Goal: Contribute content: Contribute content

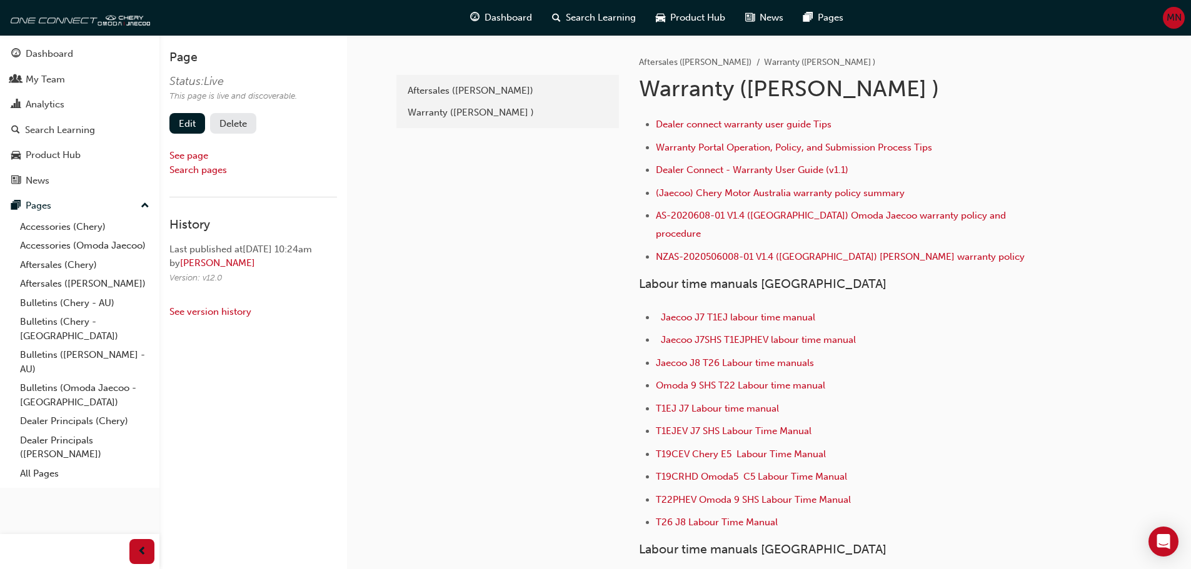
click at [1174, 16] on span "MN" at bounding box center [1173, 18] width 15 height 14
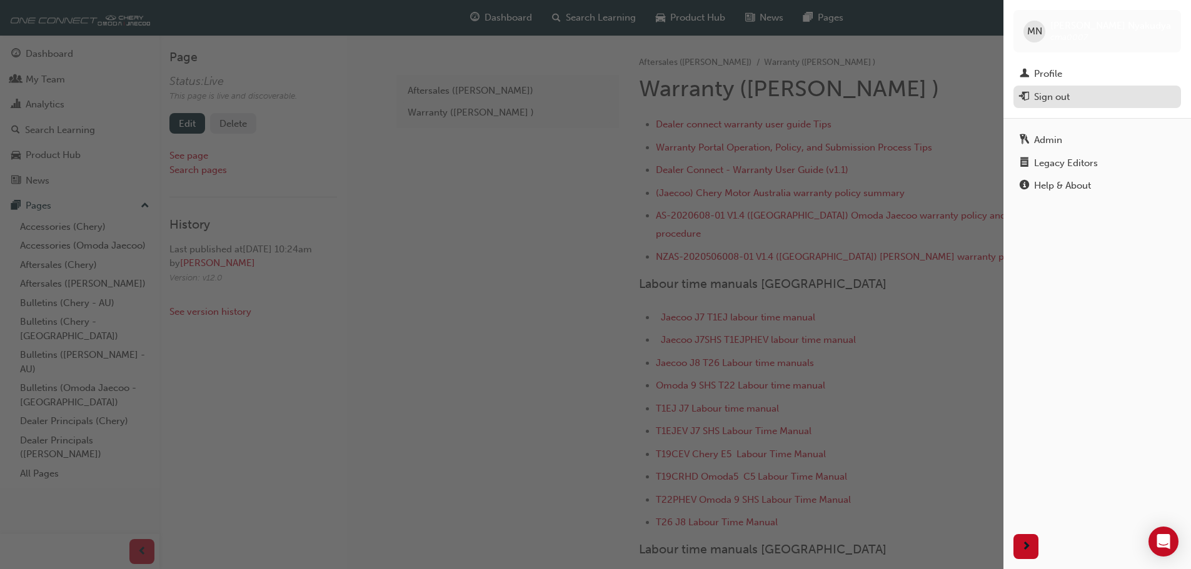
click at [1052, 99] on div "Sign out" at bounding box center [1052, 97] width 36 height 14
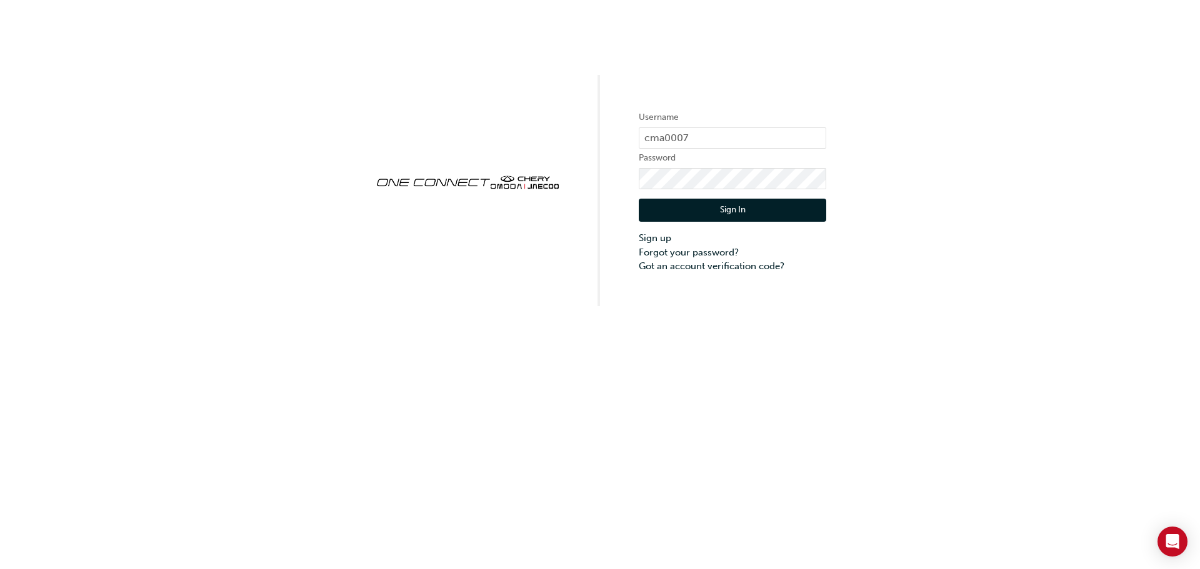
click at [705, 361] on div "Username cma0007 Password Sign In Sign up Forgot your password? Got an account …" at bounding box center [600, 284] width 1200 height 569
click at [696, 134] on input "cma0007" at bounding box center [732, 137] width 187 height 21
type input "c"
click at [546, 349] on div "Username Password Sign In Sign up Forgot your password? Got an account verifica…" at bounding box center [600, 284] width 1200 height 569
type input "cma0007"
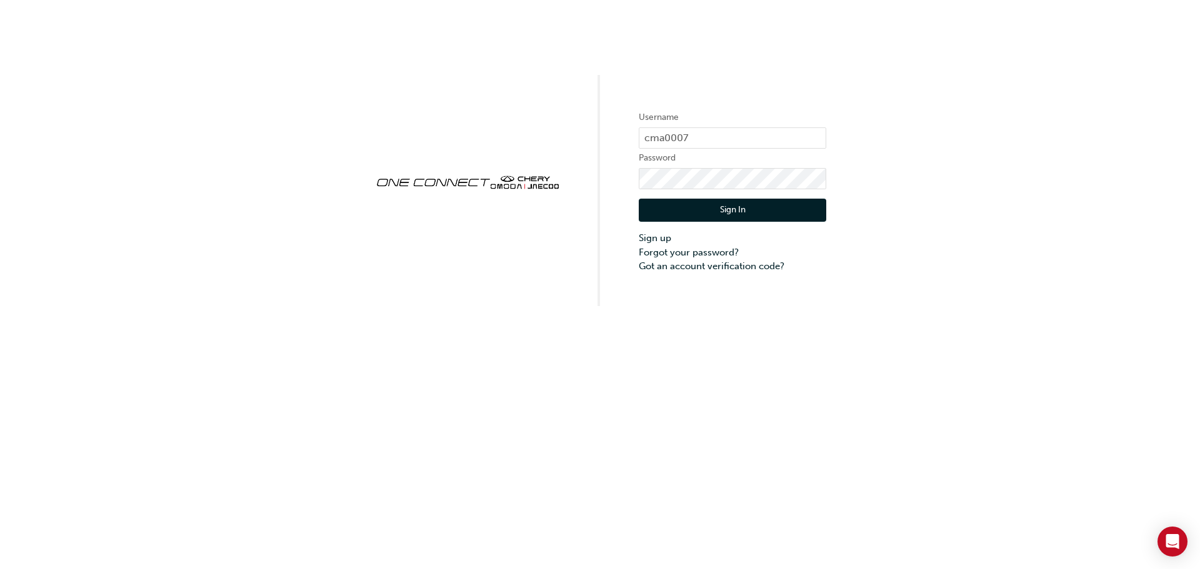
click at [764, 212] on button "Sign In" at bounding box center [732, 211] width 187 height 24
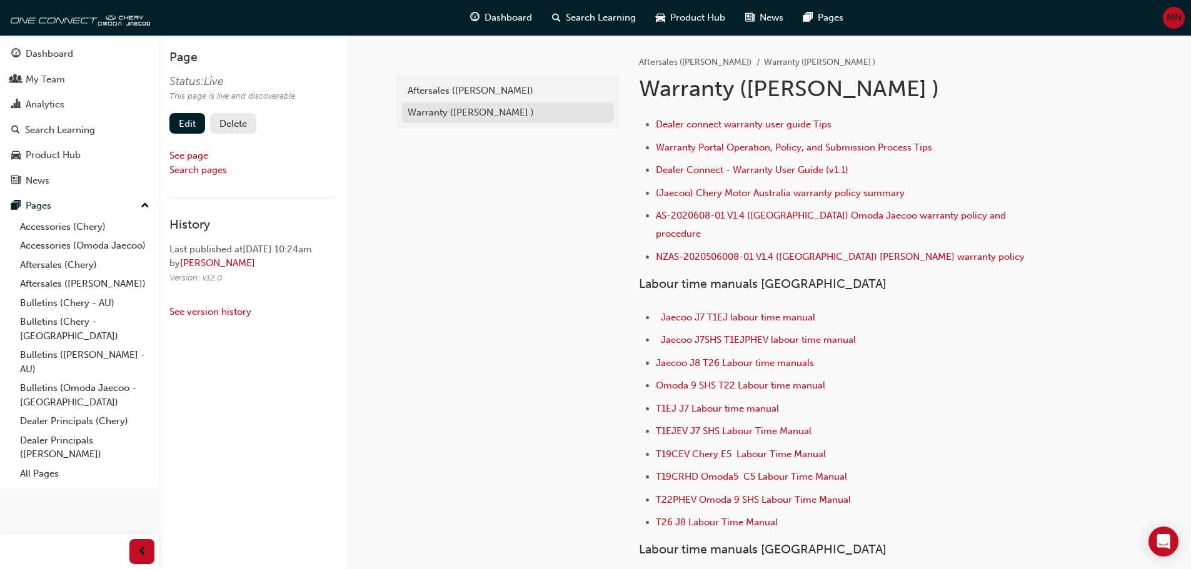
click at [443, 111] on div "Warranty (Omoda Jaecoo )" at bounding box center [507, 113] width 200 height 14
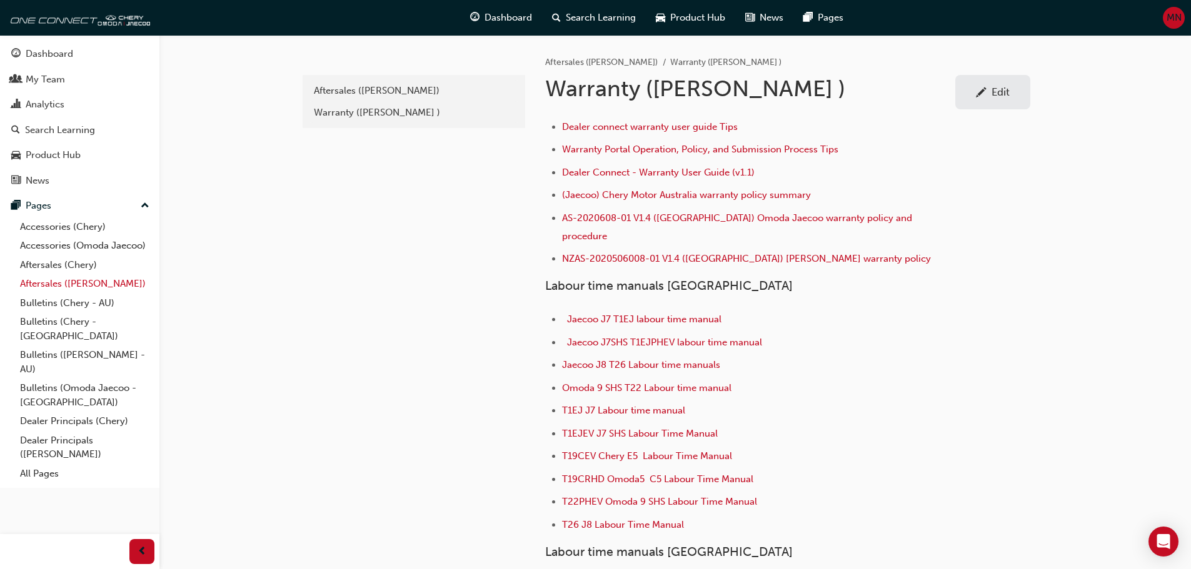
click at [48, 287] on link "Aftersales ([PERSON_NAME])" at bounding box center [84, 283] width 139 height 19
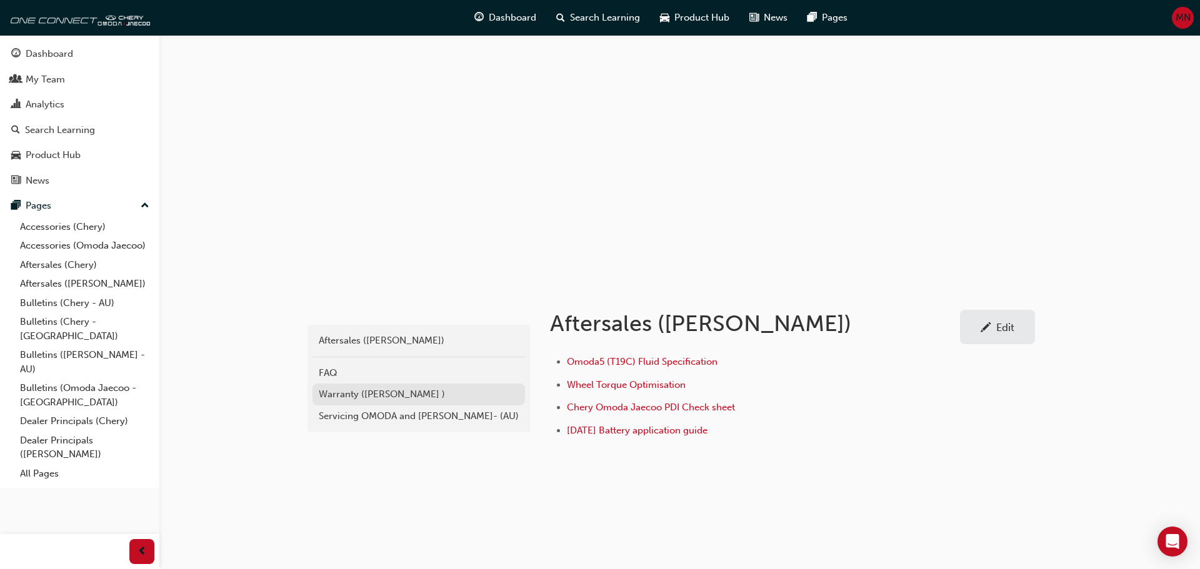
click at [364, 394] on div "Warranty ([PERSON_NAME] )" at bounding box center [419, 394] width 200 height 14
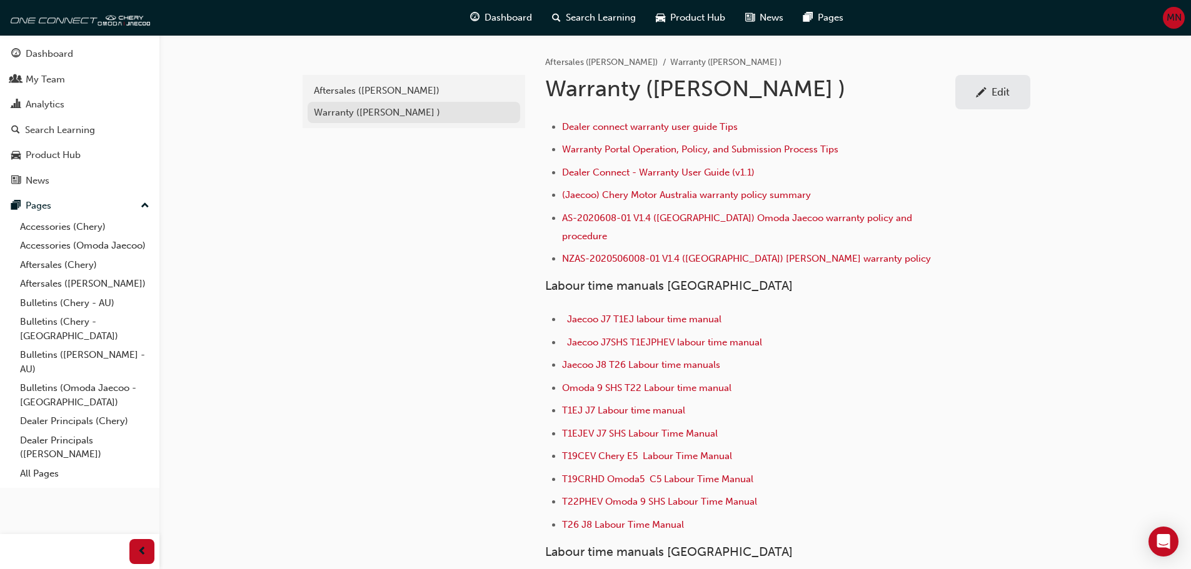
click at [362, 117] on div "Warranty ([PERSON_NAME] )" at bounding box center [414, 113] width 200 height 14
click at [362, 113] on div "Warranty ([PERSON_NAME] )" at bounding box center [414, 113] width 200 height 14
click at [978, 89] on span "pencil-icon" at bounding box center [981, 93] width 11 height 12
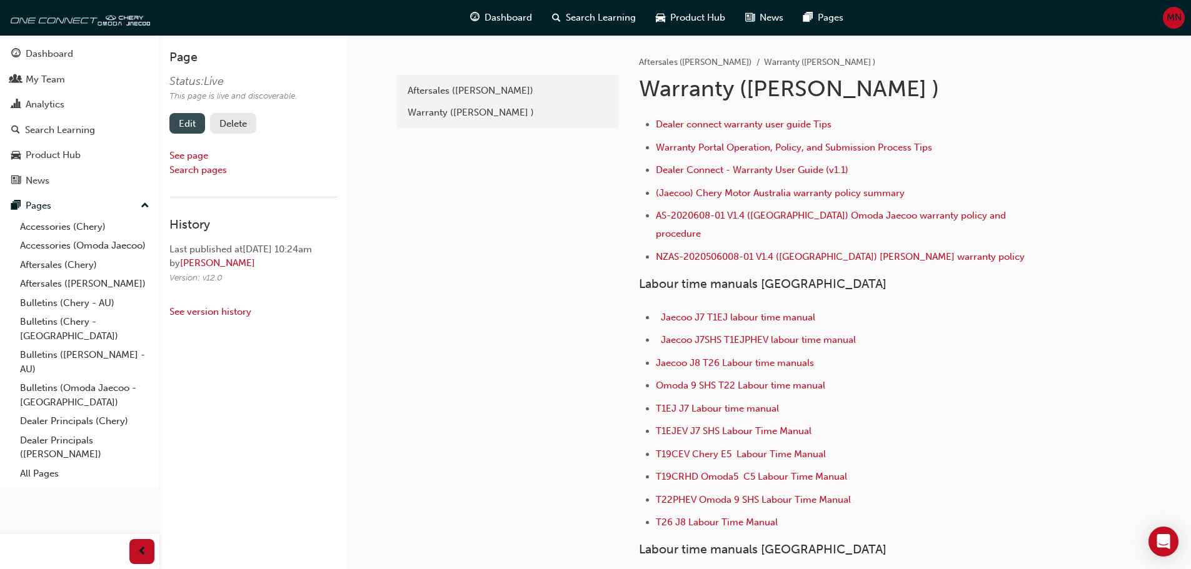
click at [194, 123] on link "Edit" at bounding box center [187, 123] width 36 height 21
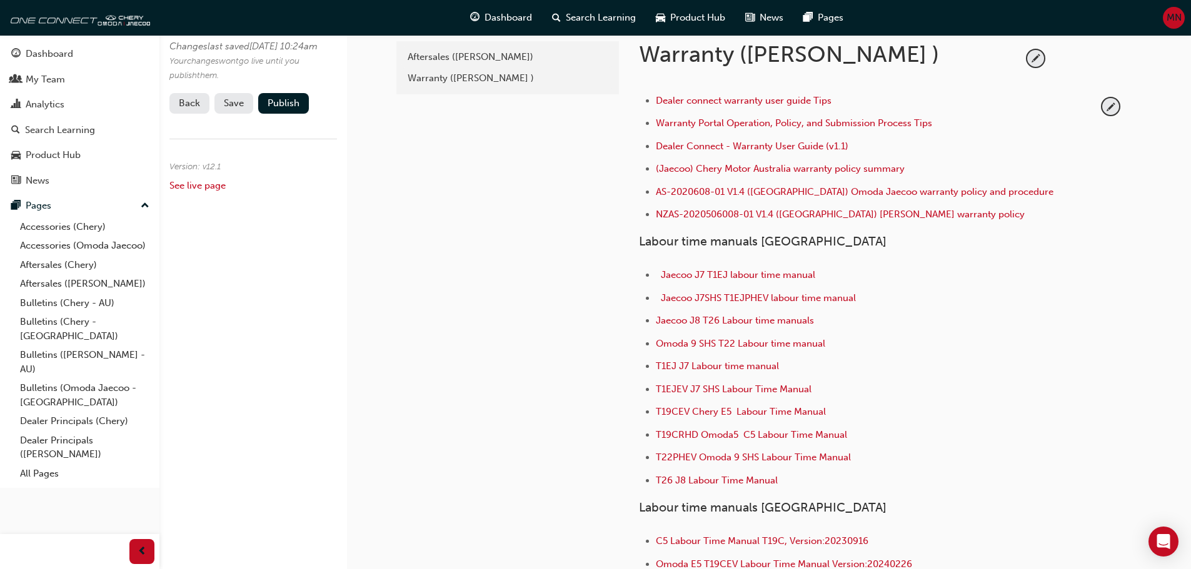
scroll to position [187, 0]
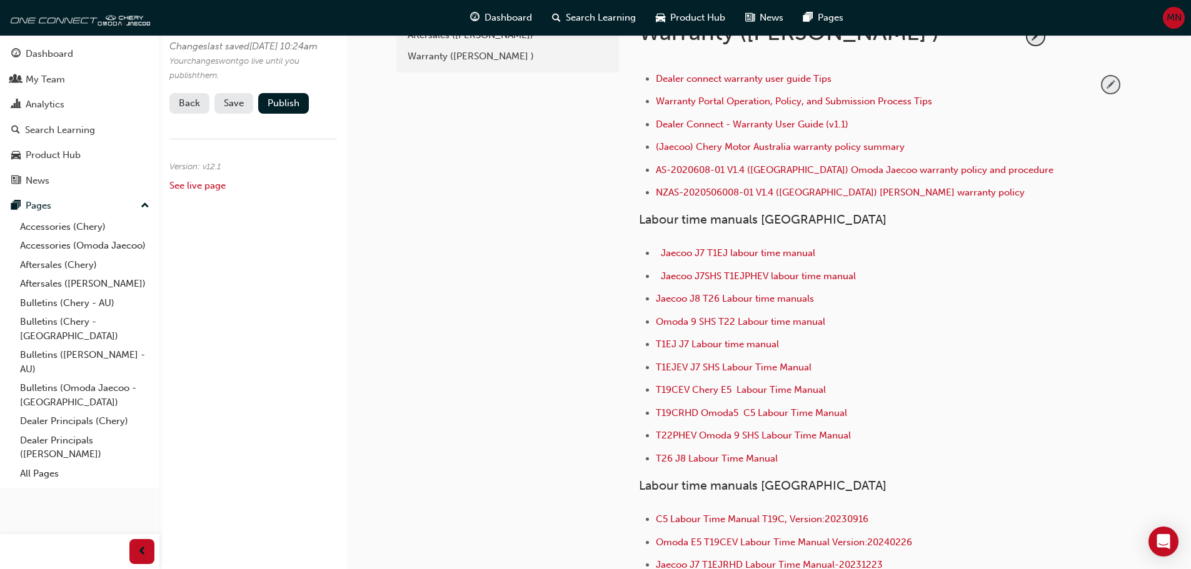
click at [1109, 79] on span "pencil-icon" at bounding box center [1110, 84] width 17 height 17
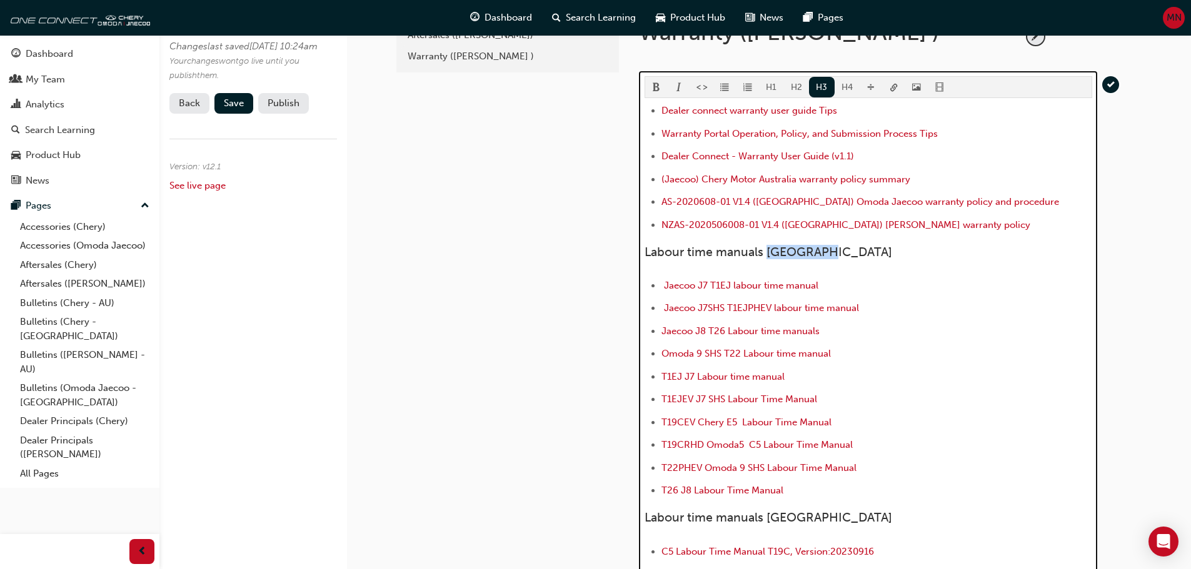
drag, startPoint x: 822, startPoint y: 247, endPoint x: 769, endPoint y: 249, distance: 53.8
click at [769, 249] on h3 "Labour time manuals Australia" at bounding box center [867, 252] width 447 height 14
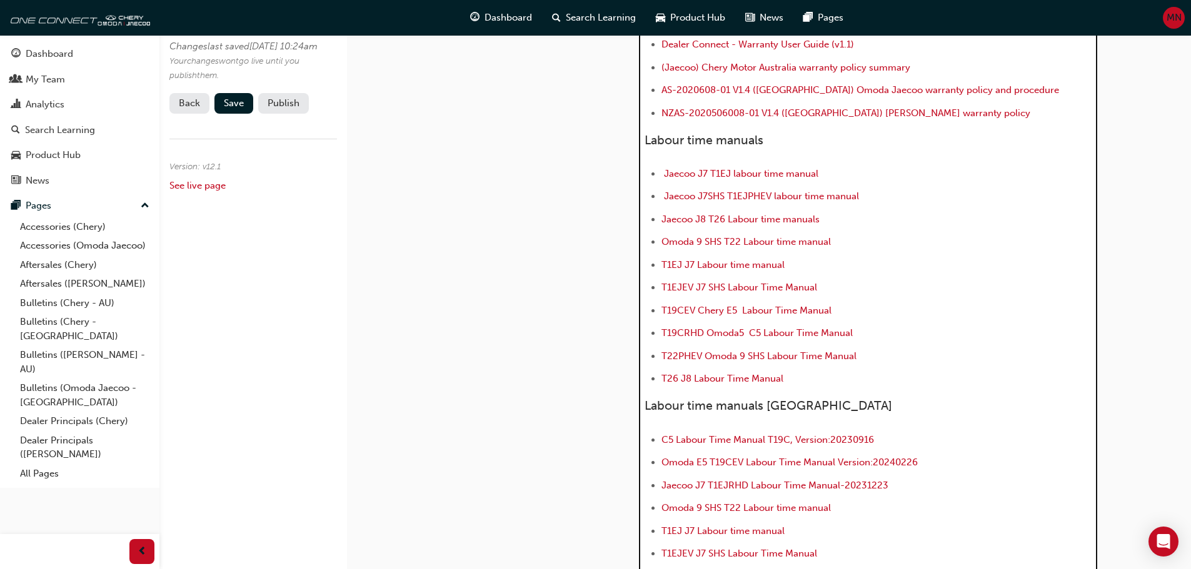
scroll to position [312, 0]
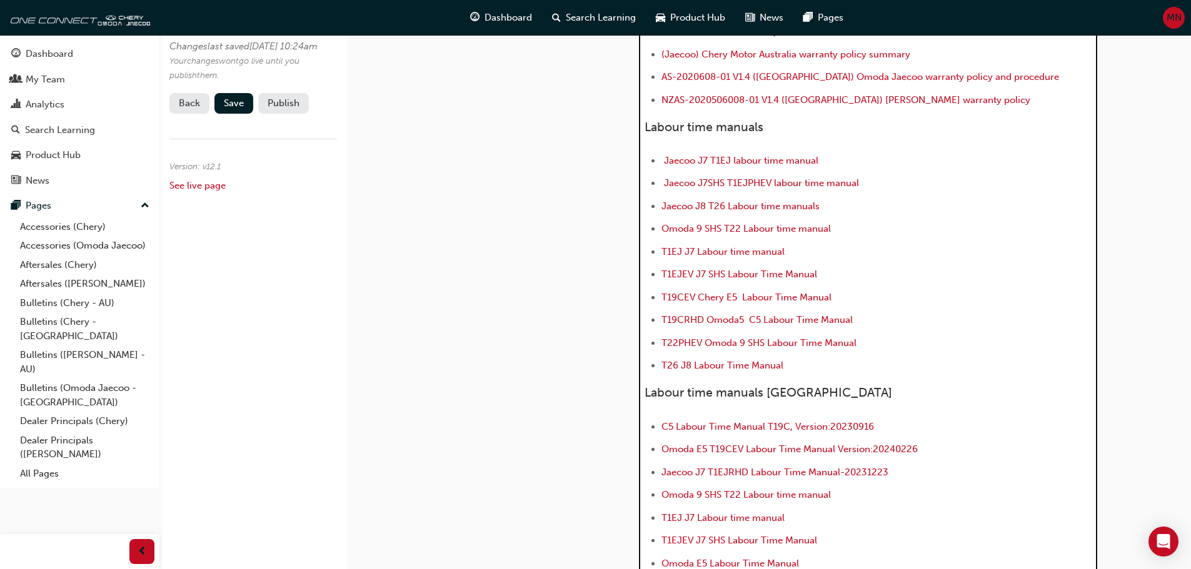
click at [646, 393] on span "Labour time manuals New Zealand" at bounding box center [767, 393] width 247 height 14
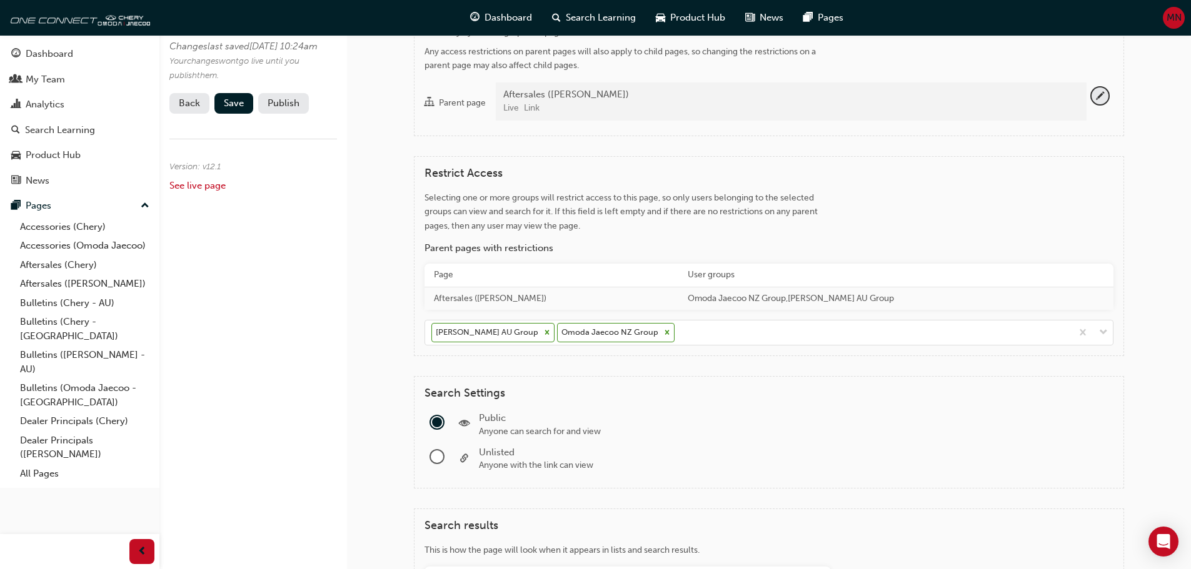
drag, startPoint x: 646, startPoint y: 393, endPoint x: 829, endPoint y: 613, distance: 286.2
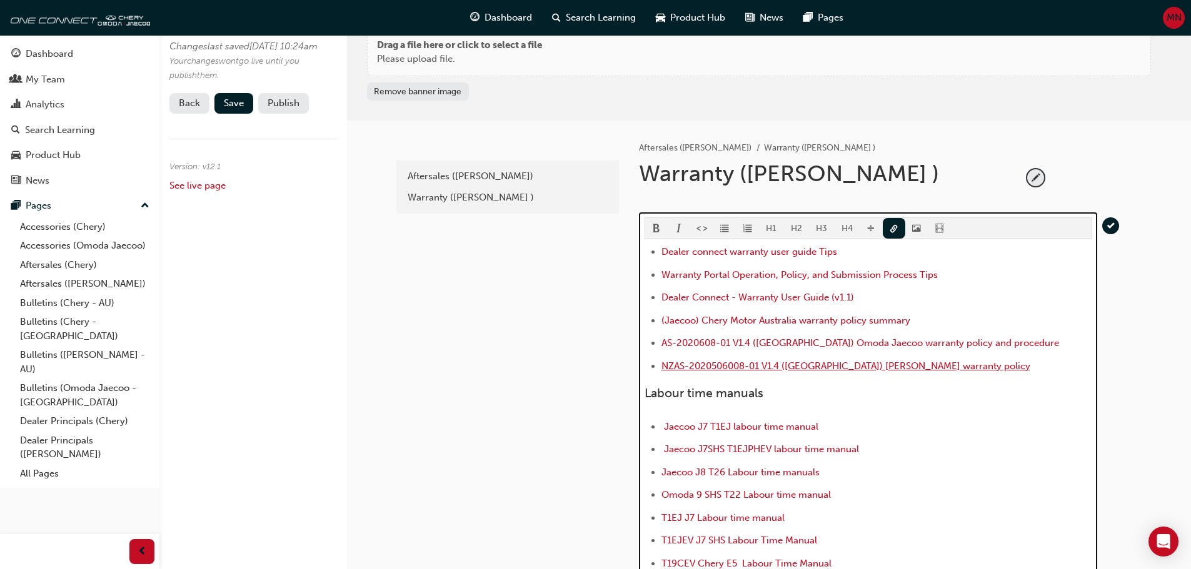
scroll to position [0, 0]
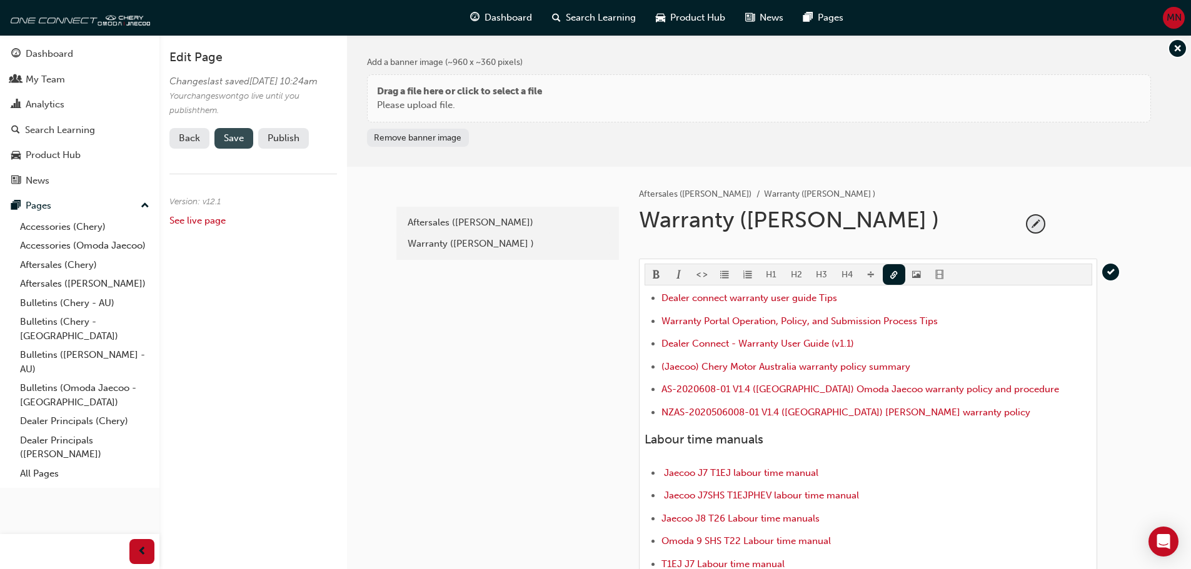
click at [227, 144] on span "Save" at bounding box center [234, 137] width 20 height 11
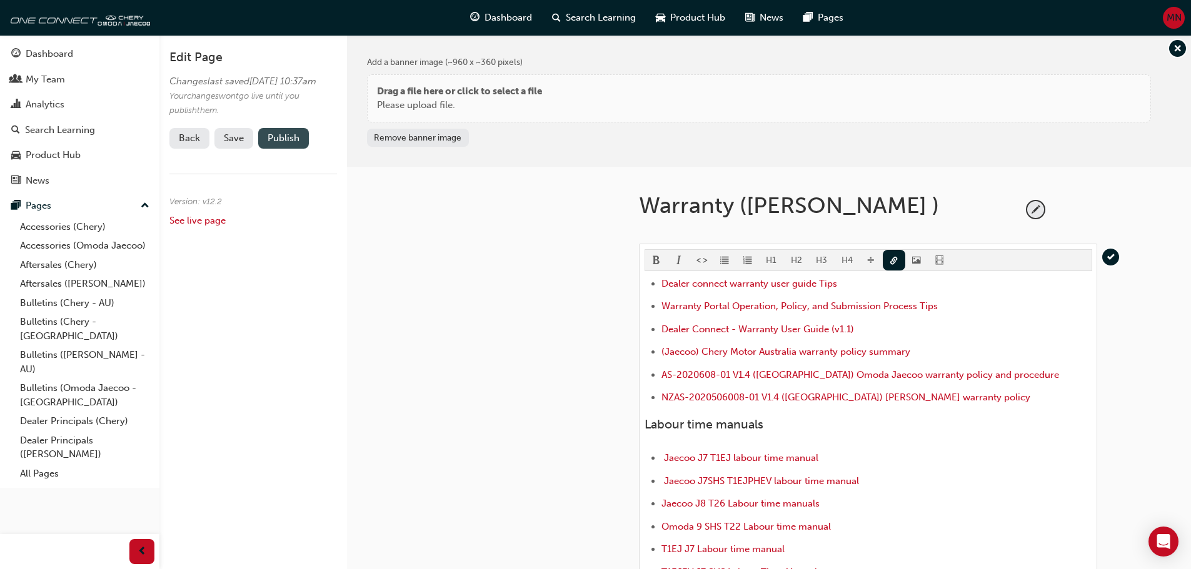
click at [271, 146] on button "Publish" at bounding box center [283, 138] width 51 height 21
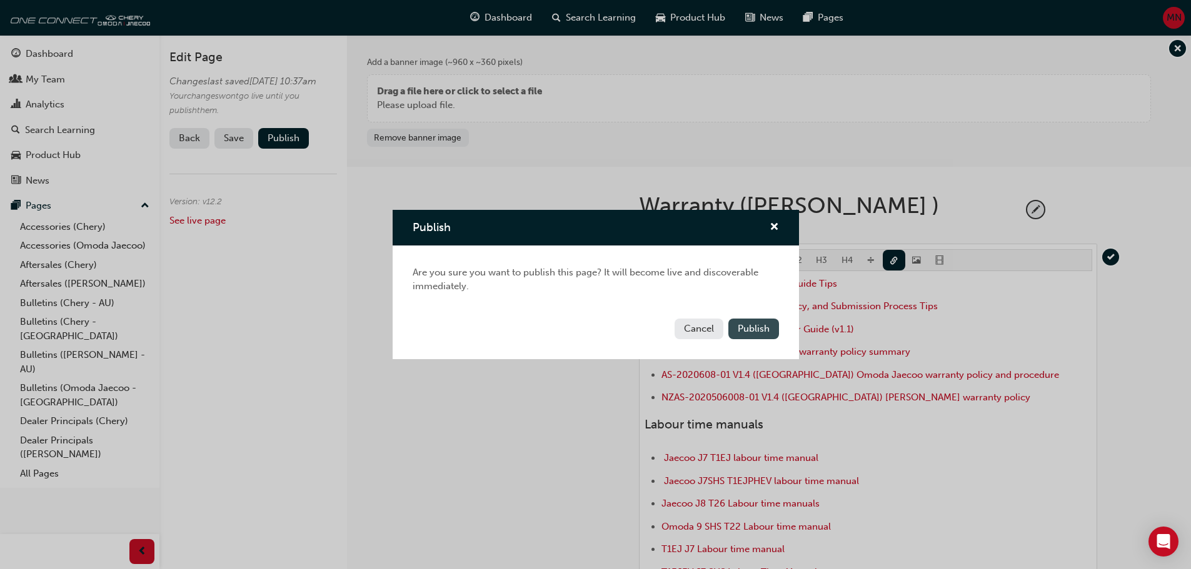
click at [752, 329] on span "Publish" at bounding box center [753, 328] width 32 height 11
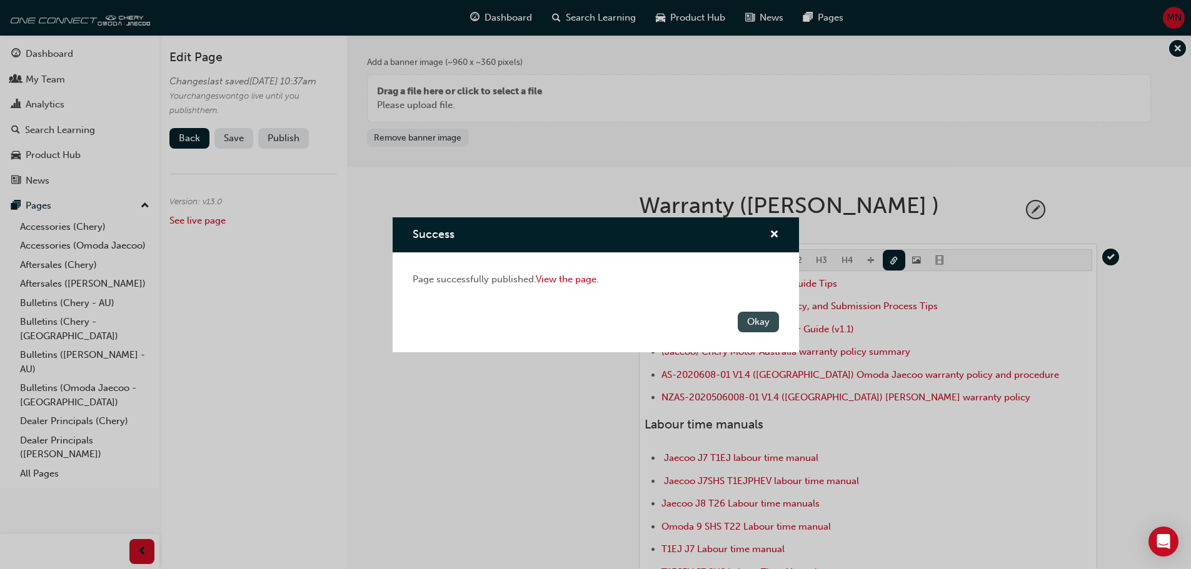
click at [748, 321] on button "Okay" at bounding box center [757, 322] width 41 height 21
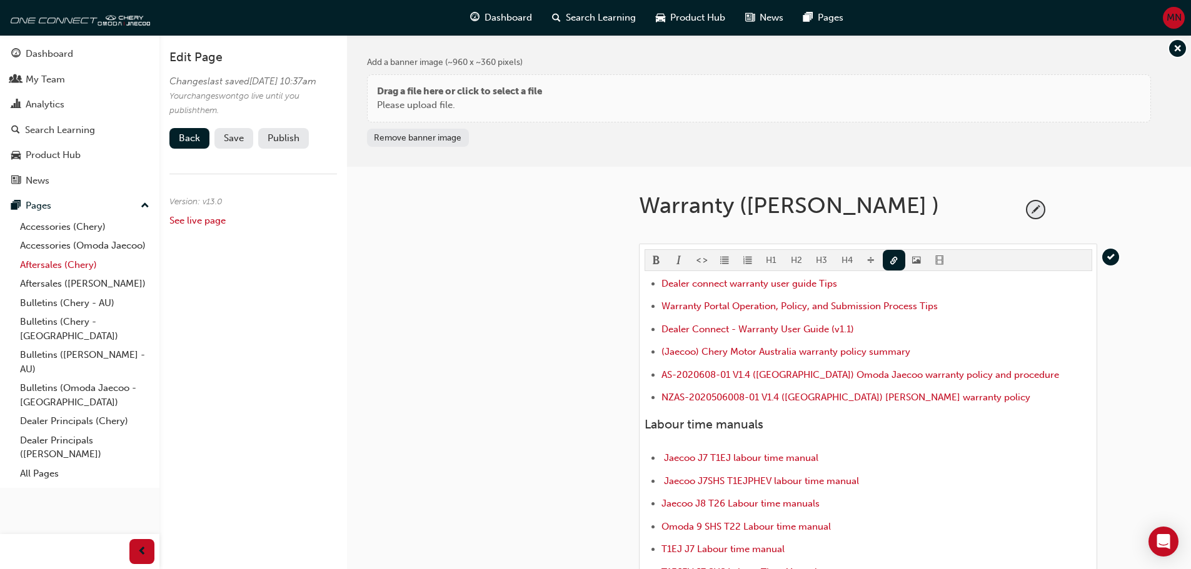
click at [65, 262] on link "Aftersales (Chery)" at bounding box center [84, 265] width 139 height 19
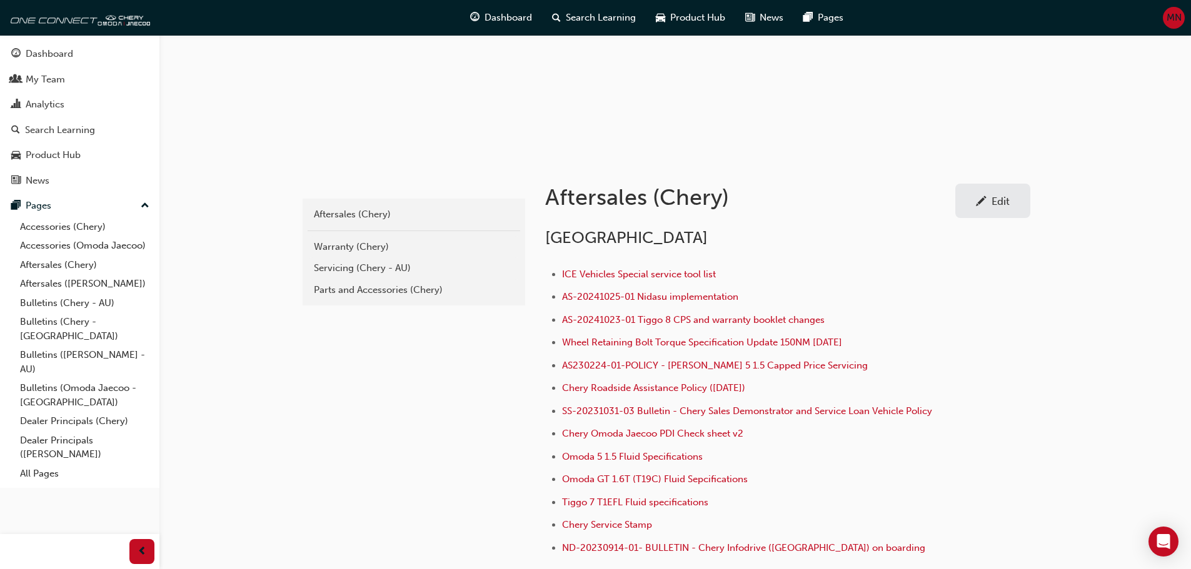
scroll to position [125, 0]
click at [335, 246] on div "Warranty (Chery)" at bounding box center [414, 248] width 200 height 14
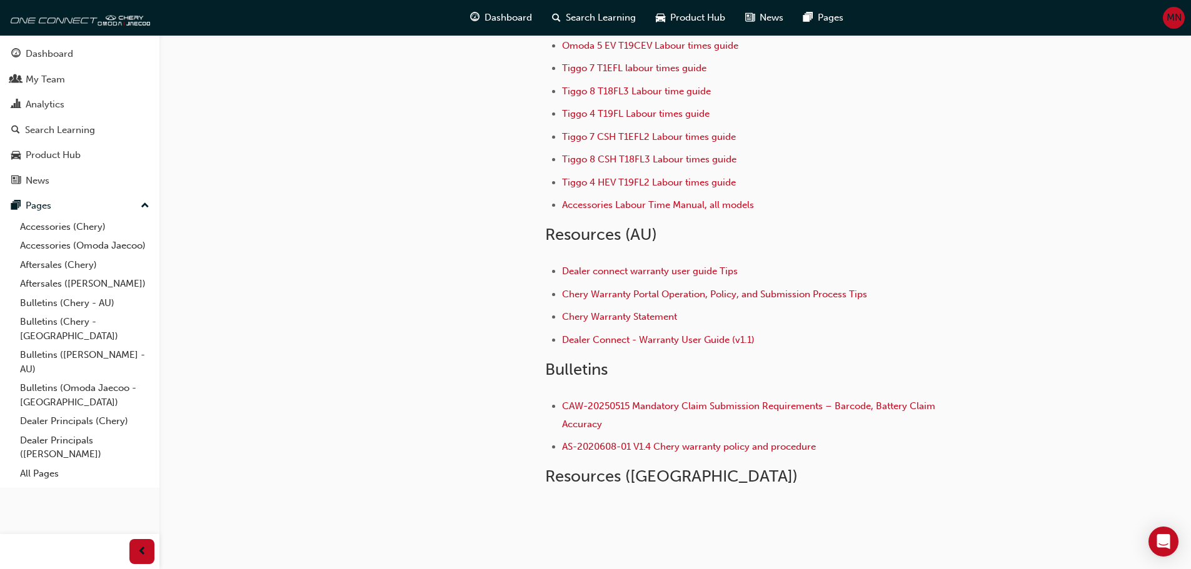
scroll to position [190, 0]
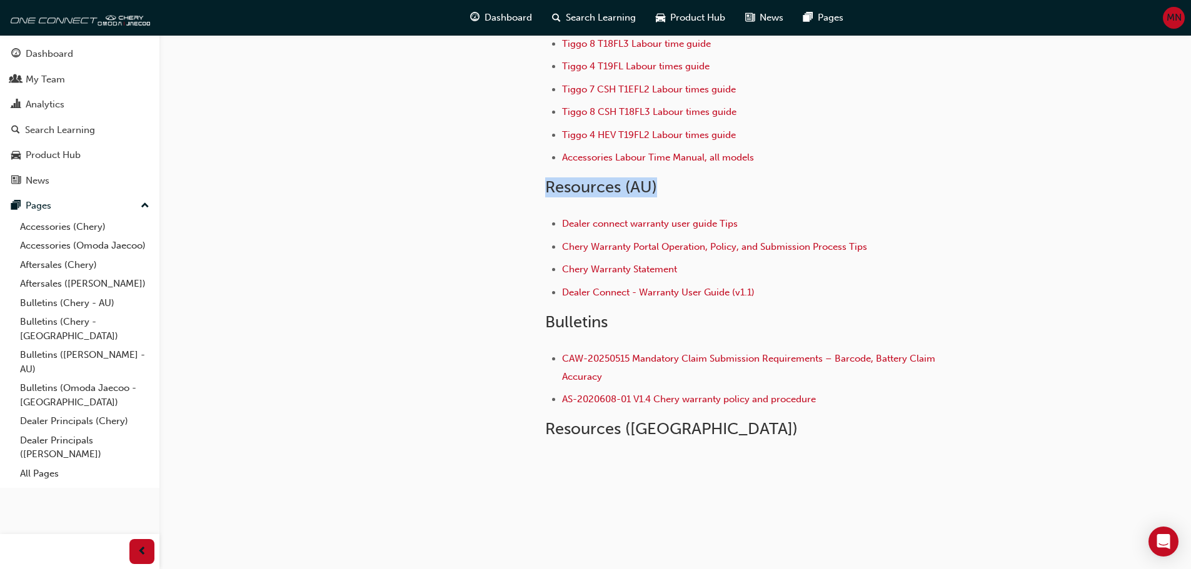
drag, startPoint x: 659, startPoint y: 187, endPoint x: 542, endPoint y: 185, distance: 116.3
click at [542, 185] on div "Aftersales (Chery) Warranty (Chery) Warranty (Chery) Edit Labour operation code…" at bounding box center [787, 151] width 525 height 613
copy span "Resources (AU)"
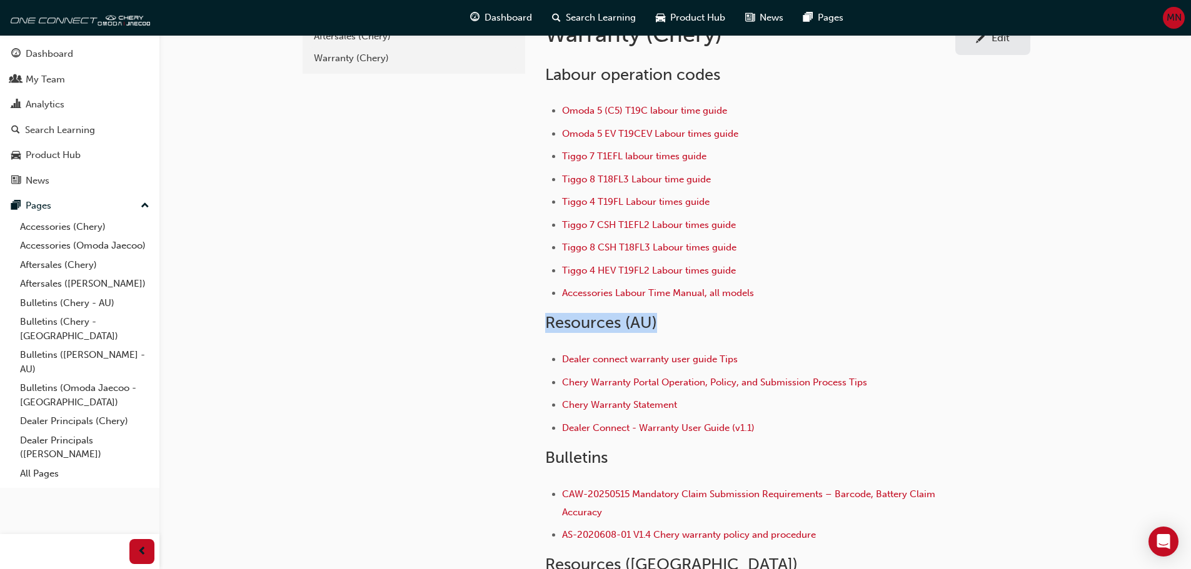
scroll to position [2, 0]
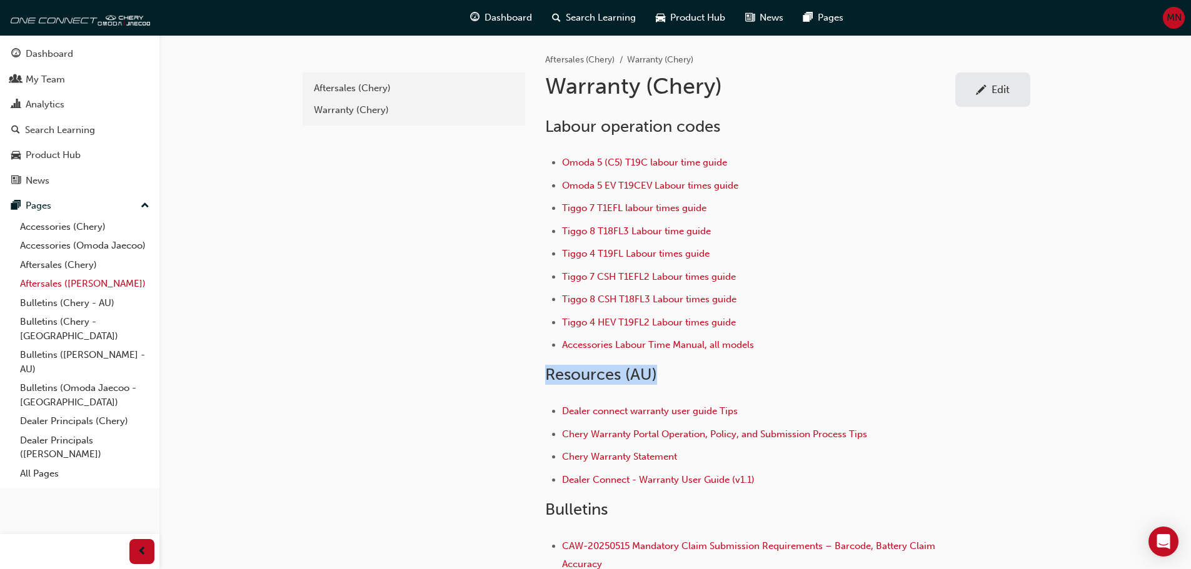
click at [43, 284] on link "Aftersales ([PERSON_NAME])" at bounding box center [84, 283] width 139 height 19
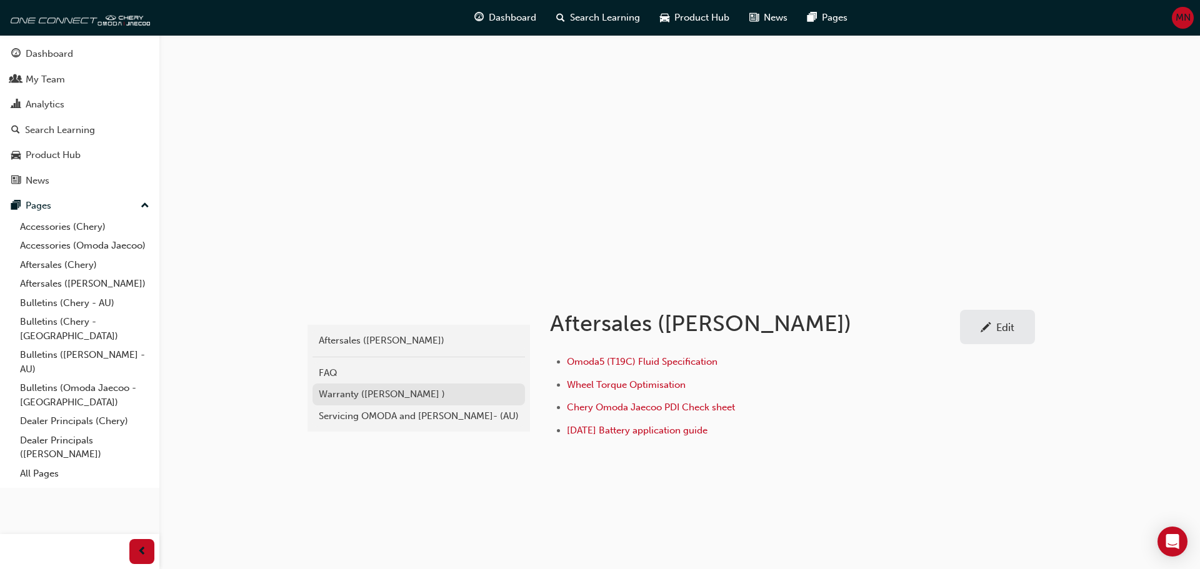
click at [377, 394] on div "Warranty ([PERSON_NAME] )" at bounding box center [419, 394] width 200 height 14
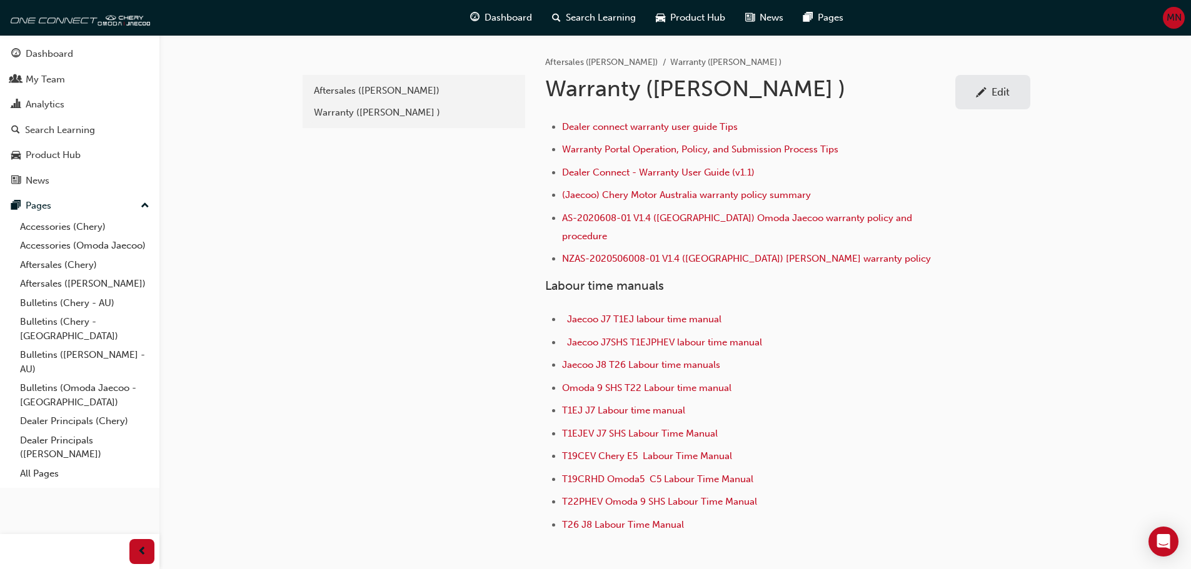
click at [986, 97] on div "Edit" at bounding box center [992, 92] width 56 height 16
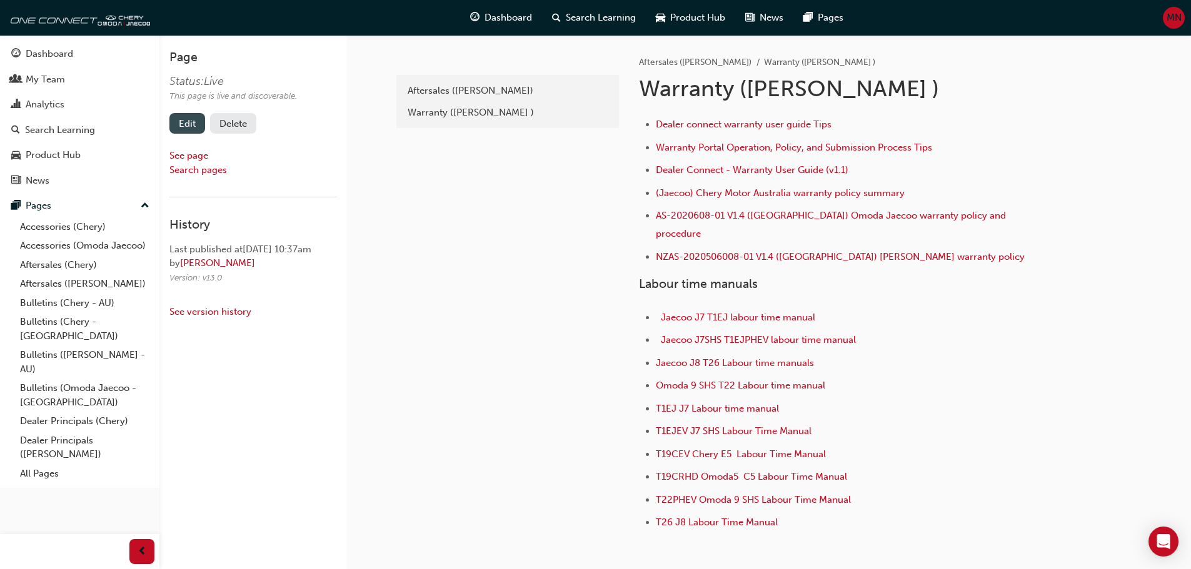
click at [197, 121] on link "Edit" at bounding box center [187, 123] width 36 height 21
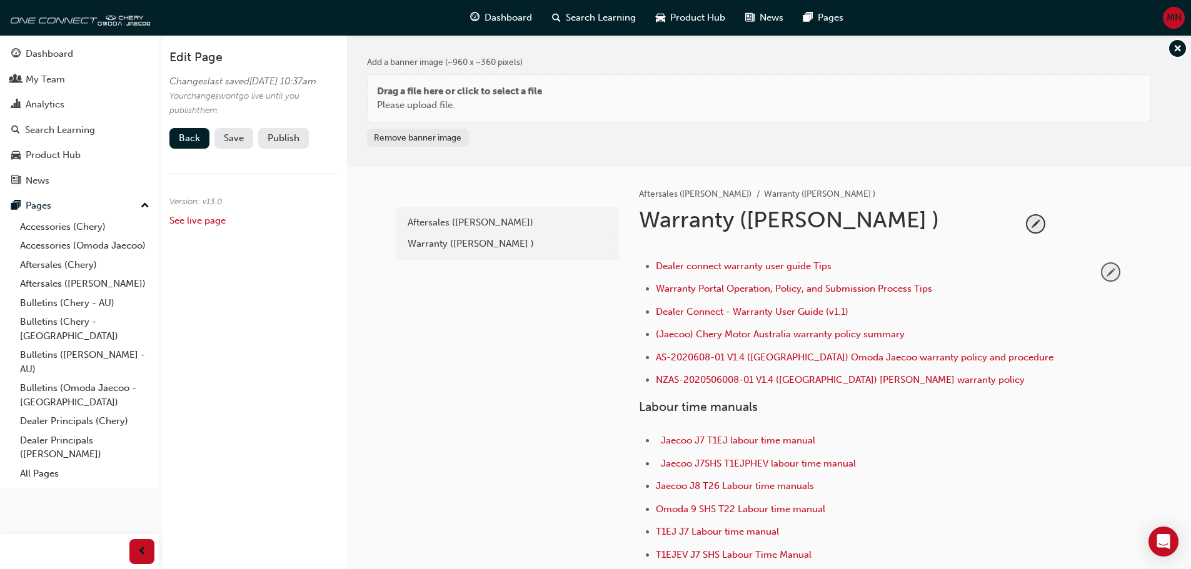
click at [1109, 268] on span "pencil-icon" at bounding box center [1110, 272] width 17 height 17
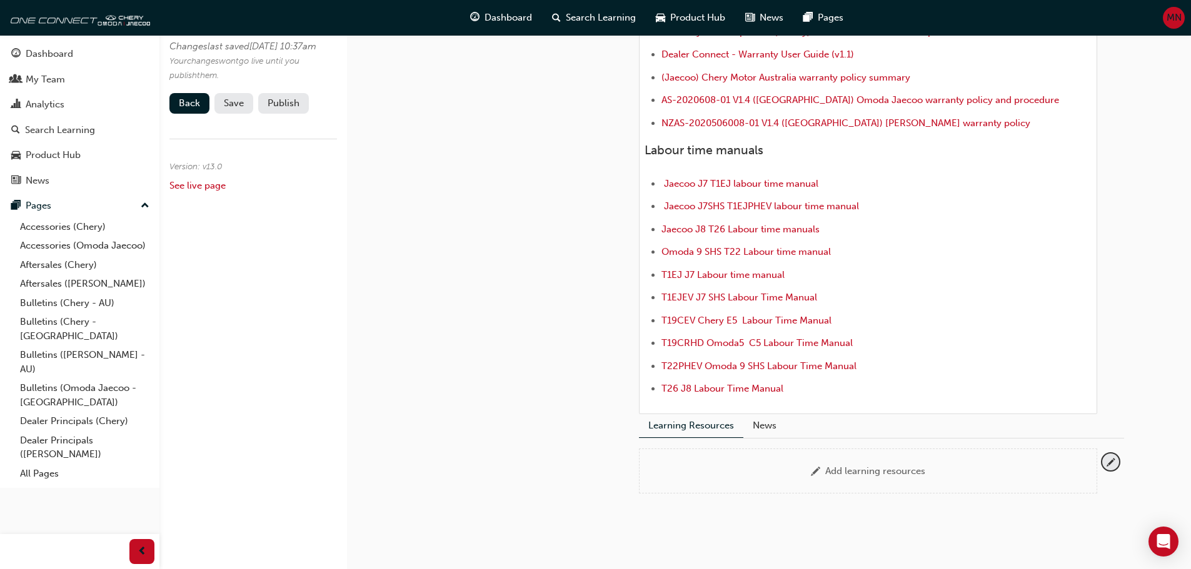
scroll to position [500, 0]
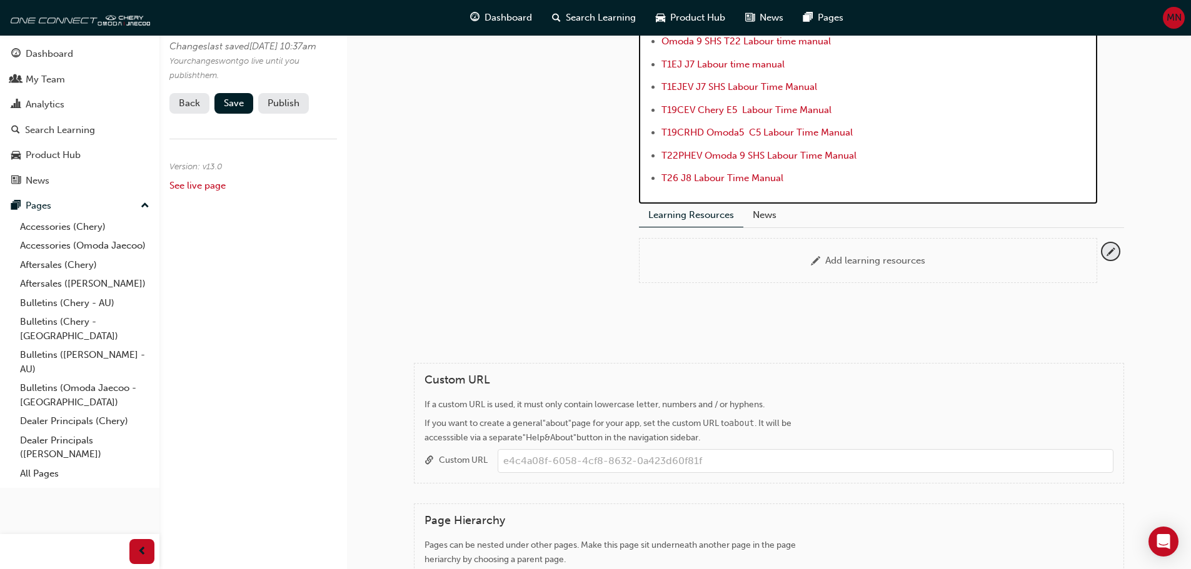
click at [788, 179] on li "T26 J8 Labour Time Manual" at bounding box center [876, 180] width 431 height 18
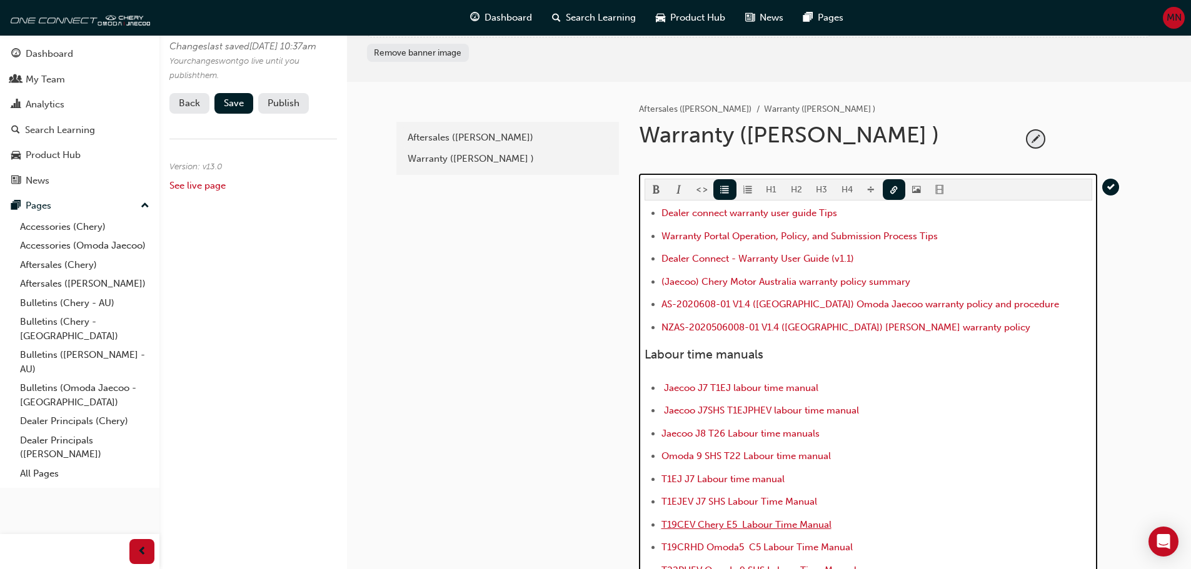
scroll to position [64, 0]
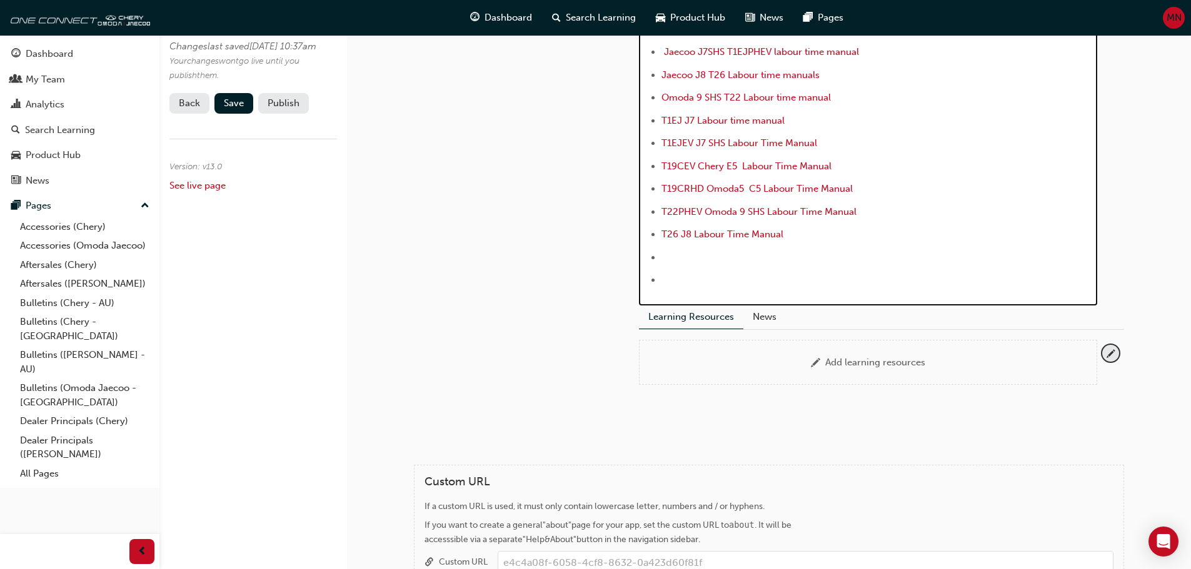
click at [722, 206] on div "H1 H2 H3 H4 Dealer connect warranty user guide Tips Warranty Portal Operation, …" at bounding box center [867, 55] width 447 height 471
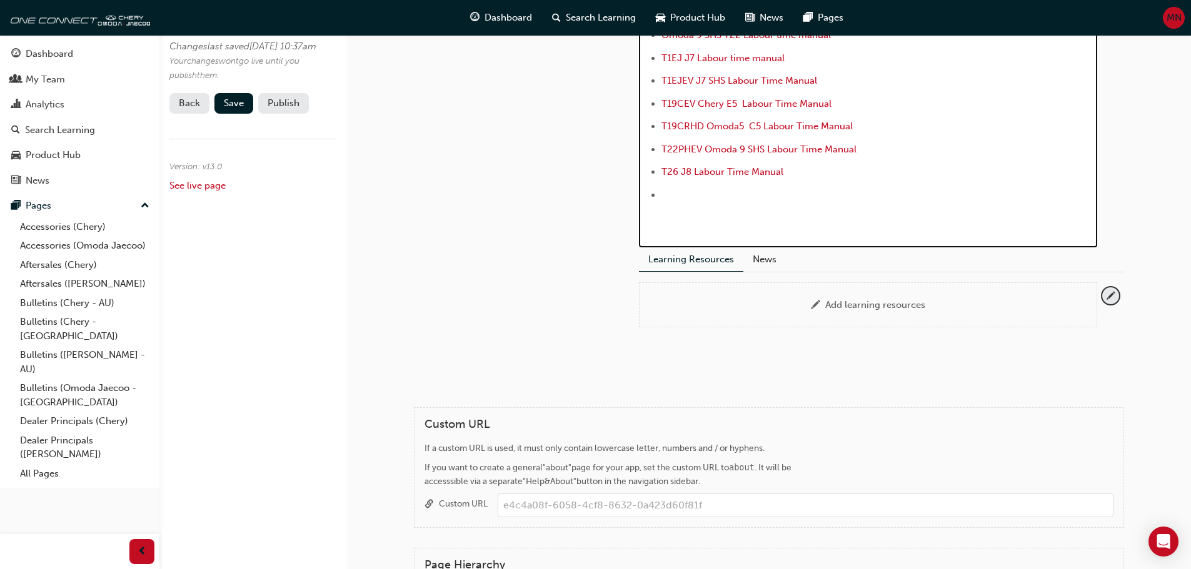
scroll to position [444, 0]
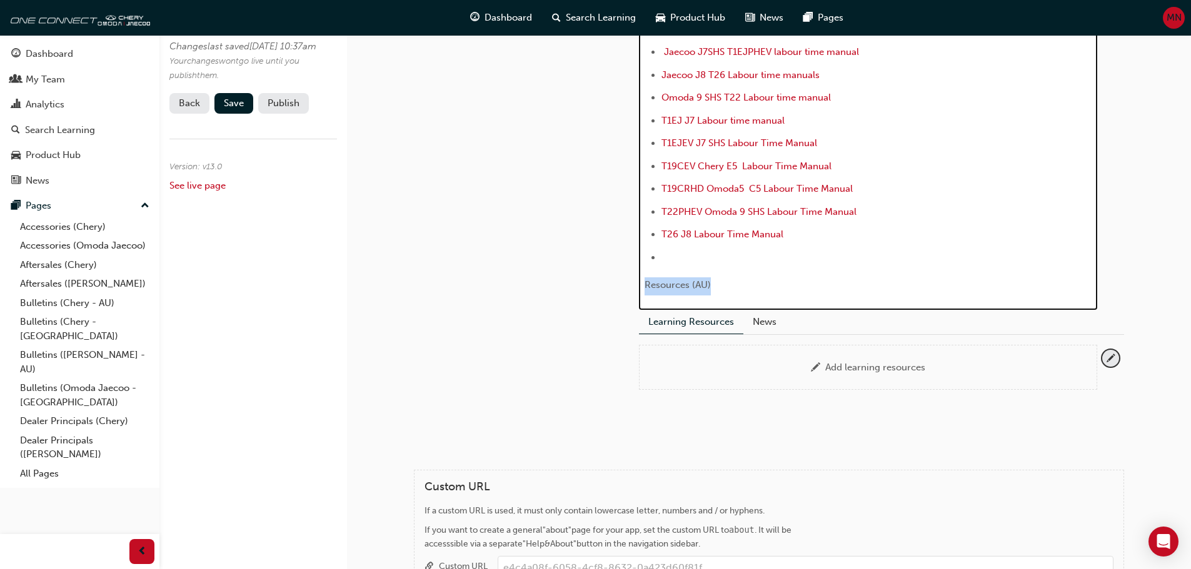
drag, startPoint x: 721, startPoint y: 285, endPoint x: 644, endPoint y: 290, distance: 77.0
click at [644, 290] on p "﻿ ﻿ Resources (AU)" at bounding box center [867, 286] width 447 height 18
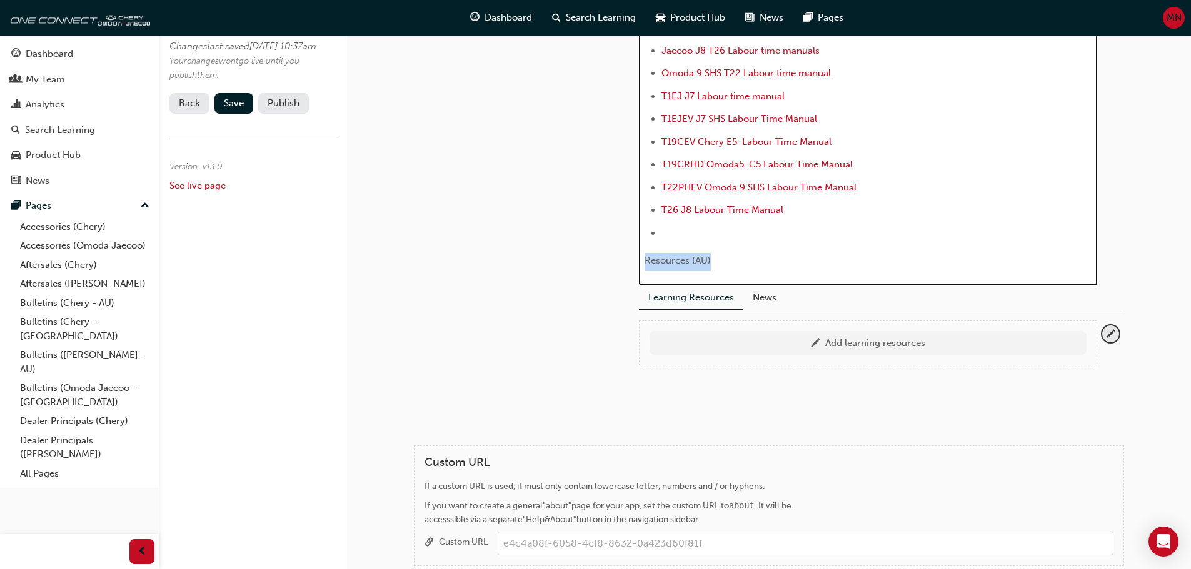
scroll to position [506, 0]
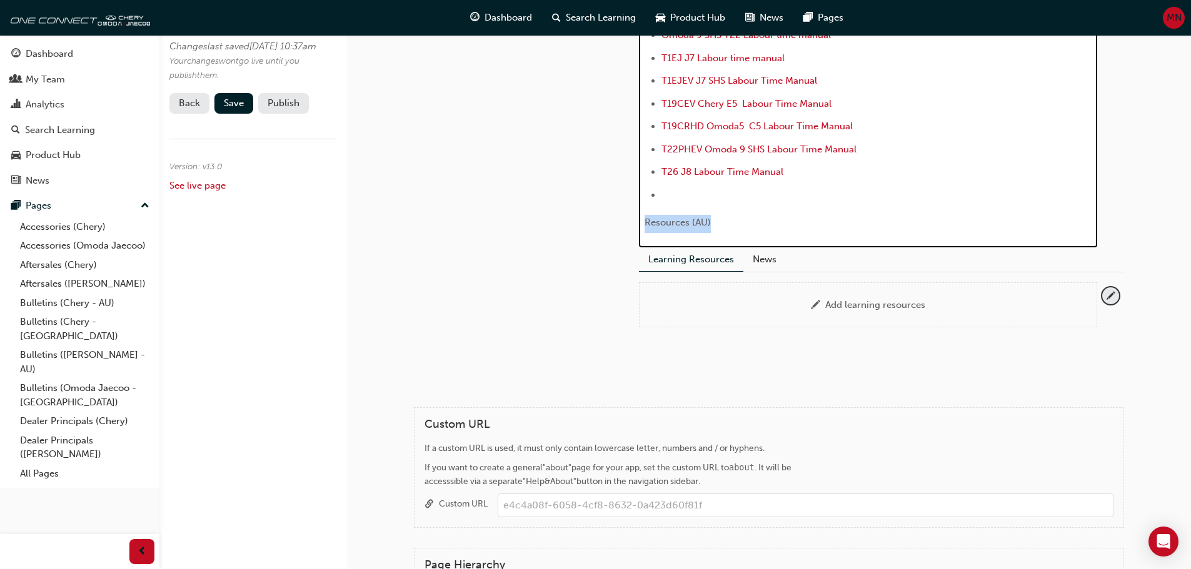
click at [721, 220] on p "﻿ ﻿ Resources (AU)" at bounding box center [867, 224] width 447 height 18
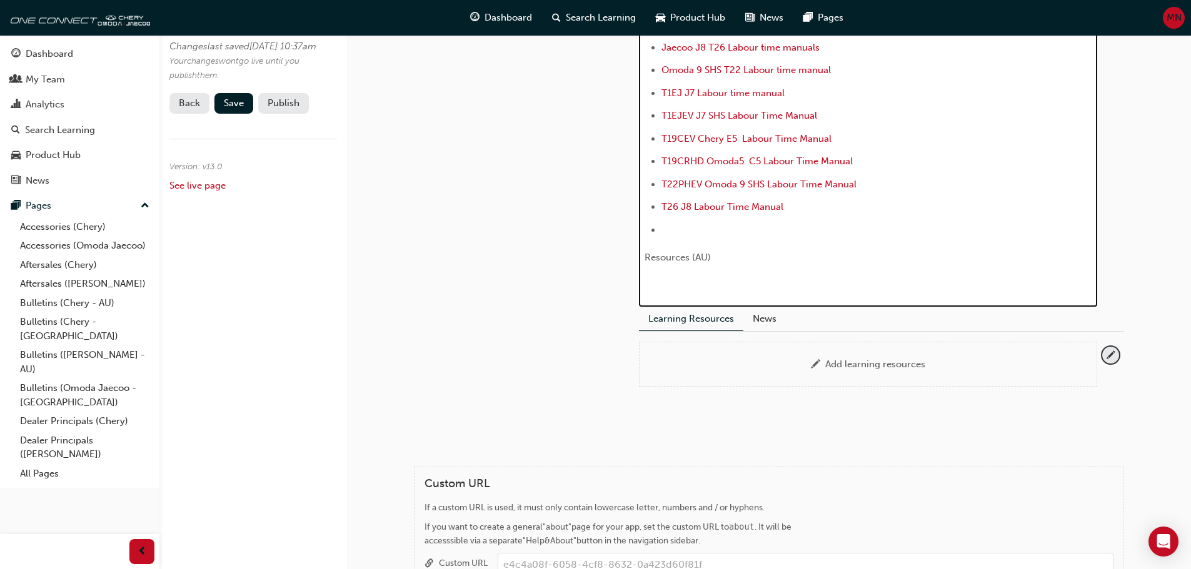
scroll to position [474, 0]
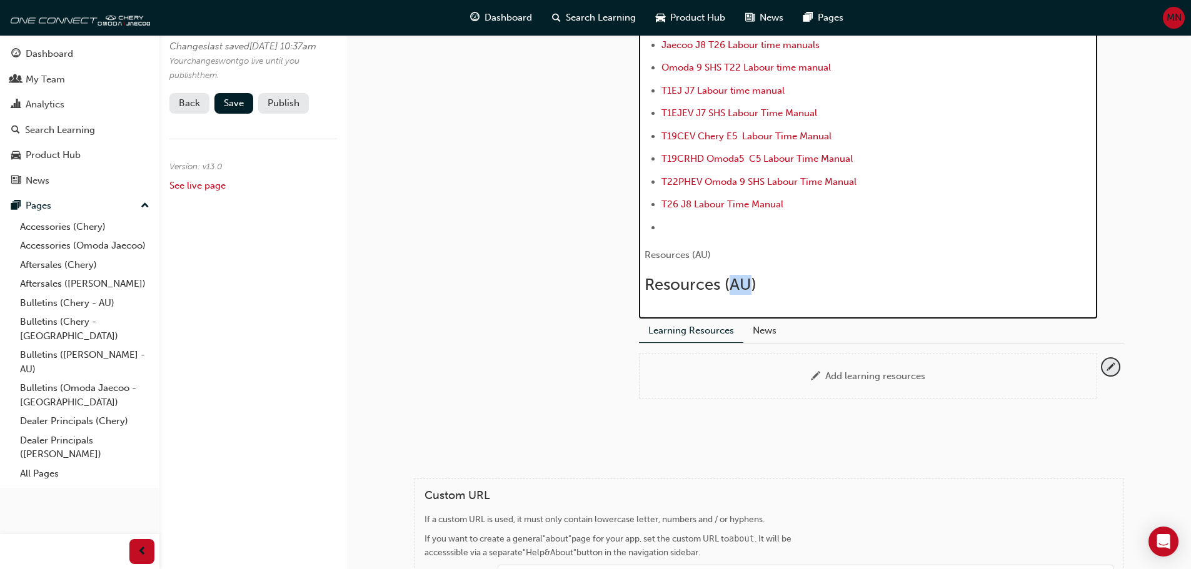
drag, startPoint x: 749, startPoint y: 284, endPoint x: 730, endPoint y: 284, distance: 18.8
click at [730, 284] on span "Resources (AU)" at bounding box center [700, 284] width 112 height 19
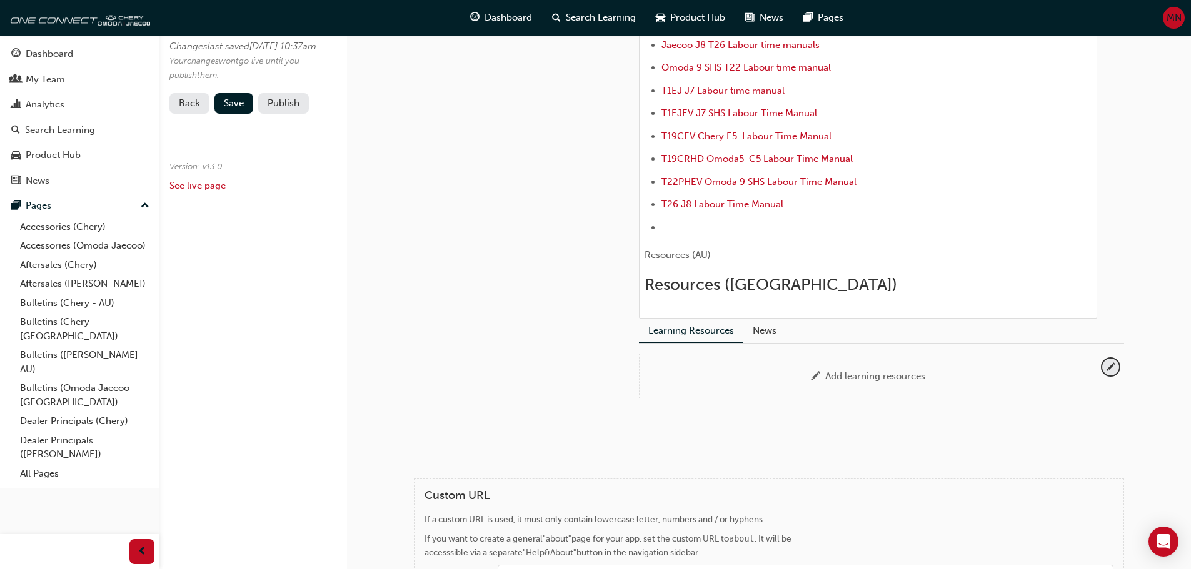
click at [801, 300] on div "H1 H2 H3 H4 Dealer connect warranty user guide Tips Warranty Portal Operation, …" at bounding box center [868, 52] width 458 height 534
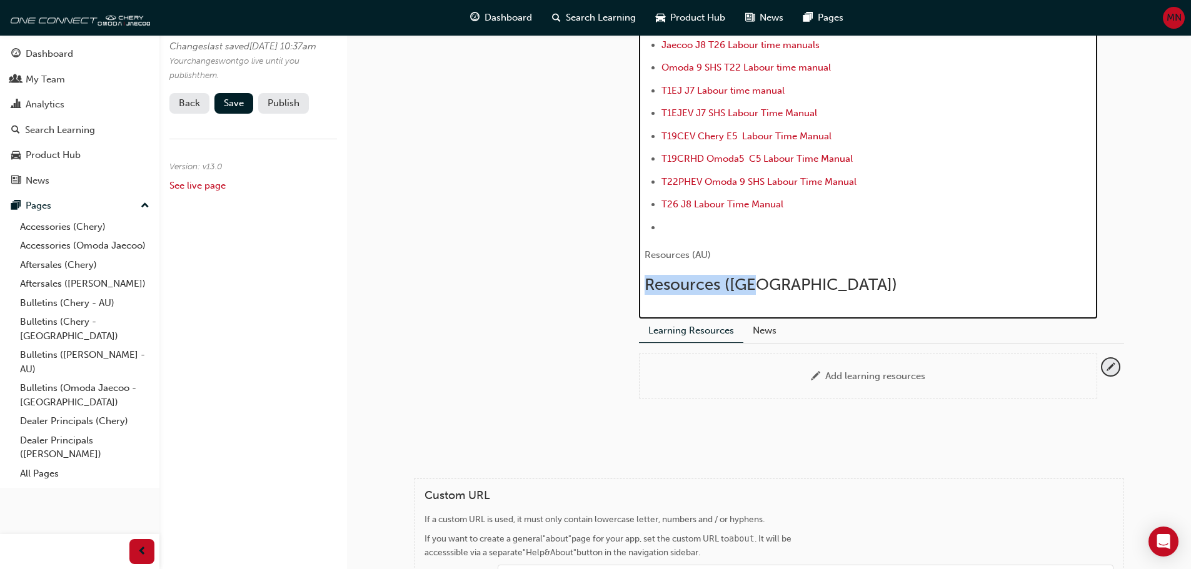
drag, startPoint x: 761, startPoint y: 284, endPoint x: 647, endPoint y: 291, distance: 114.0
click at [647, 291] on h2 "Resources ([GEOGRAPHIC_DATA])" at bounding box center [867, 285] width 447 height 20
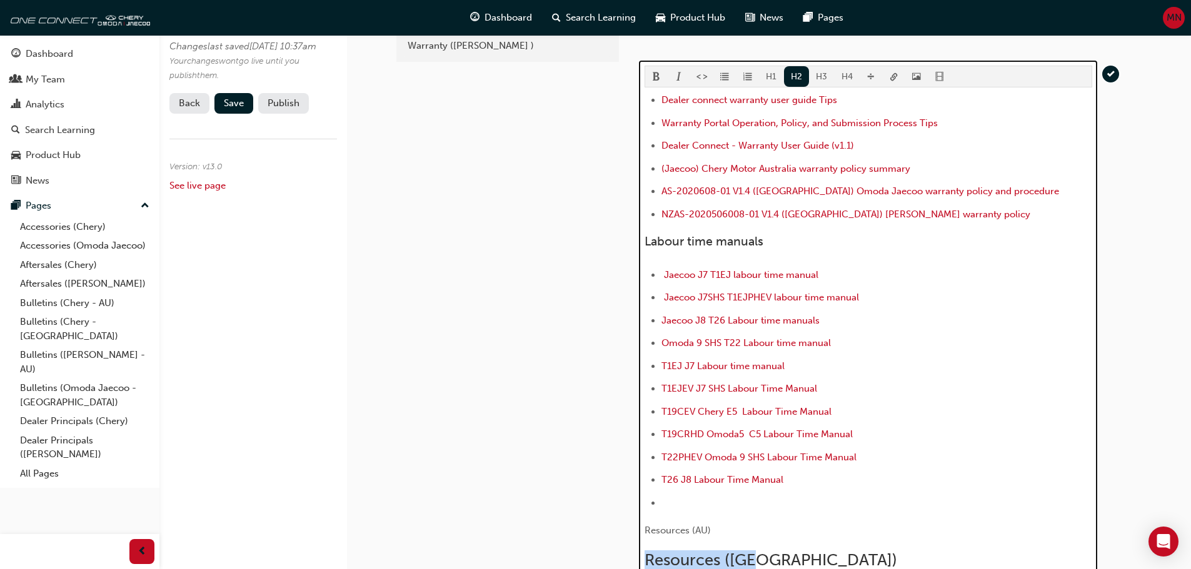
scroll to position [161, 0]
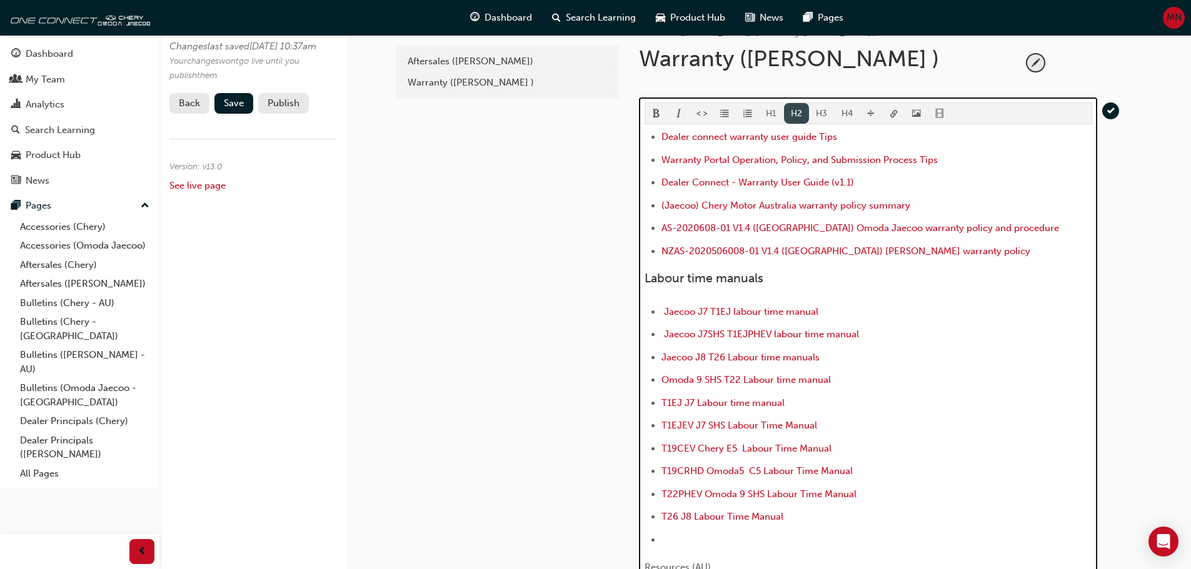
click at [796, 111] on button "H2" at bounding box center [797, 113] width 26 height 21
click at [793, 112] on button "H2" at bounding box center [797, 113] width 26 height 21
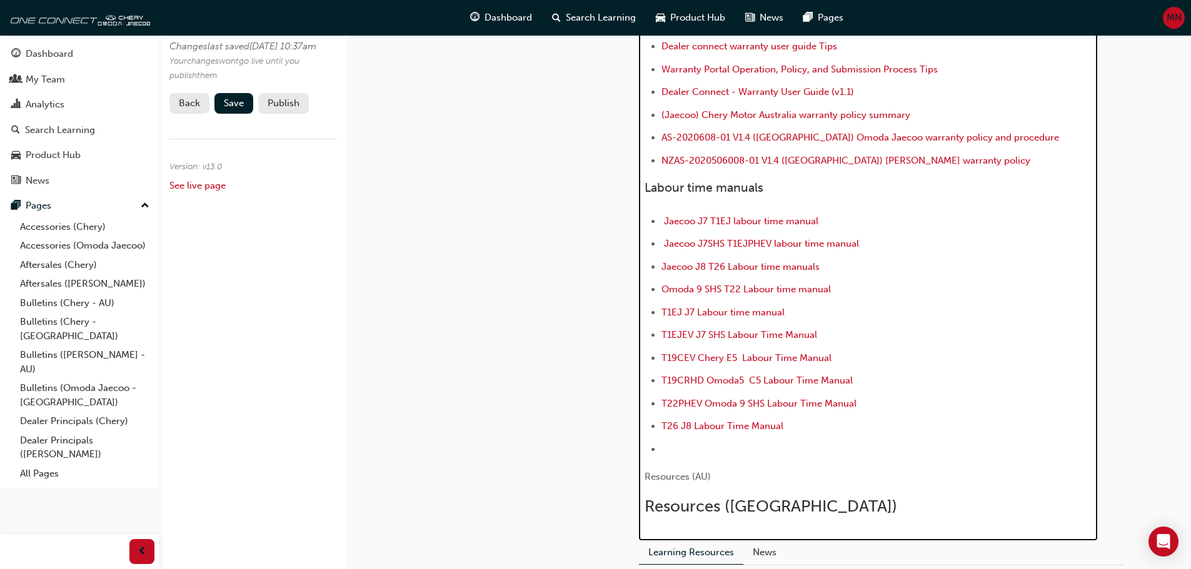
scroll to position [349, 0]
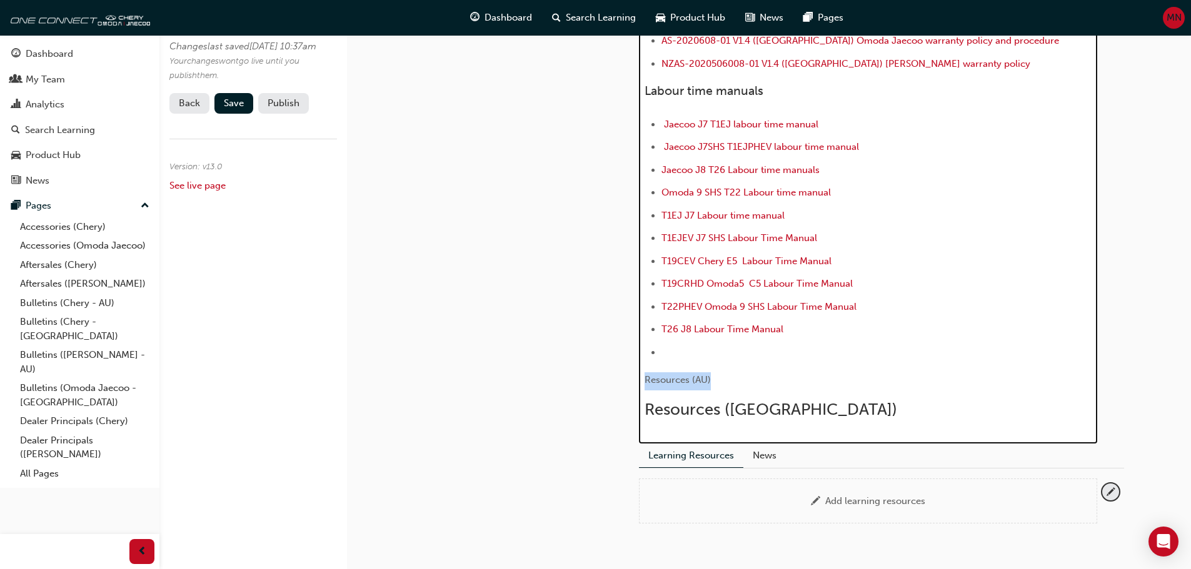
drag, startPoint x: 717, startPoint y: 382, endPoint x: 645, endPoint y: 382, distance: 72.5
click at [645, 382] on p "﻿ ﻿ Resources (AU)" at bounding box center [867, 381] width 447 height 18
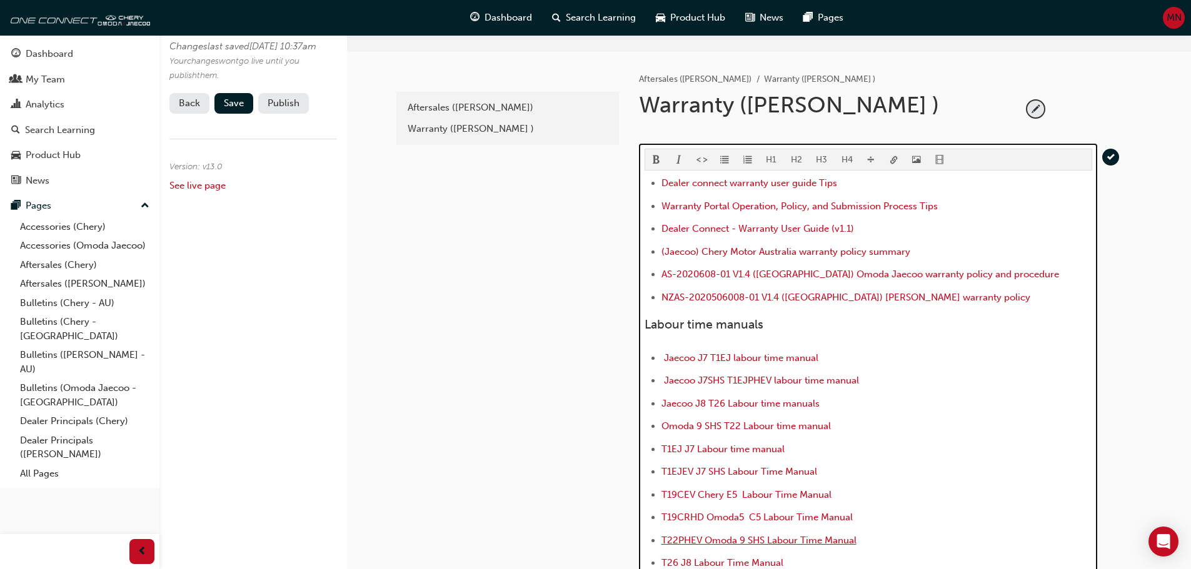
scroll to position [99, 0]
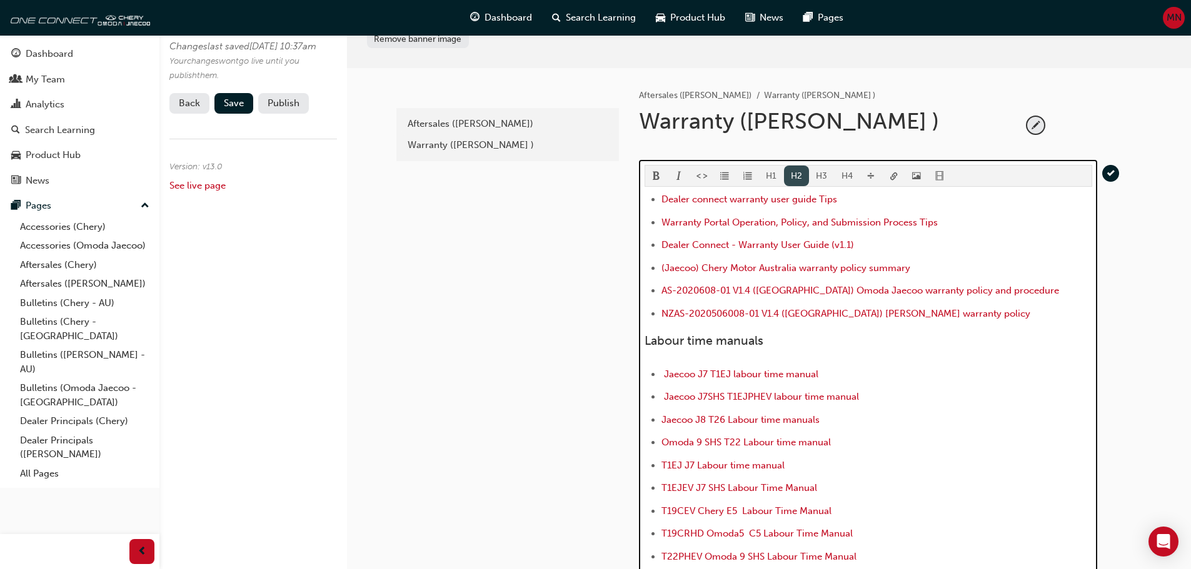
click at [787, 175] on button "H2" at bounding box center [797, 176] width 26 height 21
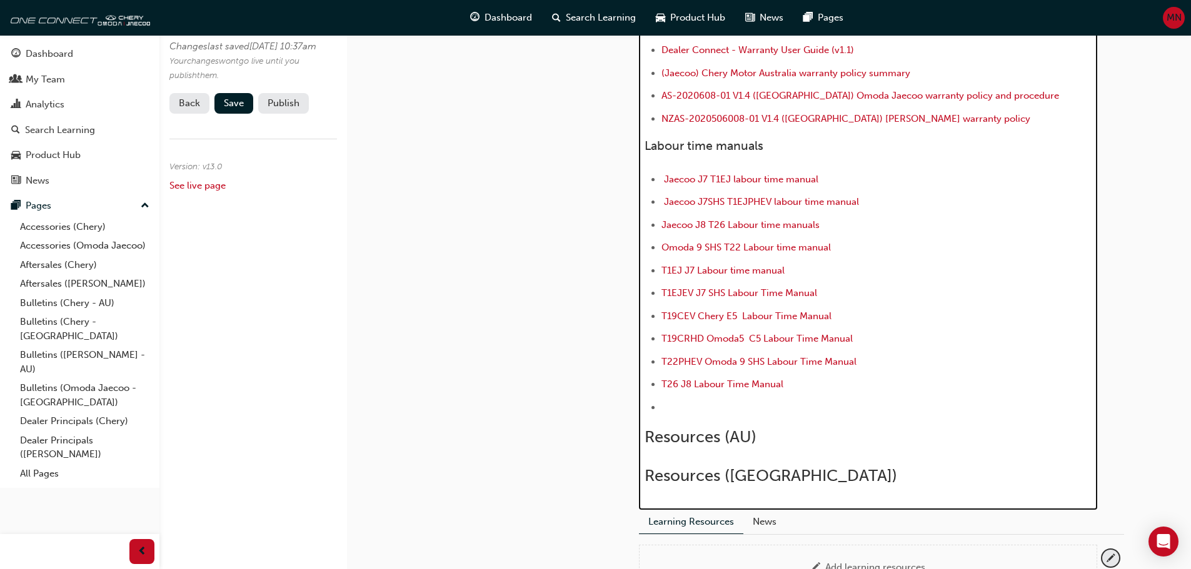
scroll to position [349, 0]
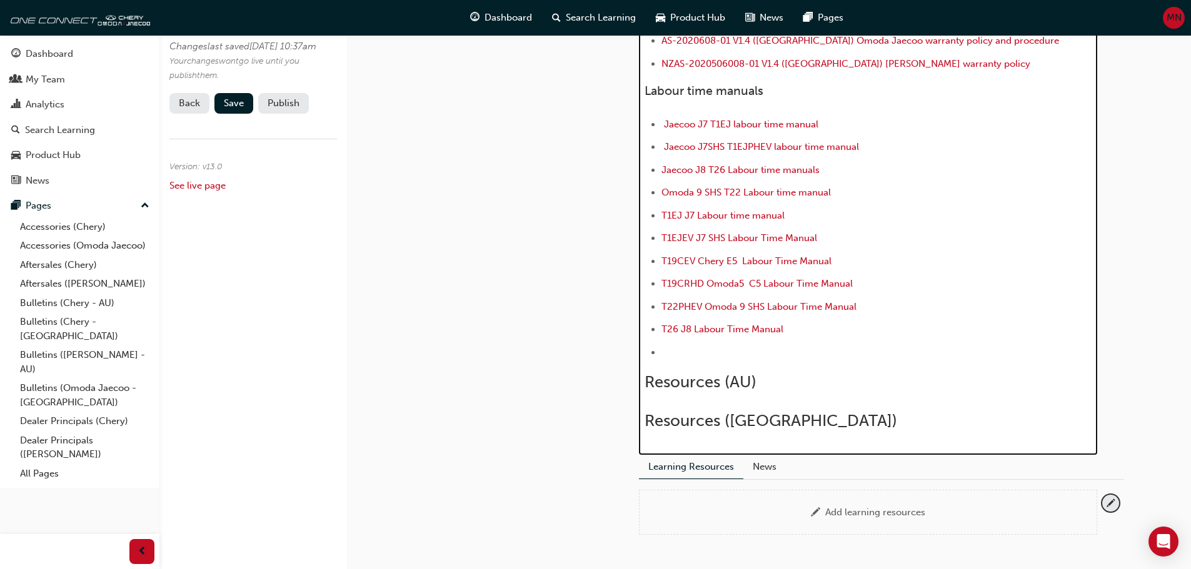
click at [676, 352] on li "﻿ ﻿ ﻿" at bounding box center [876, 354] width 431 height 18
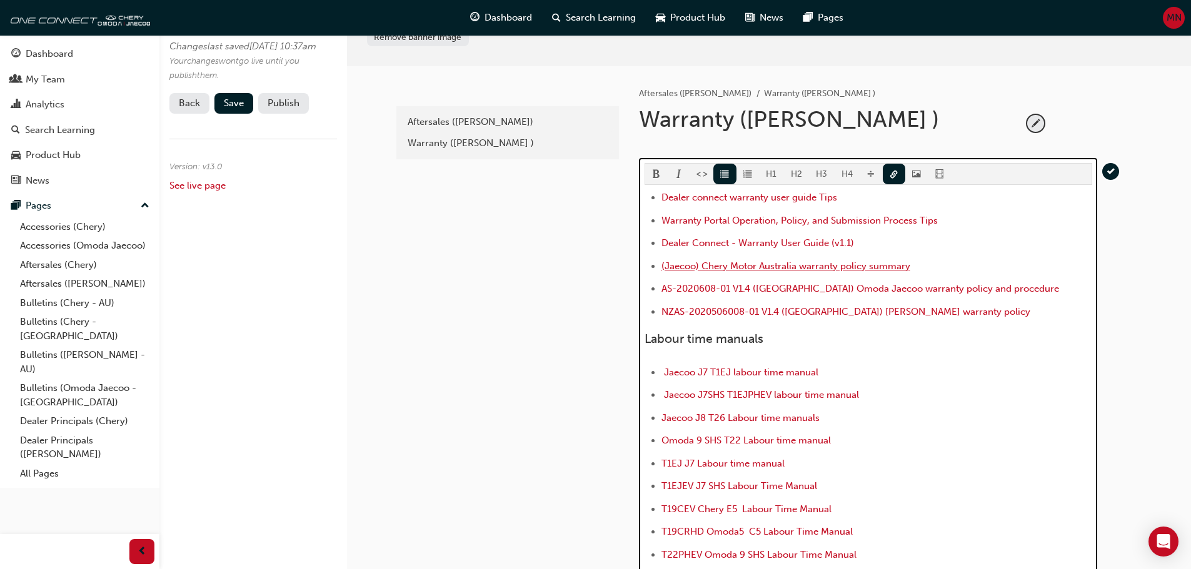
scroll to position [81, 0]
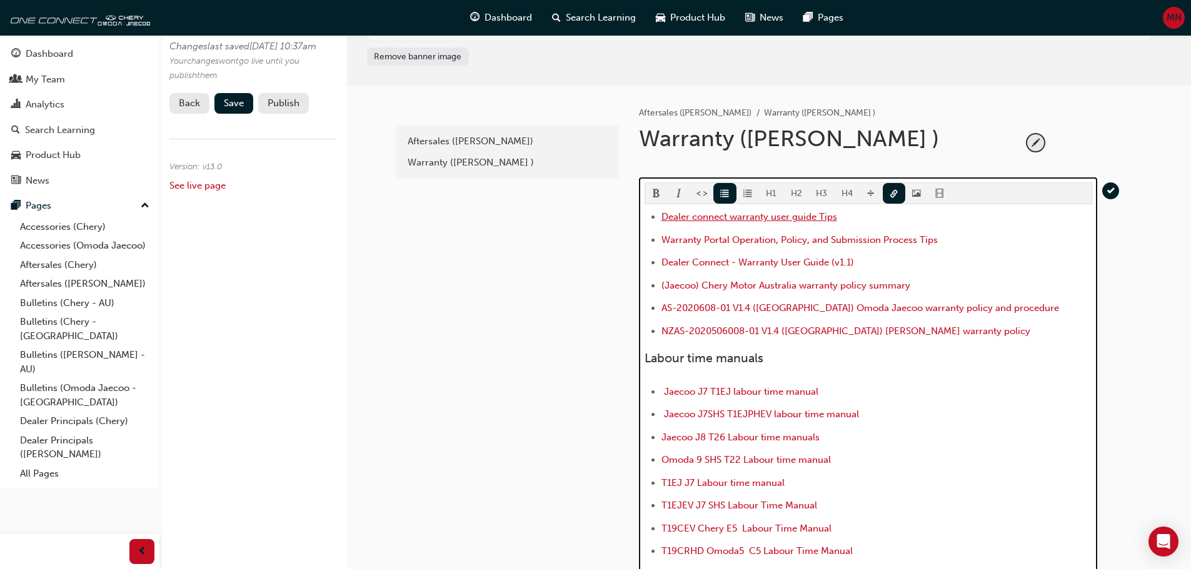
click at [714, 216] on span "Dealer connect warranty user guide Tips" at bounding box center [749, 216] width 176 height 11
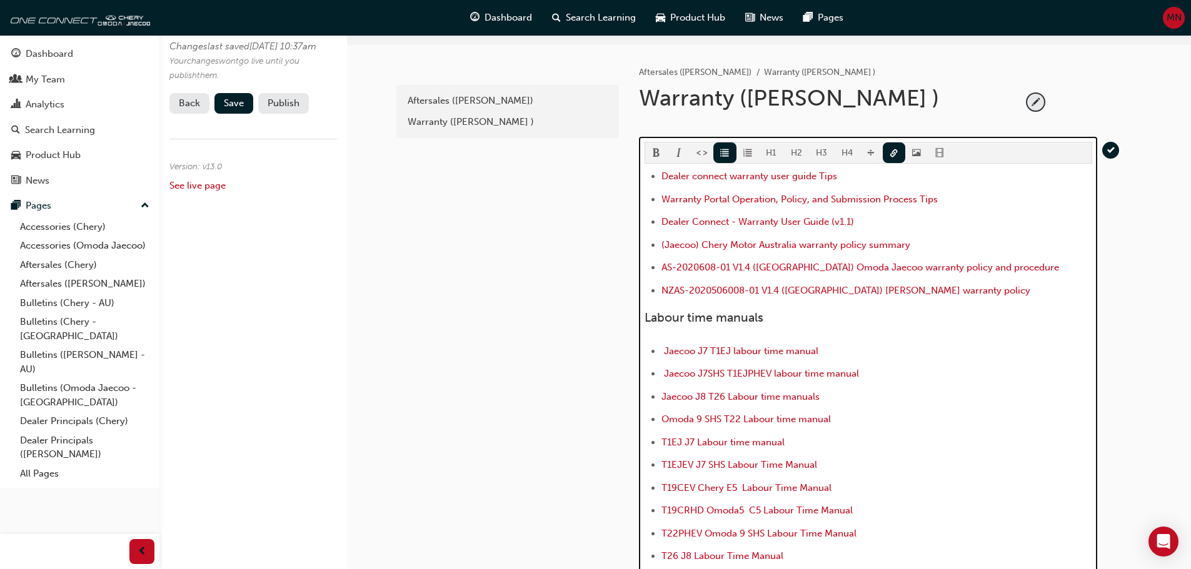
scroll to position [144, 0]
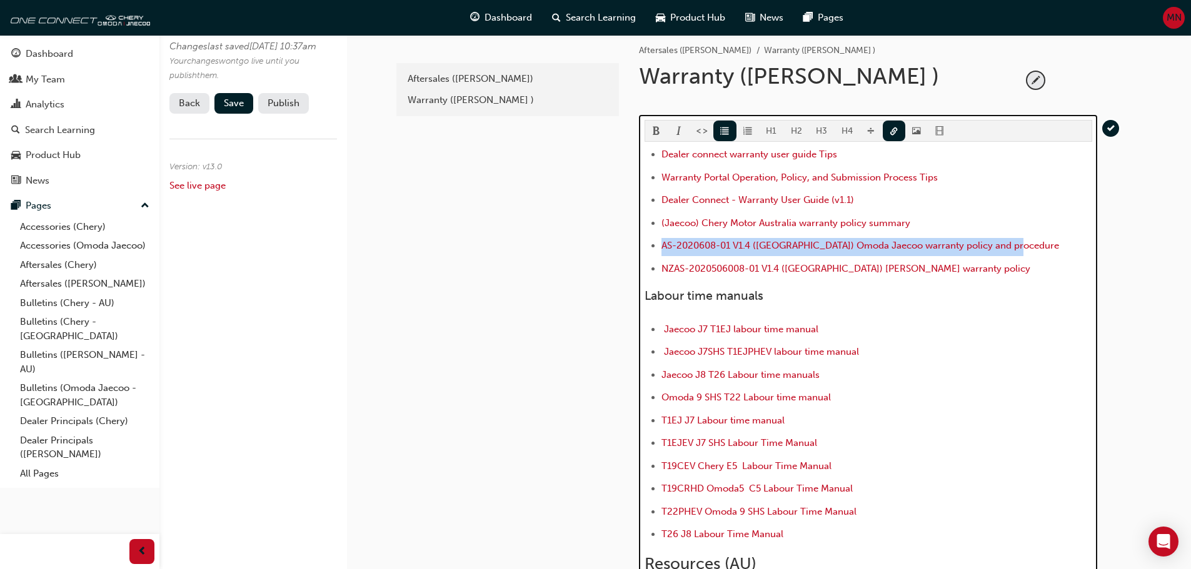
drag, startPoint x: 1006, startPoint y: 246, endPoint x: 652, endPoint y: 251, distance: 353.1
click at [661, 251] on li "AS-2020608-01 V1.4 ([GEOGRAPHIC_DATA]) Omoda Jaecoo warranty policy and procedu…" at bounding box center [876, 247] width 431 height 18
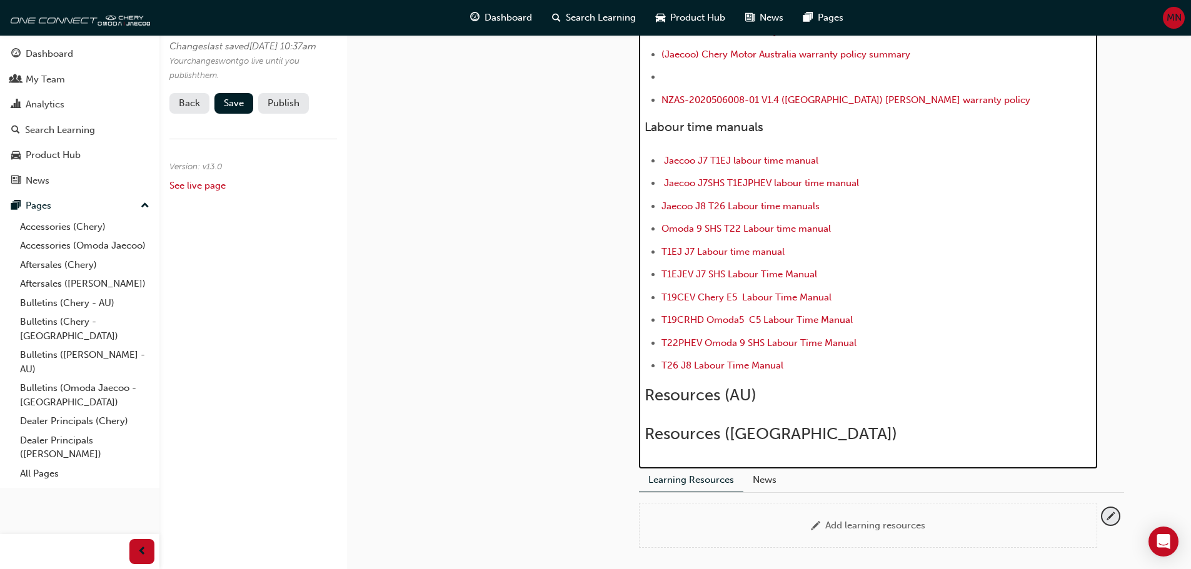
scroll to position [331, 0]
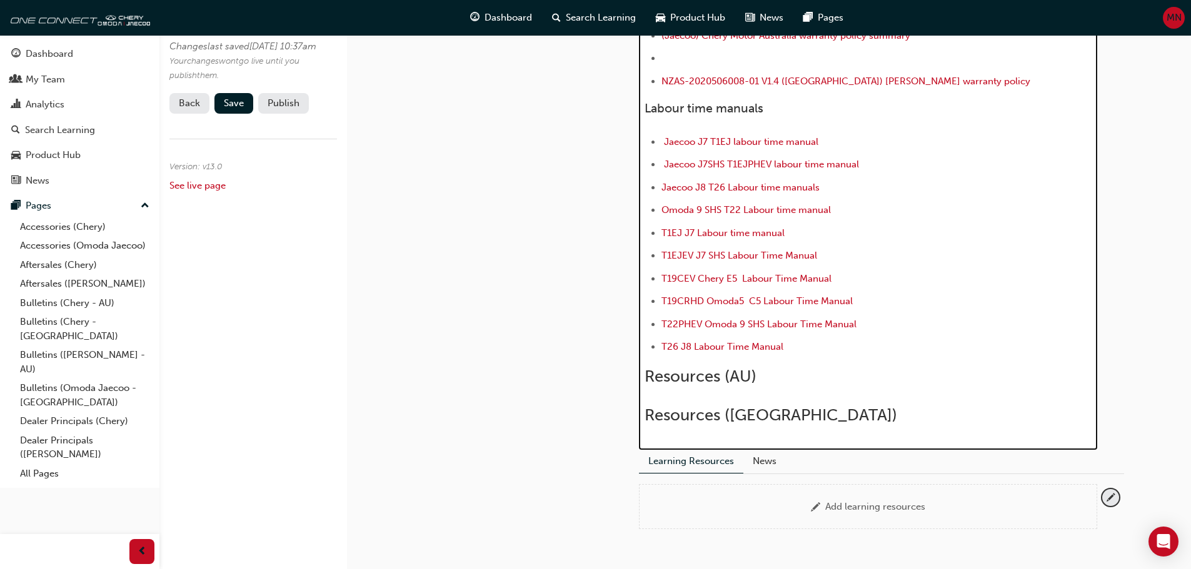
click at [654, 396] on div "Dealer connect warranty user guide Tips Warranty Portal Operation, Policy, and …" at bounding box center [867, 192] width 447 height 466
click at [651, 394] on div "Dealer connect warranty user guide Tips Warranty Portal Operation, Policy, and …" at bounding box center [867, 192] width 447 height 466
click at [764, 374] on h2 "﻿ ﻿ Resources (AU)" at bounding box center [867, 377] width 447 height 20
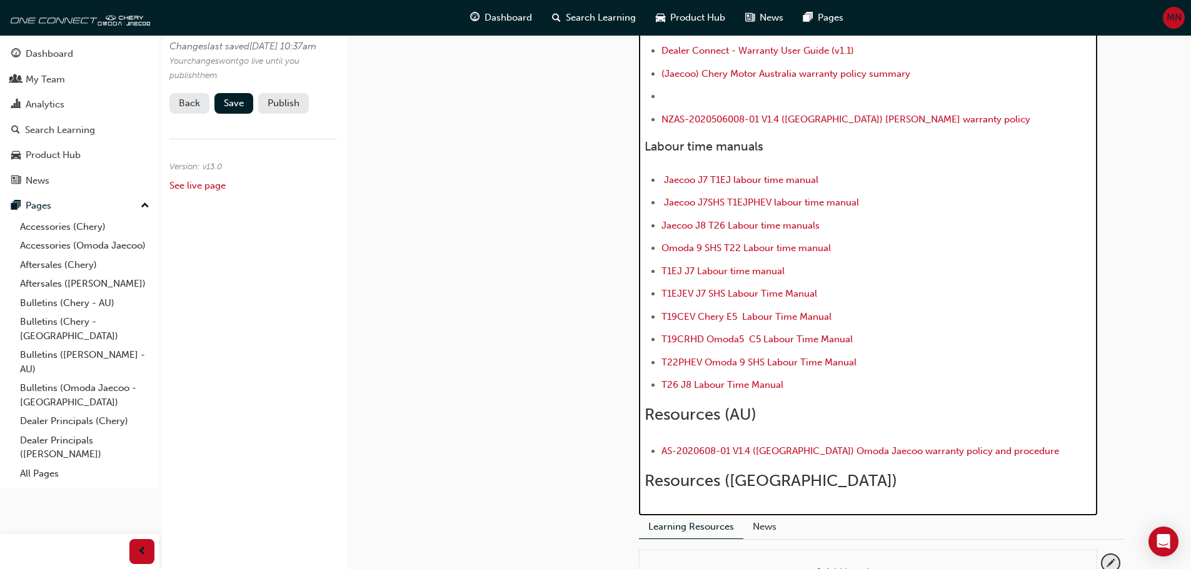
scroll to position [272, 0]
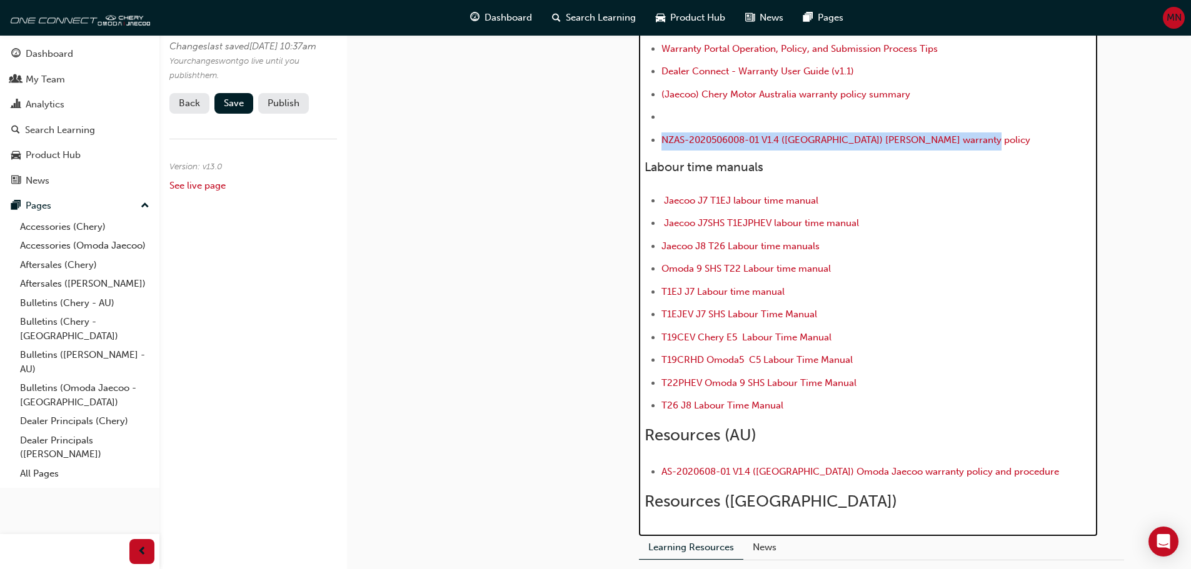
drag, startPoint x: 994, startPoint y: 140, endPoint x: 659, endPoint y: 144, distance: 335.0
click at [659, 144] on ul "Dealer connect warranty user guide Tips Warranty Portal Operation, Policy, and …" at bounding box center [867, 84] width 447 height 132
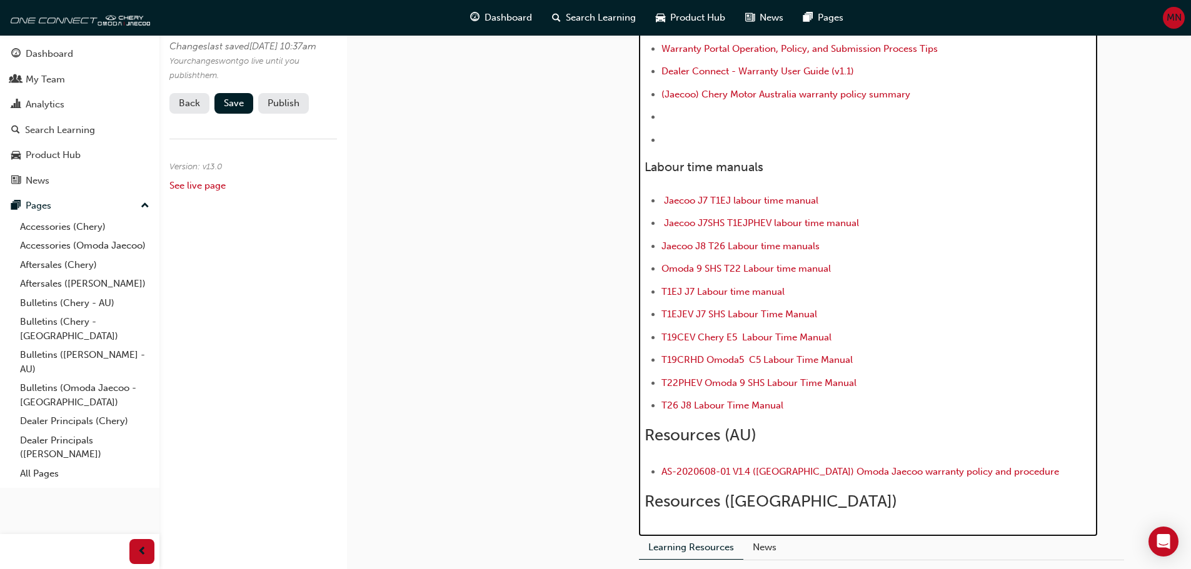
click at [762, 501] on h2 "Resources ([GEOGRAPHIC_DATA])" at bounding box center [867, 502] width 447 height 20
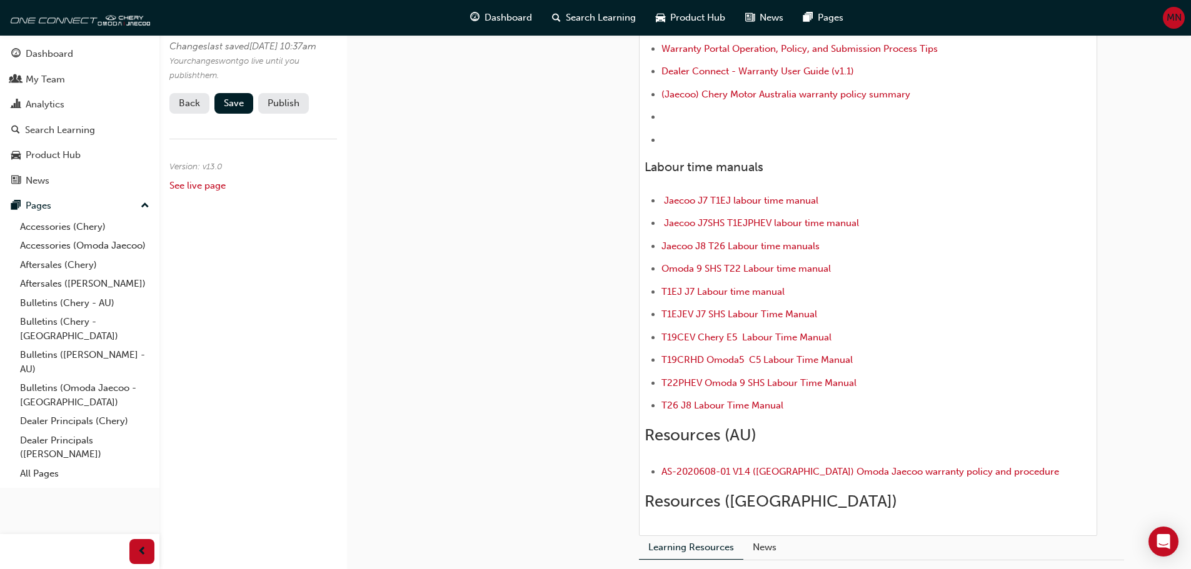
click at [662, 524] on div "H1 H2 H3 H4 Dealer connect warranty user guide Tips Warranty Portal Operation, …" at bounding box center [868, 261] width 458 height 550
click at [657, 525] on div "H1 H2 H3 H4 Dealer connect warranty user guide Tips Warranty Portal Operation, …" at bounding box center [868, 261] width 458 height 550
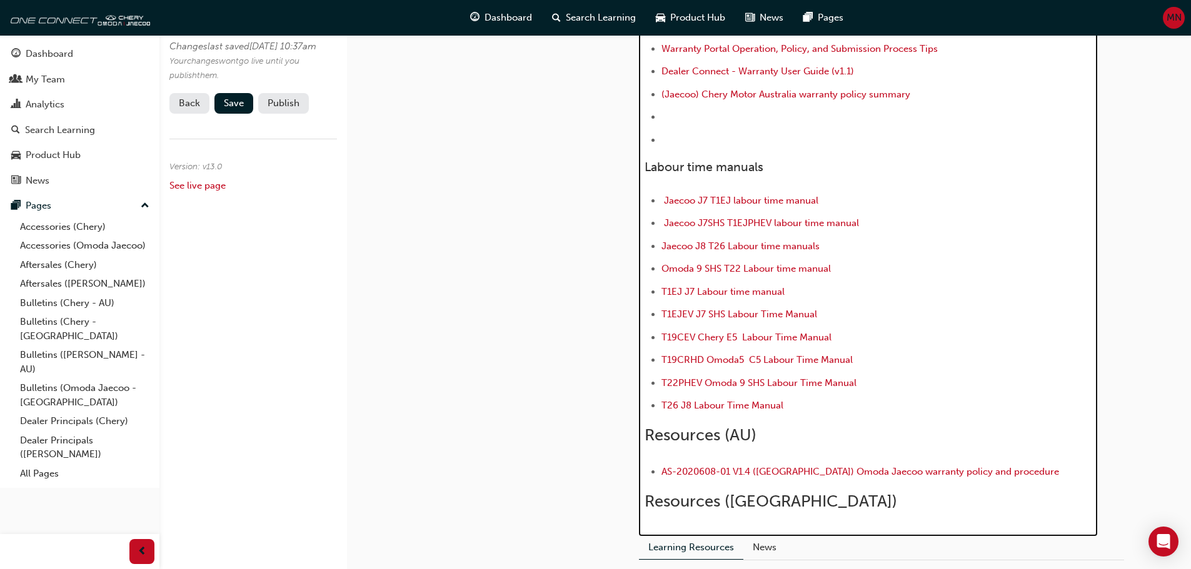
click at [757, 501] on h2 "Resources ([GEOGRAPHIC_DATA])" at bounding box center [867, 502] width 447 height 20
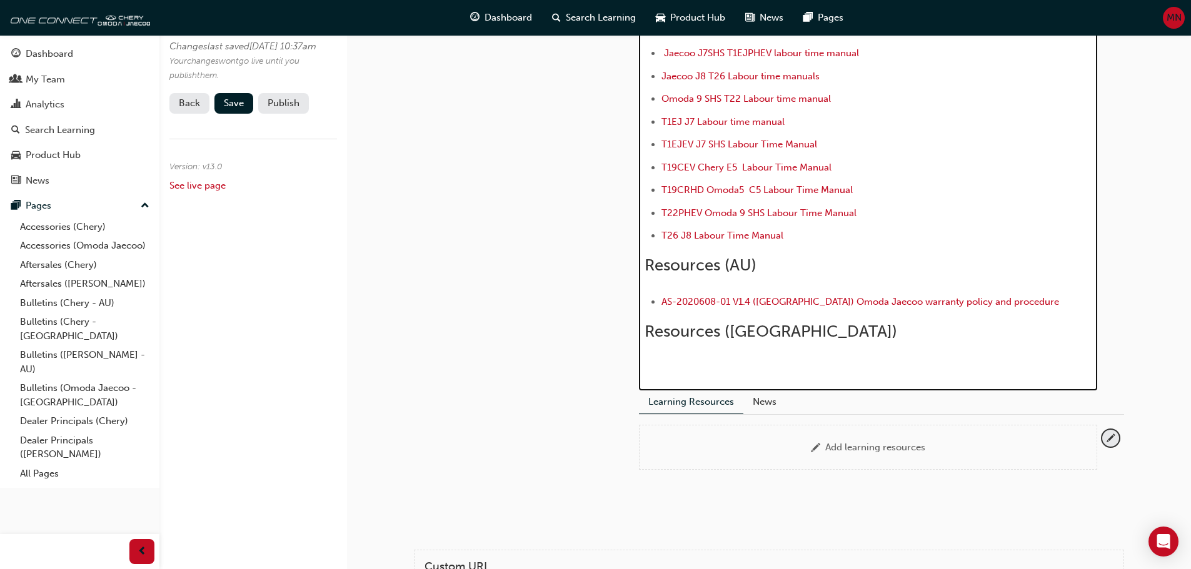
scroll to position [214, 0]
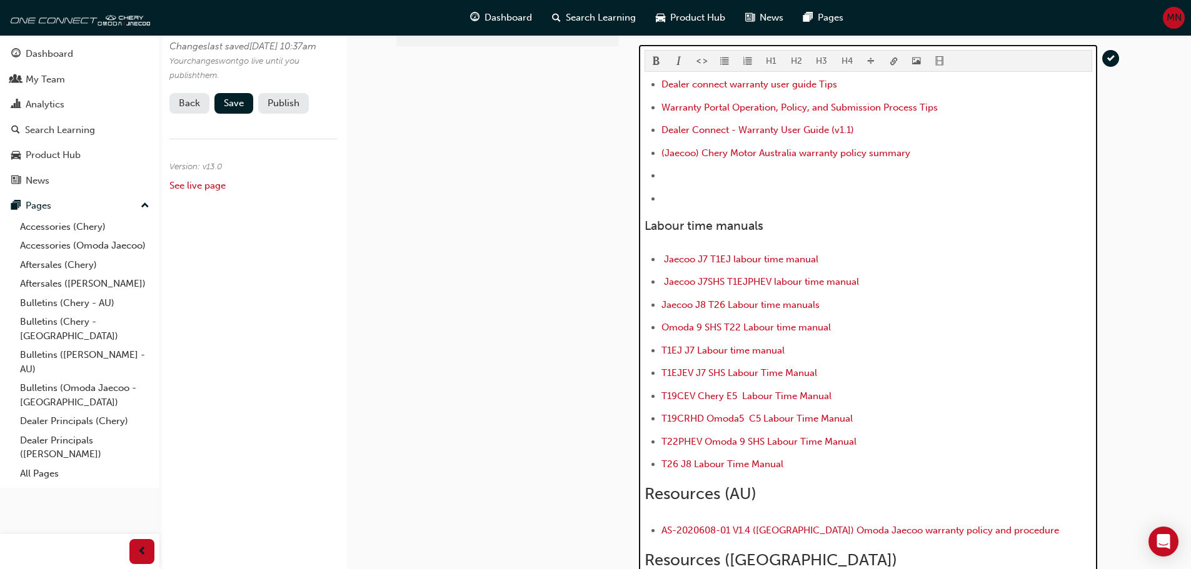
click at [726, 61] on div "H1 H2 H3 H4 Dealer connect warranty user guide Tips Warranty Portal Operation, …" at bounding box center [867, 327] width 447 height 554
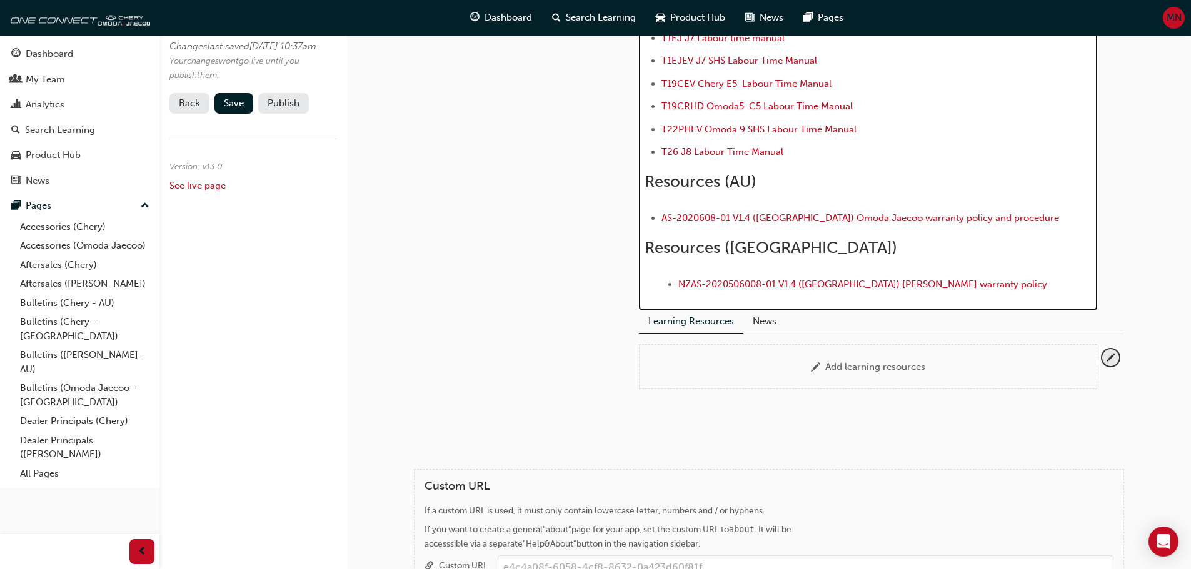
click at [674, 284] on ul "﻿ NZAS-2020506008-01 V1.4 (New Zealand) Omoda Jaecoo warranty policy ﻿" at bounding box center [876, 286] width 431 height 18
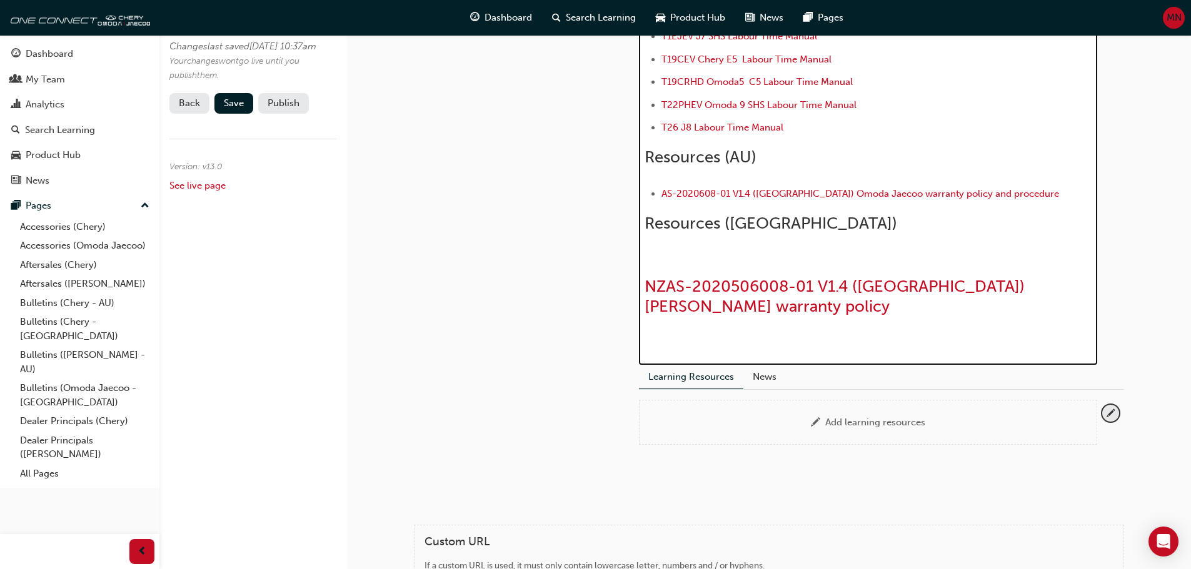
scroll to position [489, 0]
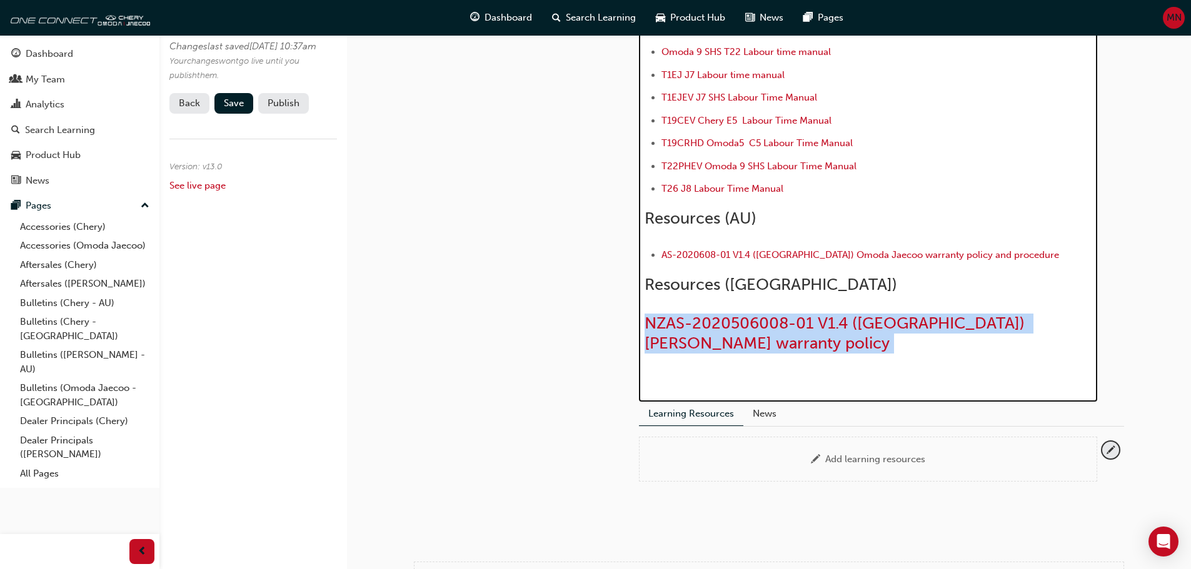
drag, startPoint x: 759, startPoint y: 354, endPoint x: 651, endPoint y: 312, distance: 115.9
click at [646, 309] on div "Dealer connect warranty user guide Tips Warranty Portal Operation, Policy, and …" at bounding box center [867, 94] width 447 height 586
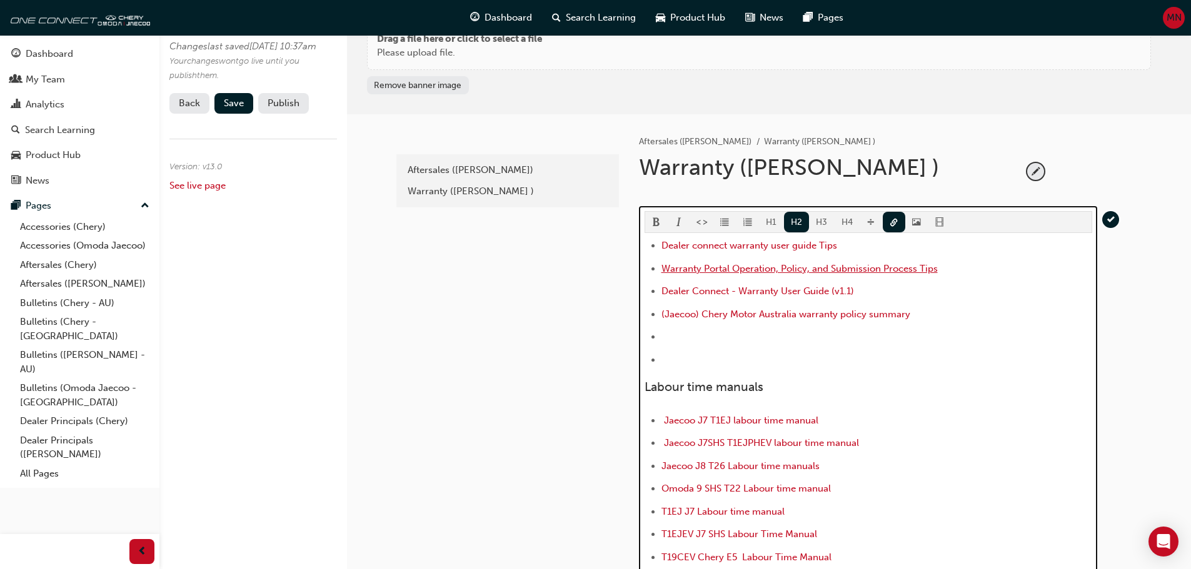
scroll to position [52, 0]
click at [789, 221] on button "H2" at bounding box center [797, 222] width 26 height 21
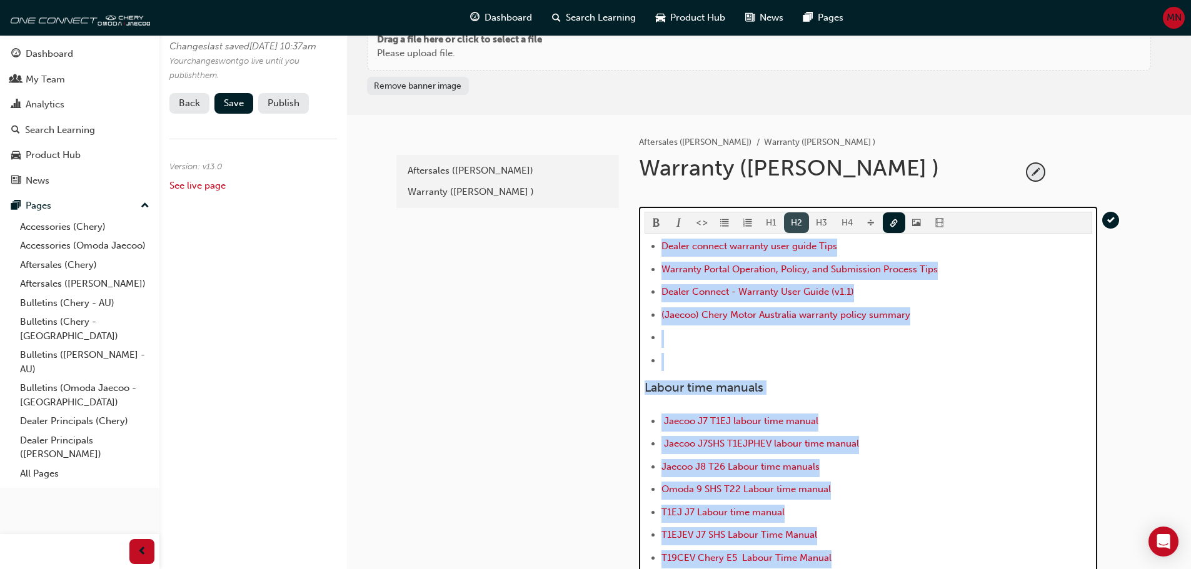
click at [789, 221] on button "H2" at bounding box center [797, 222] width 26 height 21
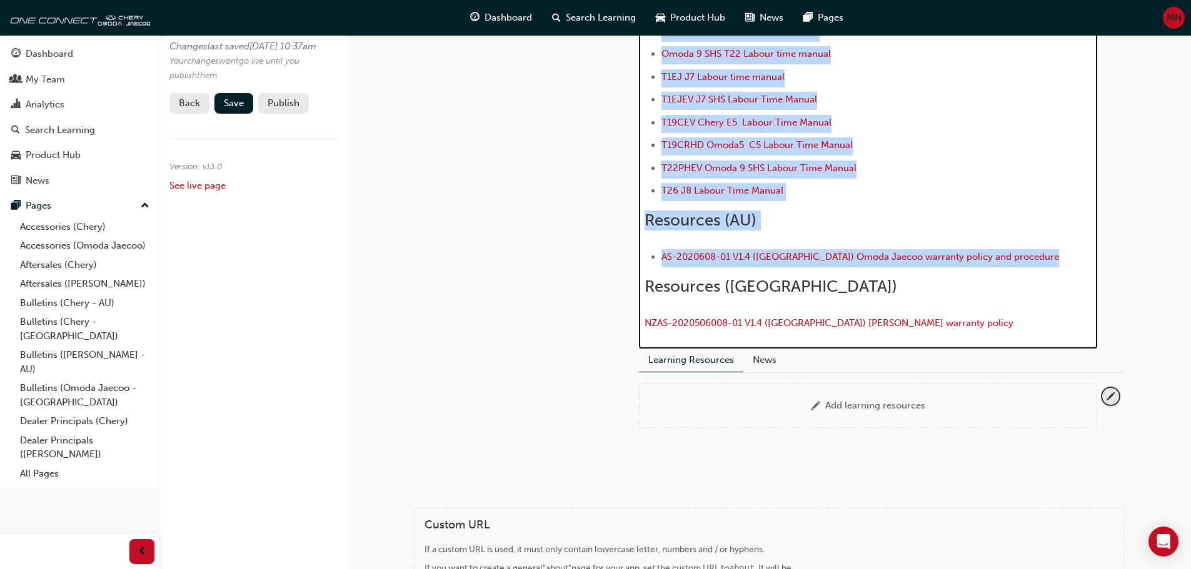
scroll to position [489, 0]
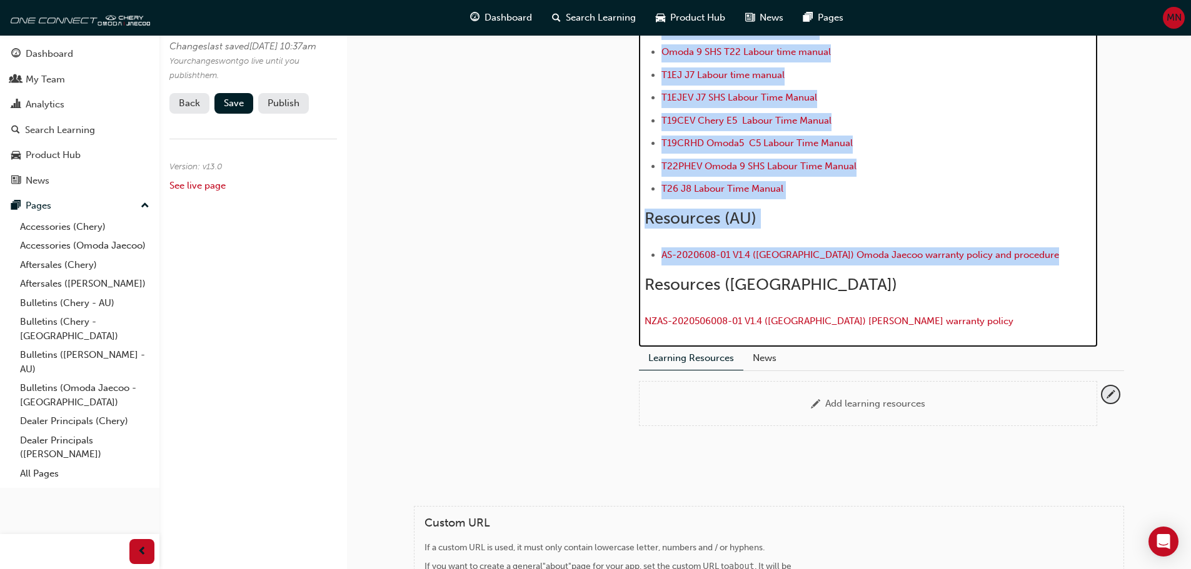
click at [659, 303] on div "Dealer connect warranty user guide Tips Warranty Portal Operation, Policy, and …" at bounding box center [867, 66] width 447 height 531
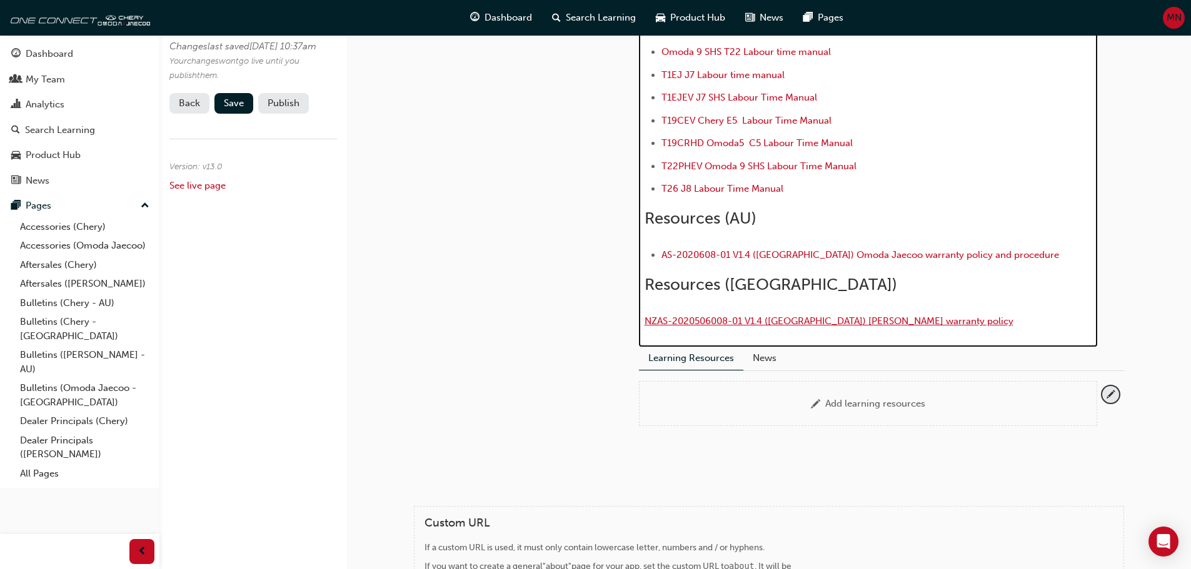
click at [646, 317] on span "NZAS-2020506008-01 V1.4 ([GEOGRAPHIC_DATA]) [PERSON_NAME] warranty policy" at bounding box center [828, 321] width 369 height 11
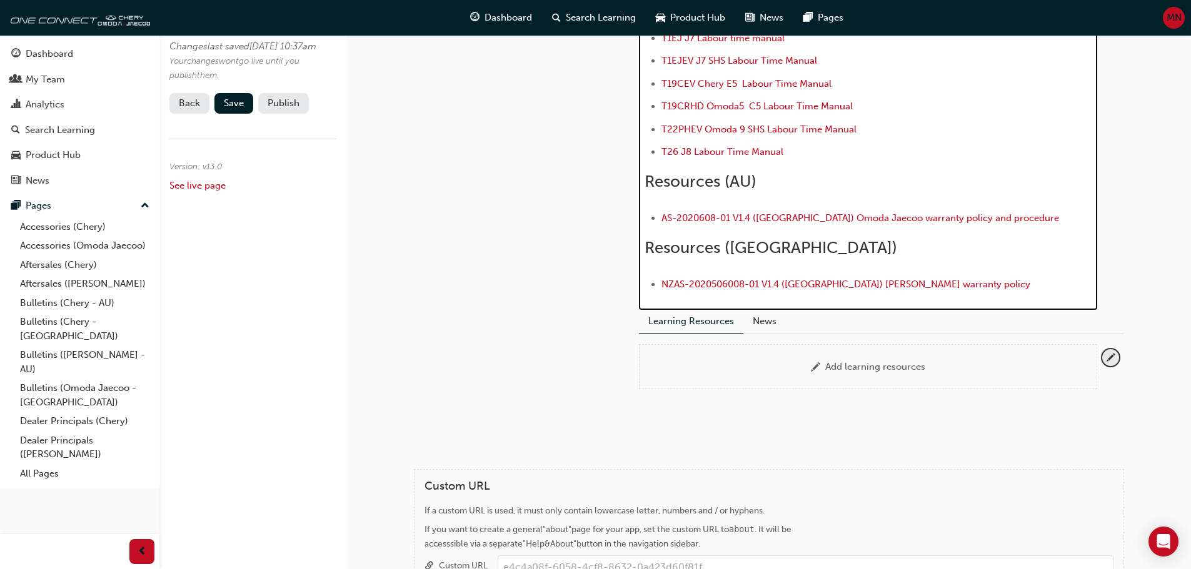
click at [718, 101] on div "H1 H2 H3 H4 Dealer connect warranty user guide Tips Warranty Portal Operation, …" at bounding box center [867, 16] width 447 height 557
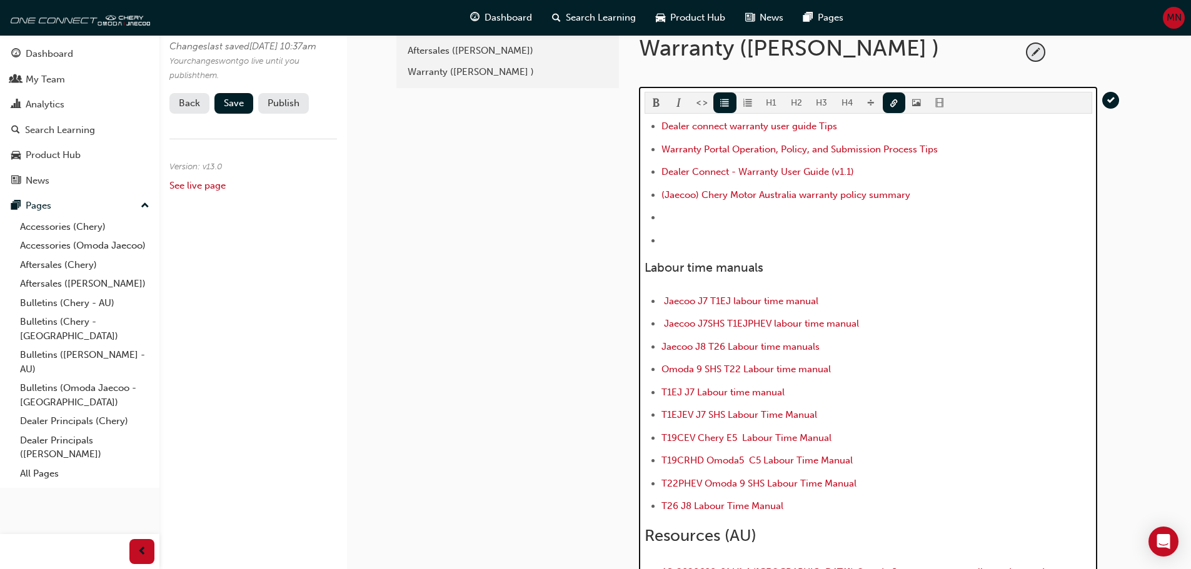
scroll to position [151, 0]
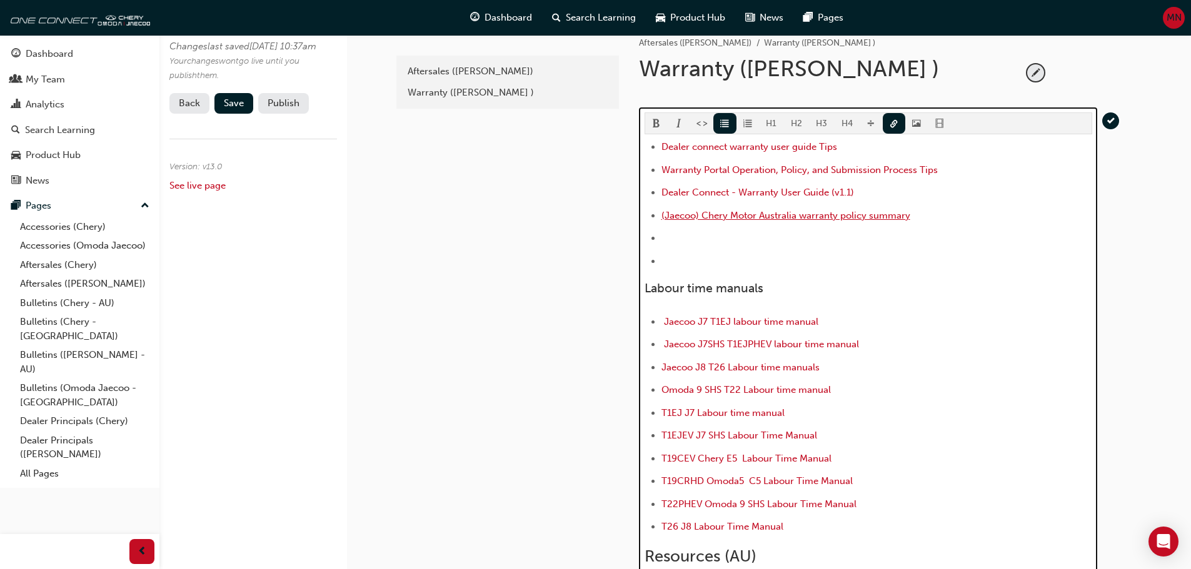
drag, startPoint x: 916, startPoint y: 214, endPoint x: 662, endPoint y: 211, distance: 253.8
click at [662, 211] on li "(Jaecoo) Chery Motor Australia warranty policy summary" at bounding box center [876, 217] width 431 height 18
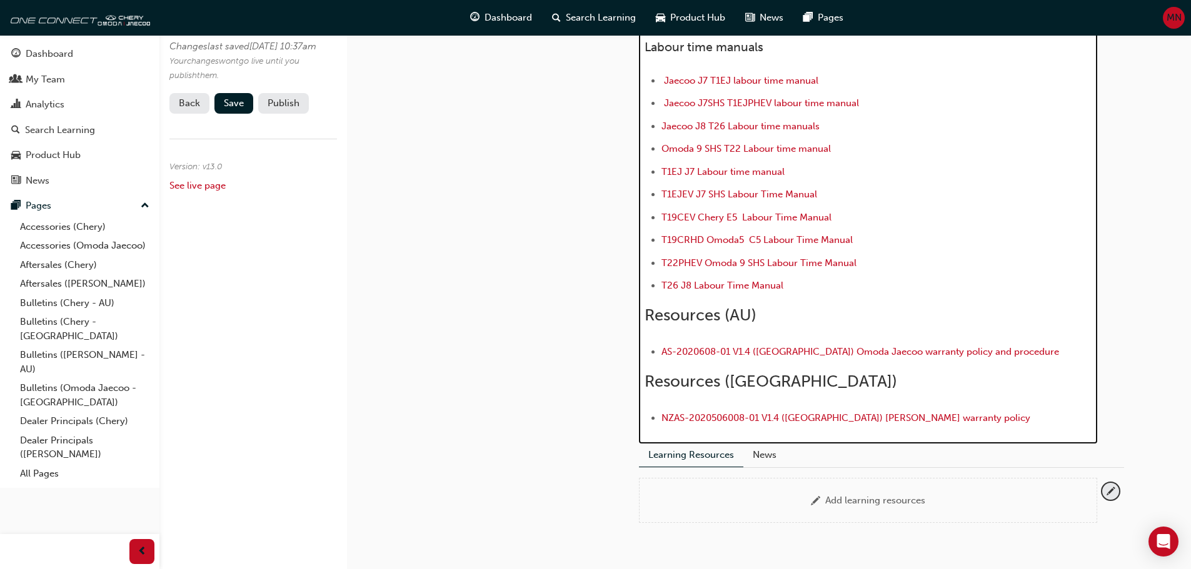
scroll to position [401, 0]
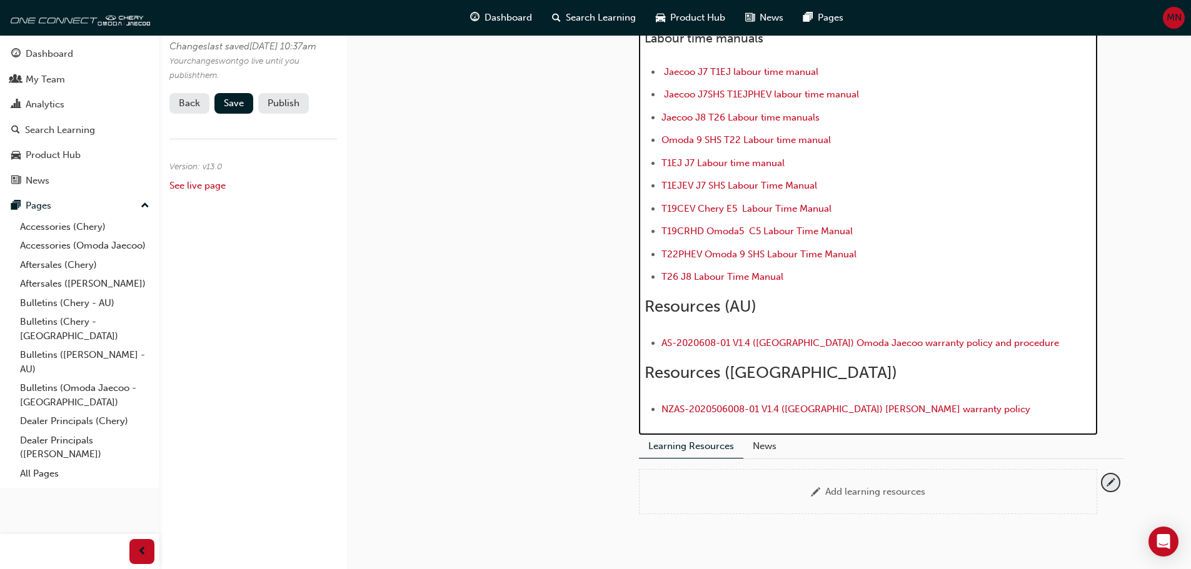
click at [1009, 343] on li "﻿ AS-2020608-01 V1.4 (Australia) Omoda Jaecoo warranty policy and procedure ﻿" at bounding box center [876, 345] width 431 height 18
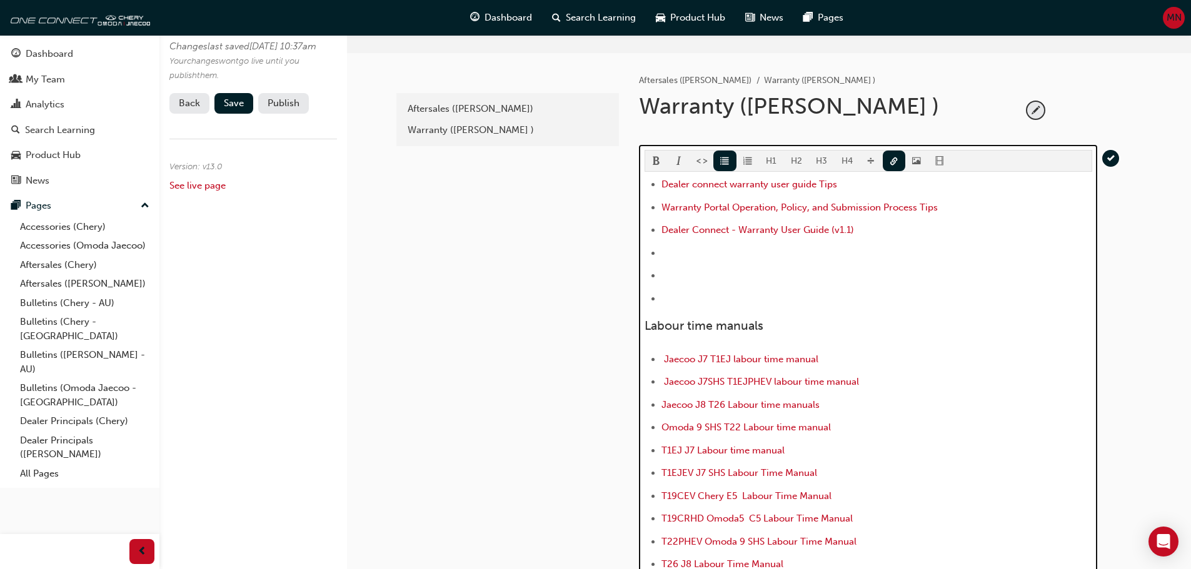
scroll to position [107, 0]
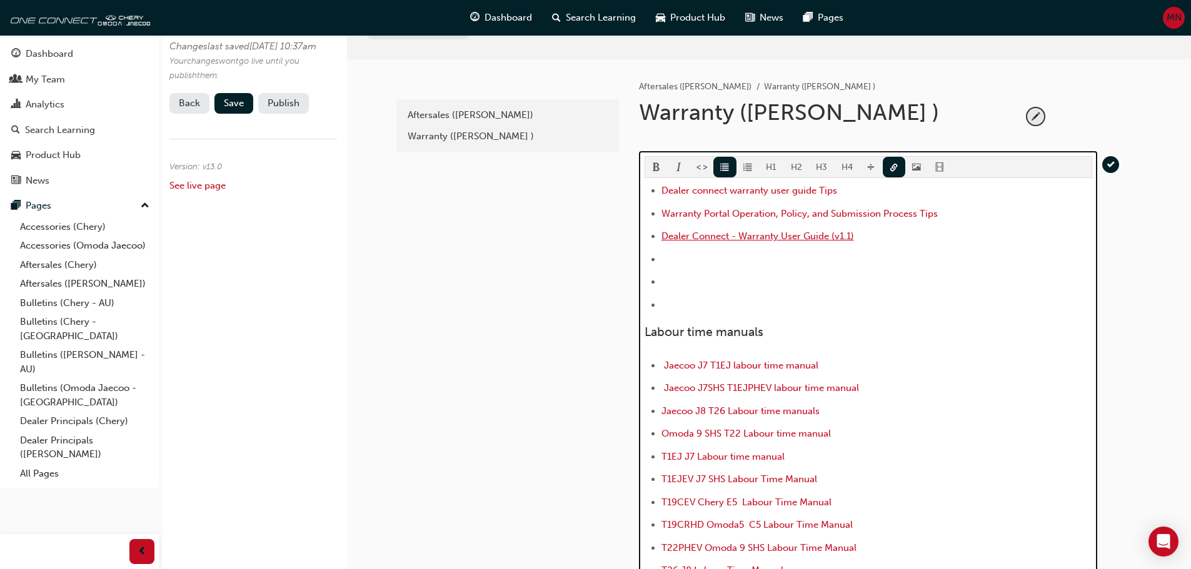
drag, startPoint x: 859, startPoint y: 235, endPoint x: 664, endPoint y: 234, distance: 195.0
click at [664, 234] on li "Dealer Connect - Warranty User Guide (v1.1)" at bounding box center [876, 238] width 431 height 18
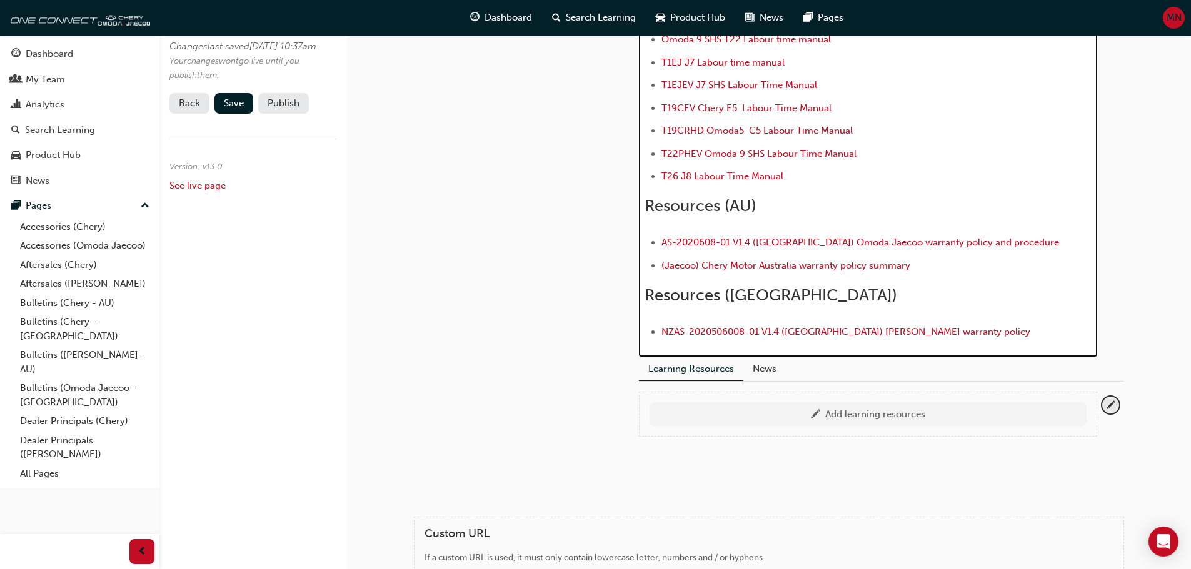
scroll to position [545, 0]
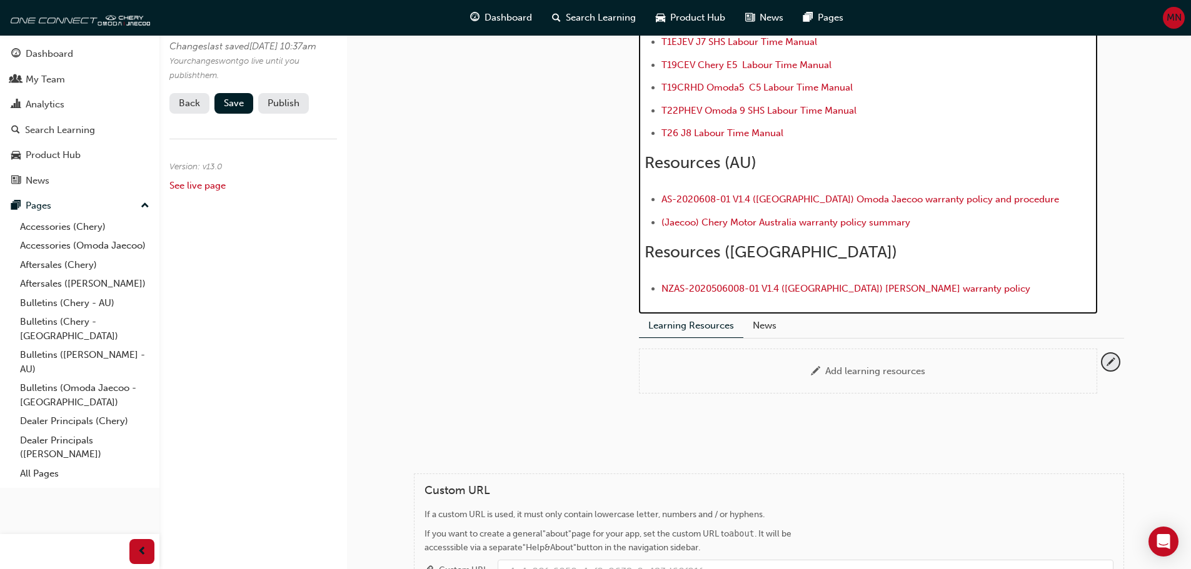
click at [917, 221] on li "﻿ ﻿ ﻿ (Jaecoo) Chery Motor Australia warranty policy summary ﻿" at bounding box center [876, 224] width 431 height 18
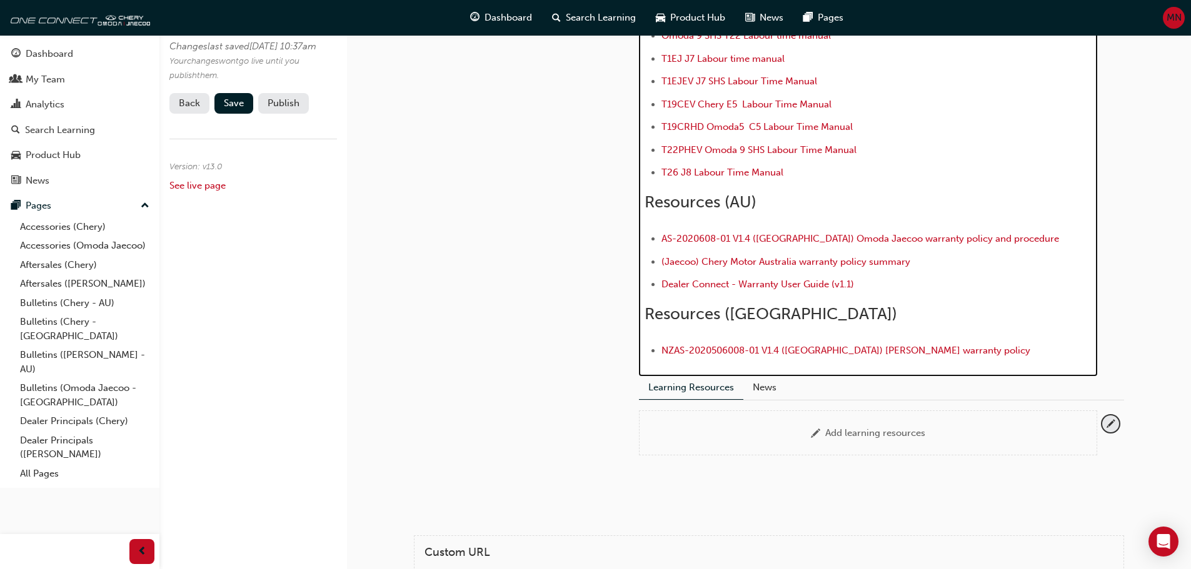
click at [989, 351] on li "﻿ NZAS-2020506008-01 V1.4 (New Zealand) Omoda Jaecoo warranty policy ﻿" at bounding box center [876, 352] width 431 height 18
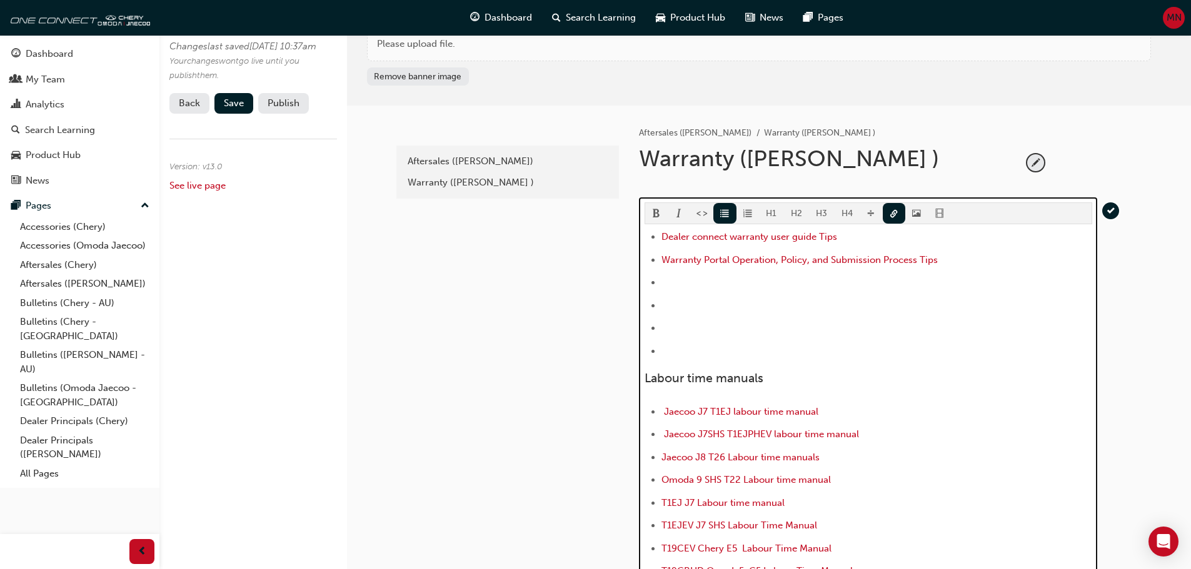
scroll to position [32, 0]
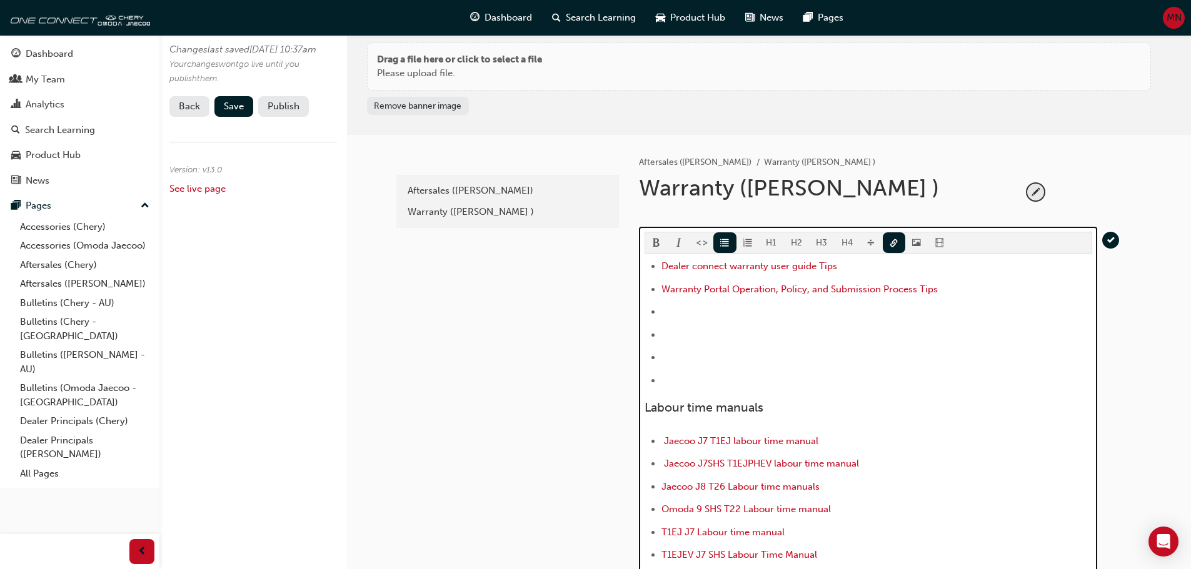
click at [942, 287] on li "Warranty Portal Operation, Policy, and Submission Process Tips" at bounding box center [876, 291] width 431 height 18
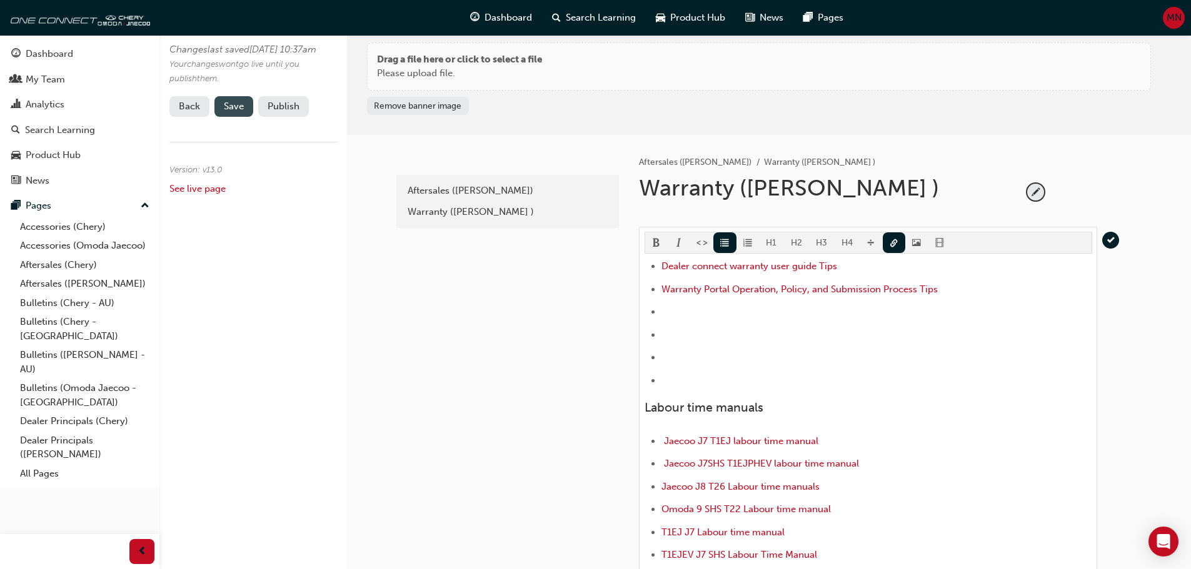
click at [227, 112] on span "Save" at bounding box center [234, 106] width 20 height 11
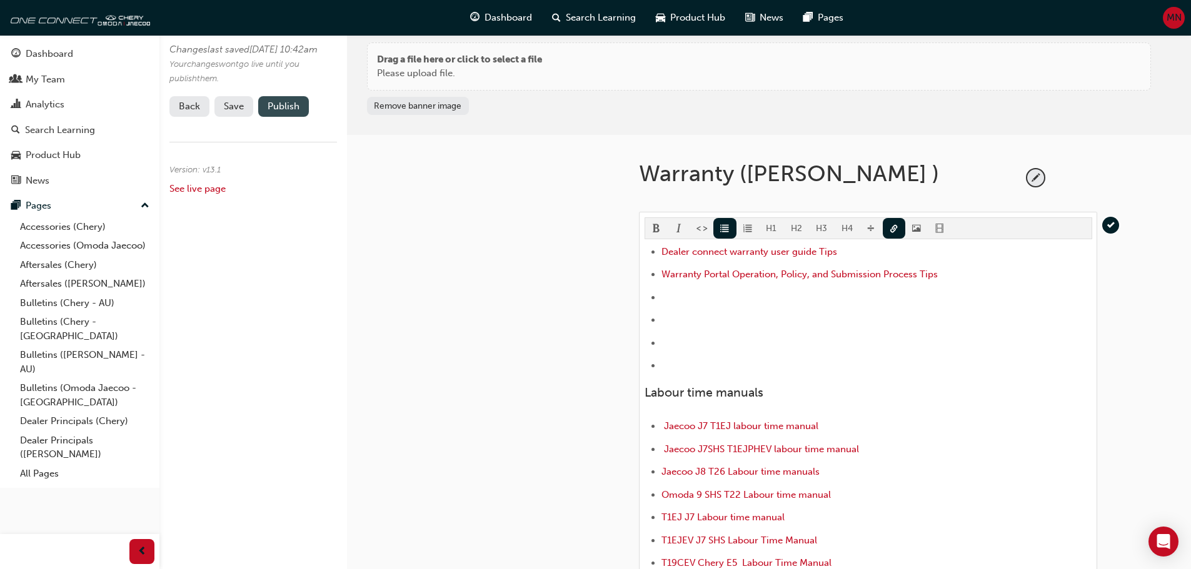
click at [293, 117] on button "Publish" at bounding box center [283, 106] width 51 height 21
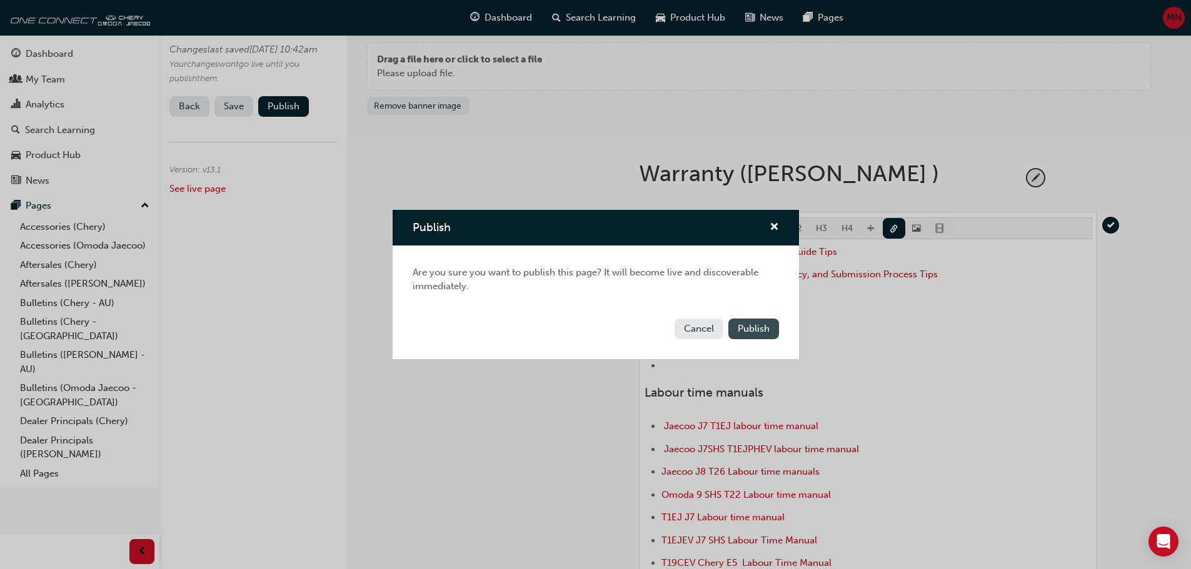
drag, startPoint x: 736, startPoint y: 326, endPoint x: 729, endPoint y: 329, distance: 8.1
click at [737, 326] on button "Publish" at bounding box center [753, 329] width 51 height 21
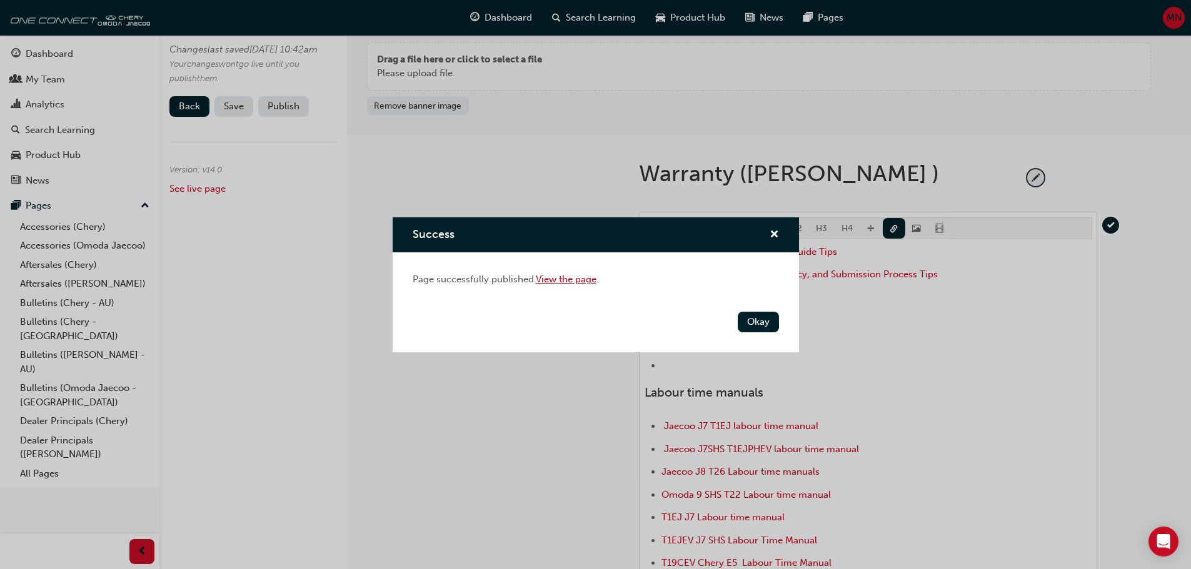
click at [556, 278] on link "View the page" at bounding box center [566, 279] width 61 height 11
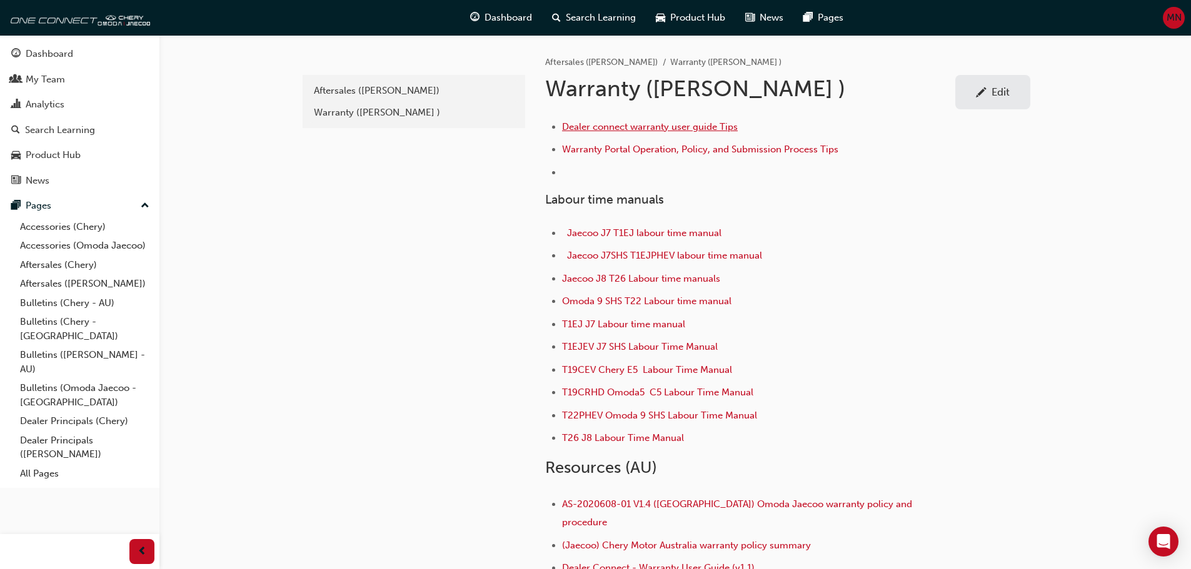
click at [645, 128] on span "Dealer connect warranty user guide Tips" at bounding box center [650, 126] width 176 height 11
click at [651, 147] on span "Warranty Portal Operation, Policy, and Submission Process Tips" at bounding box center [700, 149] width 276 height 11
click at [984, 93] on span "pencil-icon" at bounding box center [981, 93] width 11 height 12
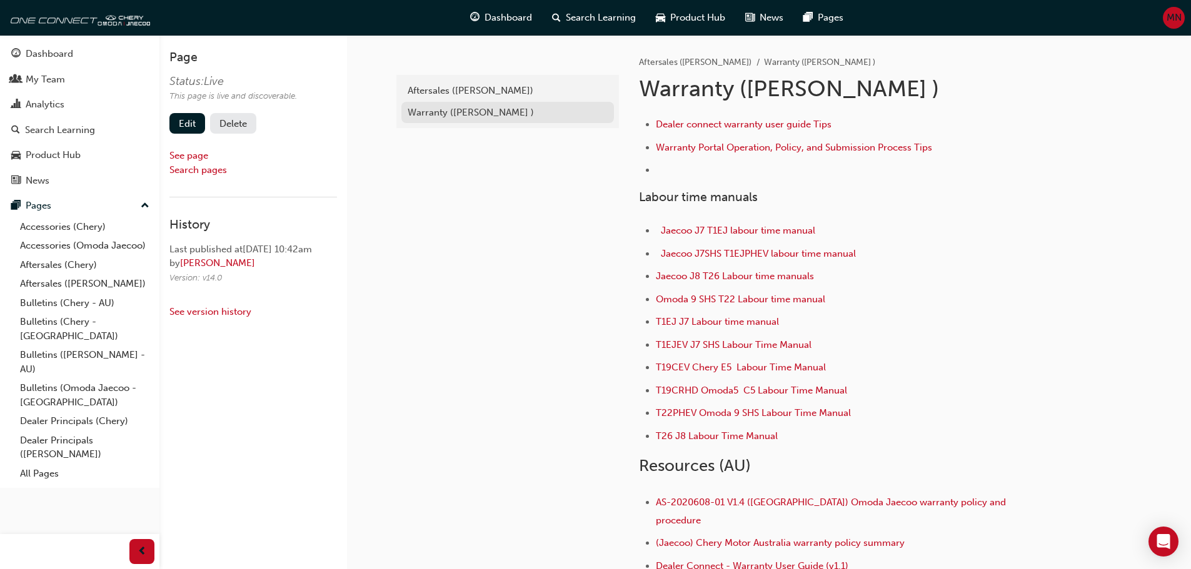
click at [448, 110] on div "Warranty ([PERSON_NAME] )" at bounding box center [507, 113] width 200 height 14
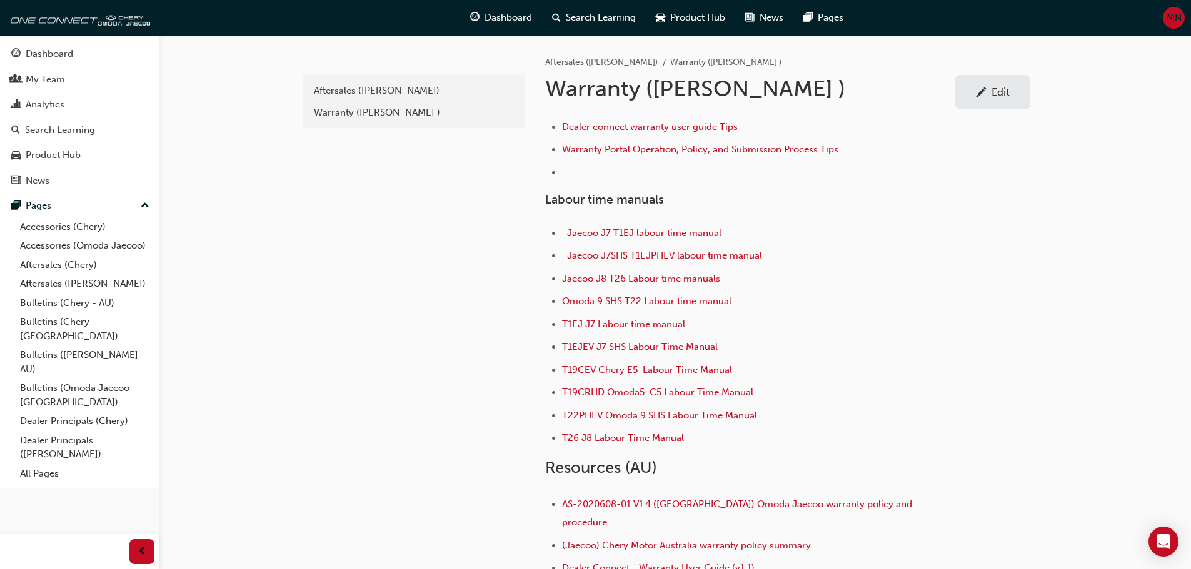
click at [981, 94] on span "pencil-icon" at bounding box center [981, 93] width 11 height 12
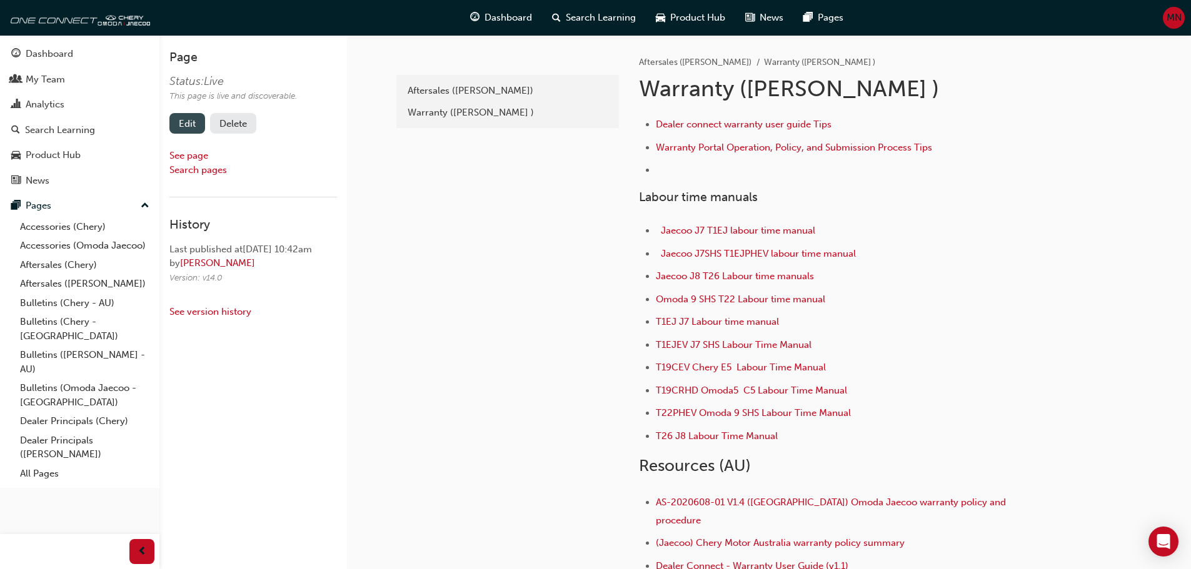
click at [187, 126] on link "Edit" at bounding box center [187, 123] width 36 height 21
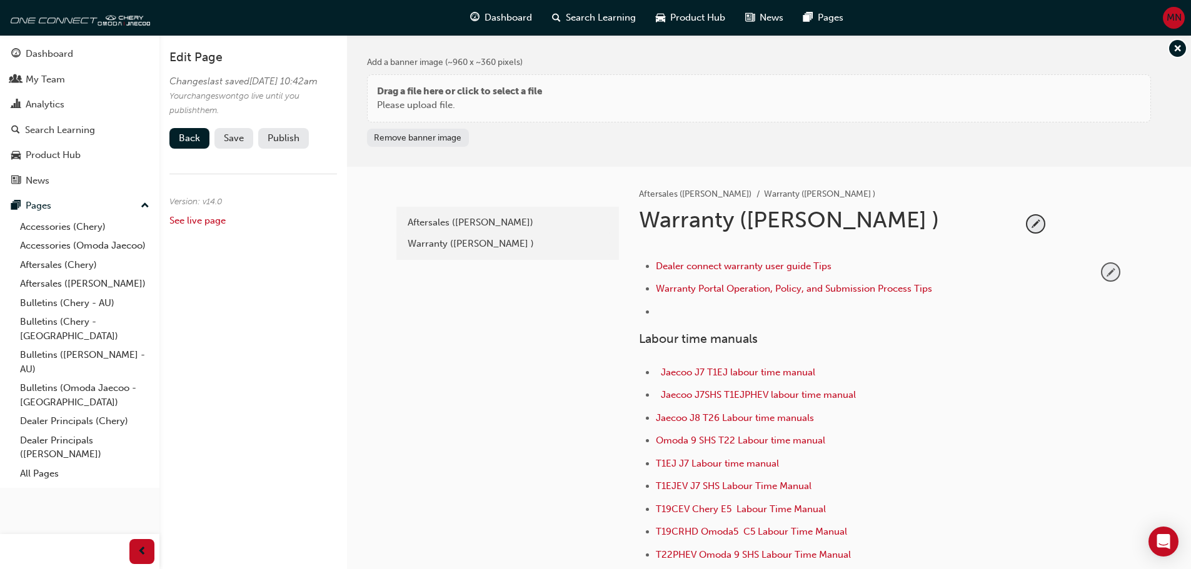
click at [1107, 277] on span "pencil-icon" at bounding box center [1110, 272] width 17 height 17
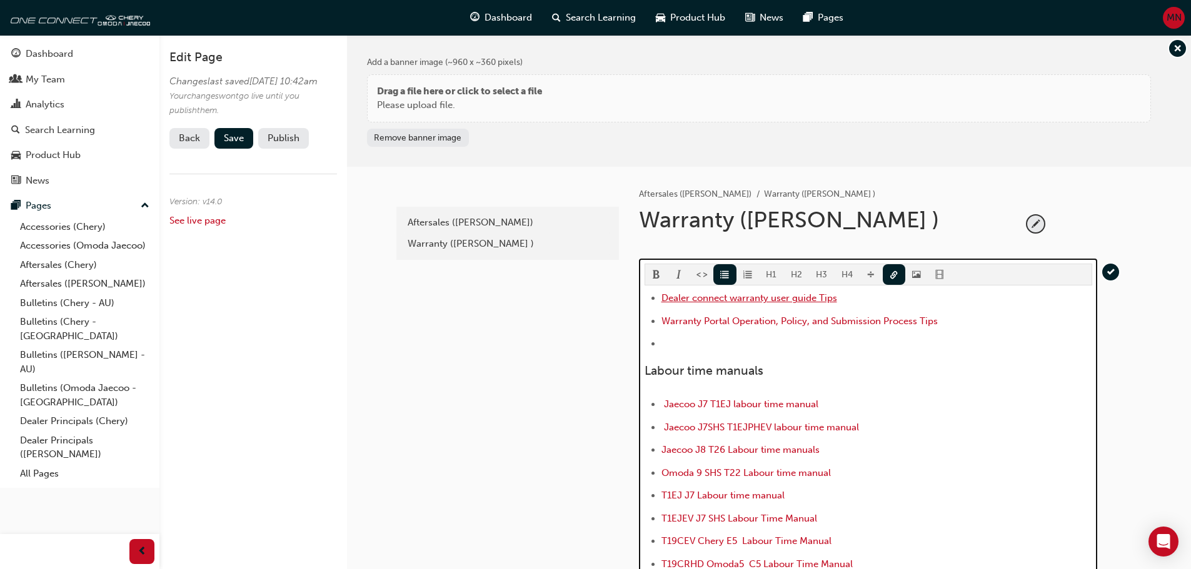
drag, startPoint x: 846, startPoint y: 300, endPoint x: 664, endPoint y: 297, distance: 182.5
click at [664, 297] on li "Dealer connect warranty user guide Tips" at bounding box center [876, 300] width 431 height 18
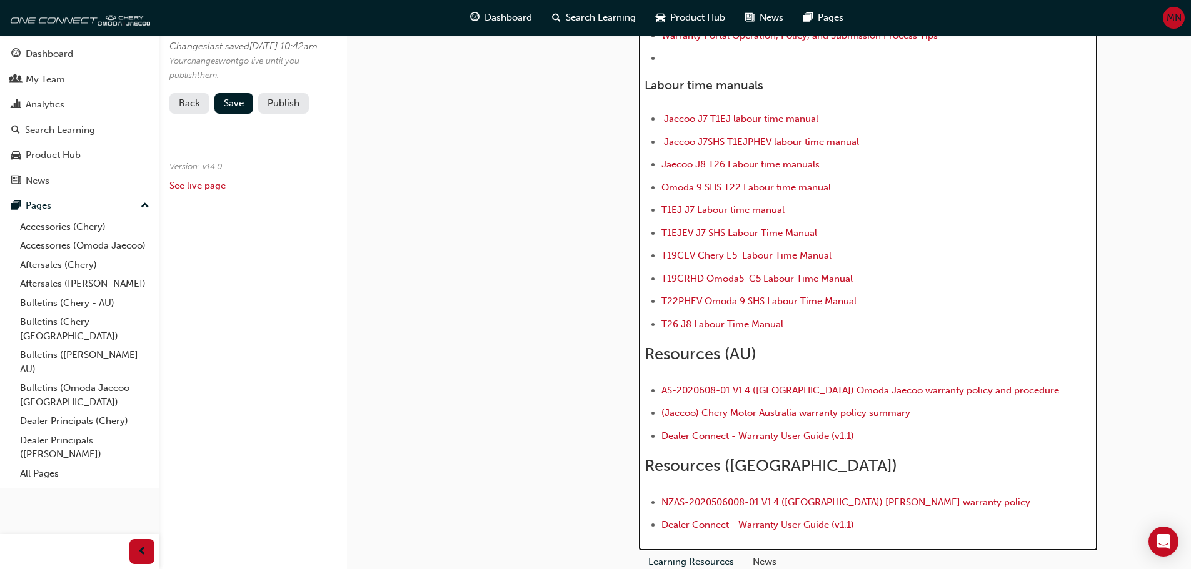
scroll to position [375, 0]
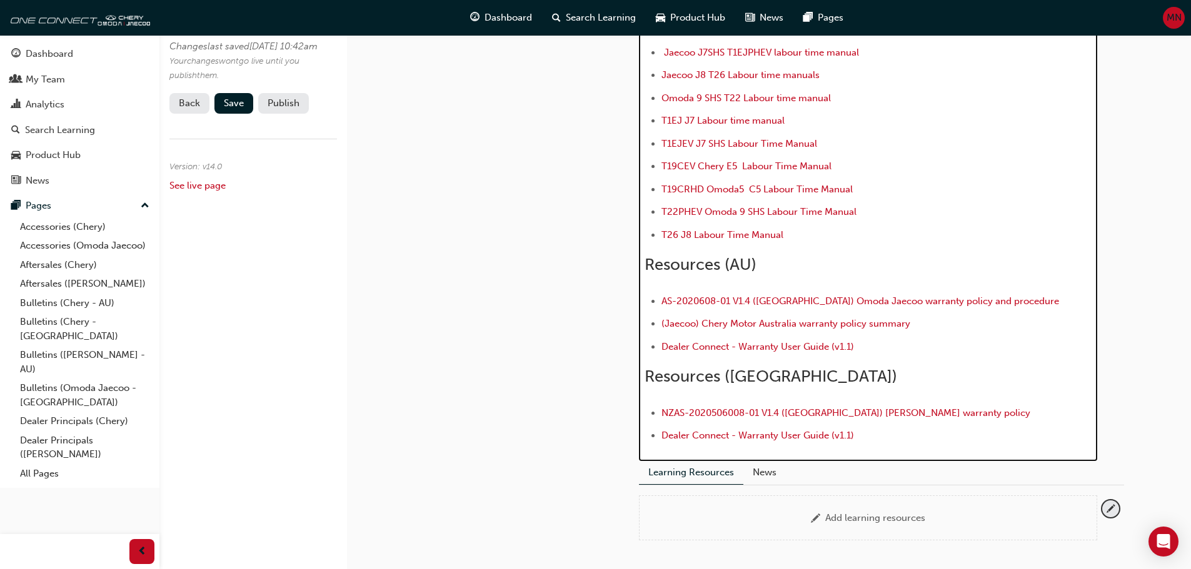
click at [865, 349] on li "Dealer Connect - Warranty User Guide (v1.1)" at bounding box center [876, 348] width 431 height 18
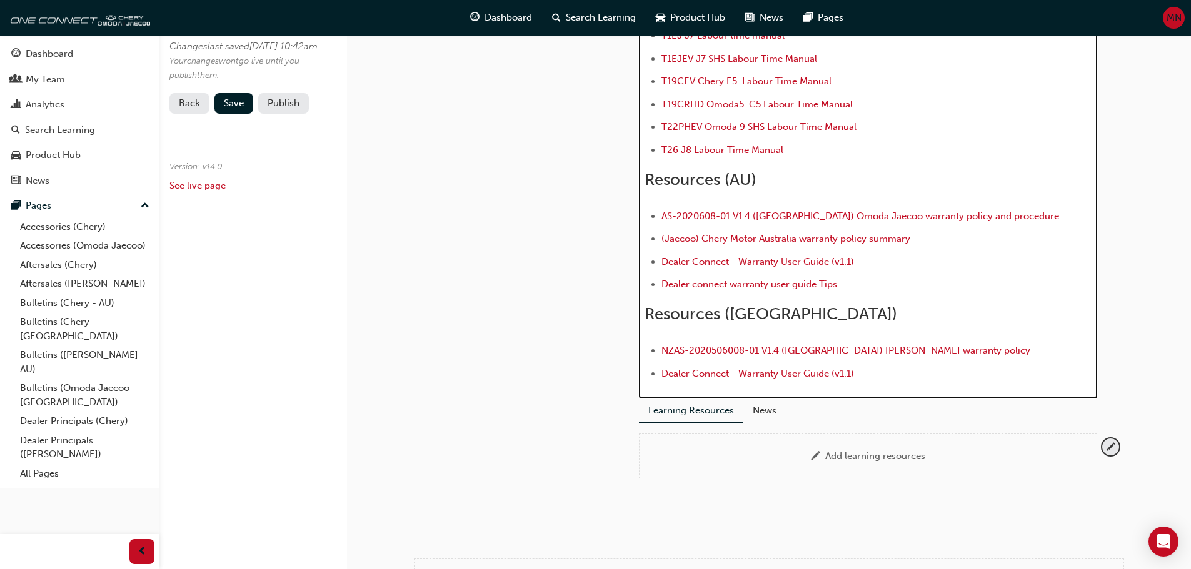
click at [869, 375] on li "Dealer Connect - Warranty User Guide (v1.1)" at bounding box center [876, 375] width 431 height 18
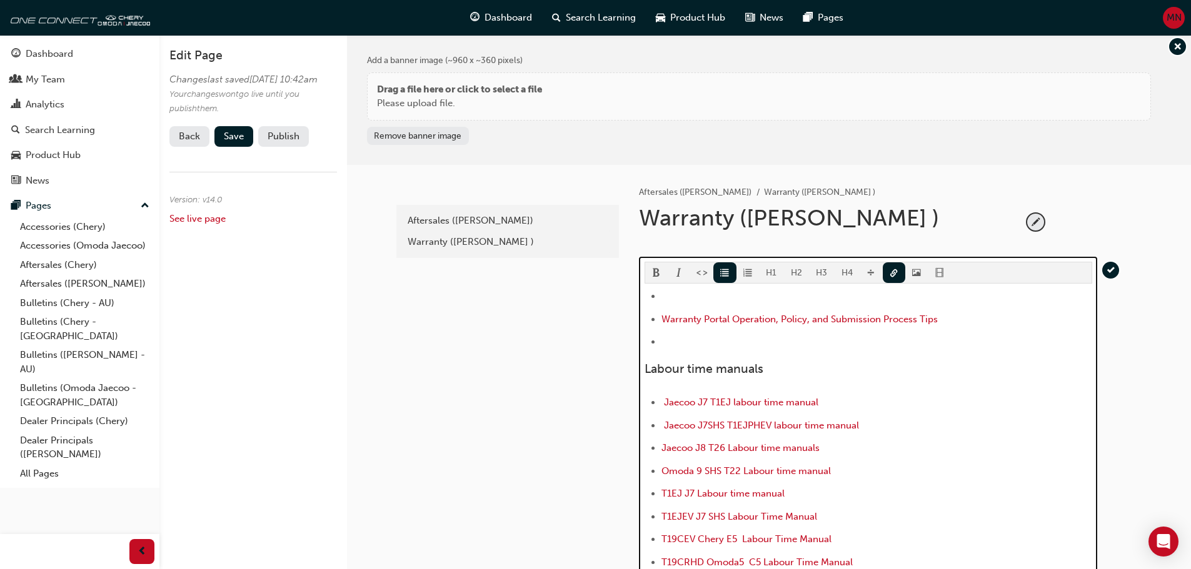
scroll to position [0, 0]
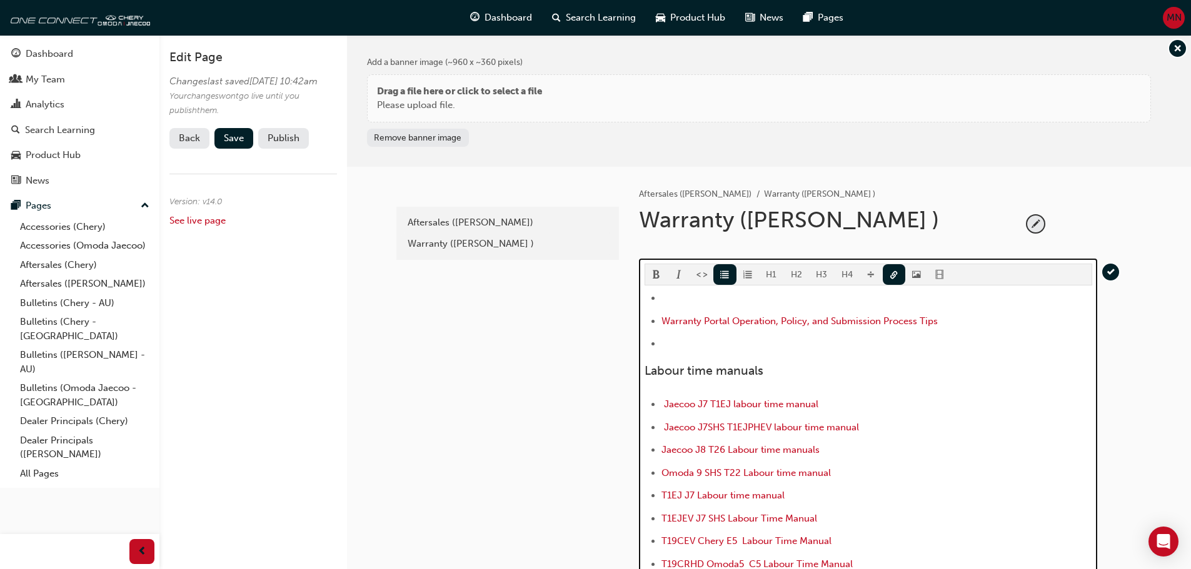
drag, startPoint x: 942, startPoint y: 324, endPoint x: 661, endPoint y: 327, distance: 281.3
click at [661, 327] on li "Warranty Portal Operation, Policy, and Submission Process Tips" at bounding box center [876, 323] width 431 height 18
click at [671, 344] on li at bounding box center [876, 345] width 431 height 18
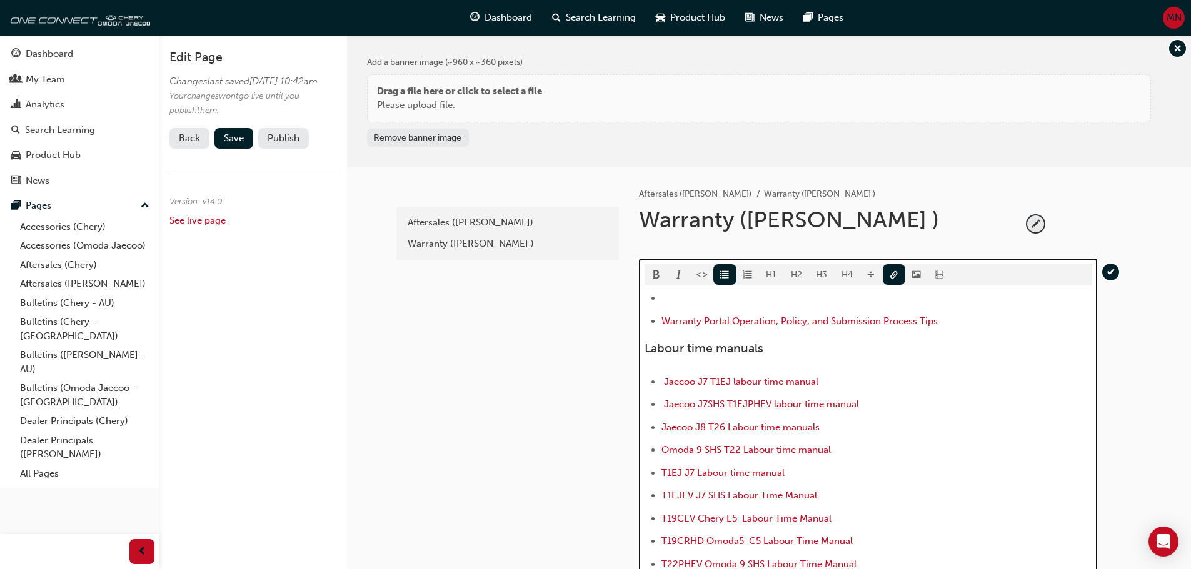
drag, startPoint x: 942, startPoint y: 321, endPoint x: 647, endPoint y: 303, distance: 295.5
click at [647, 303] on ul "﻿ ﻿ ﻿ Warranty Portal Operation, Policy, and Submission Process Tips ﻿ ﻿ ﻿" at bounding box center [867, 311] width 447 height 41
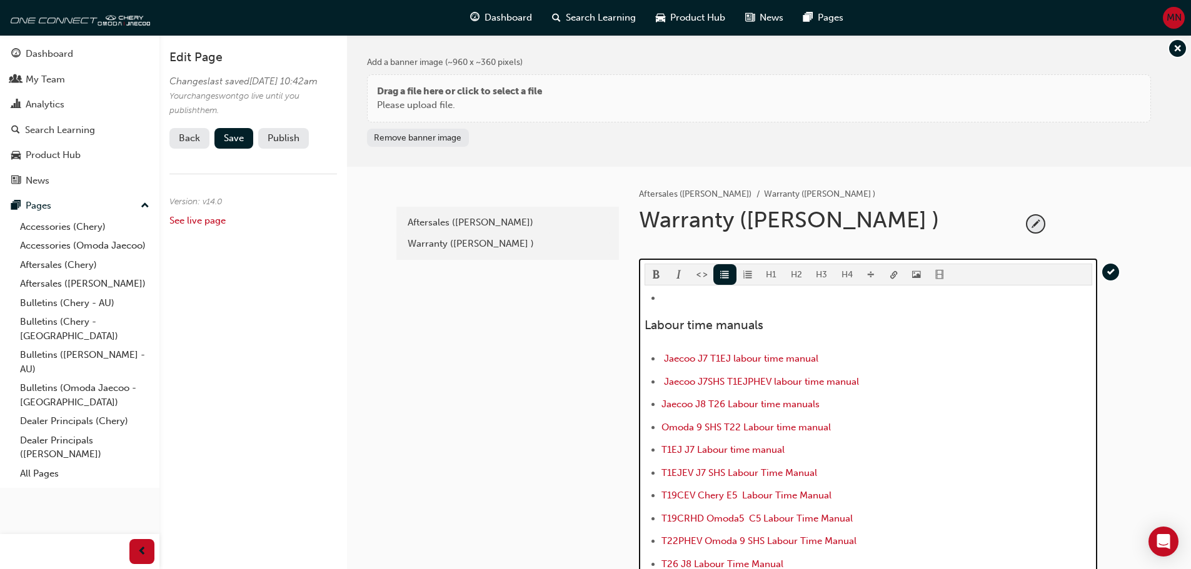
click at [647, 301] on ul "﻿ ﻿ ﻿ ﻿ ﻿" at bounding box center [867, 300] width 447 height 18
click at [650, 312] on div "﻿ ﻿ ﻿ ﻿ ﻿ Labour time manuals Jaecoo J7 T1EJ labour time manual Jaecoo J7SHS T1…" at bounding box center [867, 556] width 447 height 531
click at [660, 298] on ul "﻿ ﻿ ﻿ ﻿ ﻿" at bounding box center [867, 300] width 447 height 18
click at [716, 272] on button "button" at bounding box center [724, 274] width 23 height 21
click at [649, 311] on div "﻿ ﻿ ﻿ ﻿ ﻿ Labour time manuals Jaecoo J7 T1EJ labour time manual Jaecoo J7SHS T1…" at bounding box center [867, 556] width 447 height 531
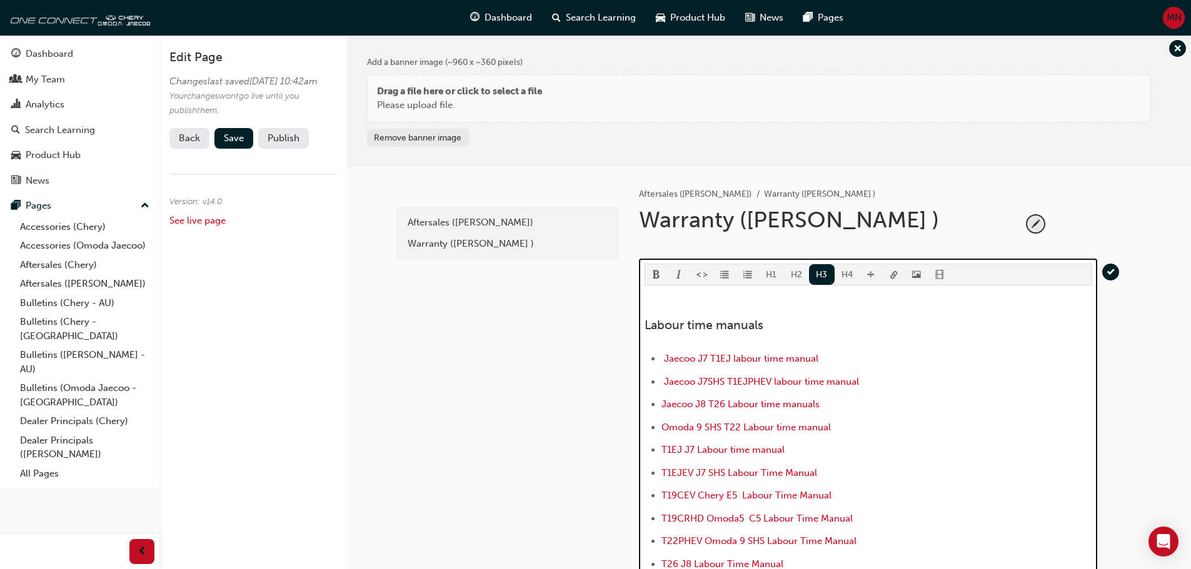
click at [646, 326] on span "Labour time manuals" at bounding box center [703, 325] width 119 height 14
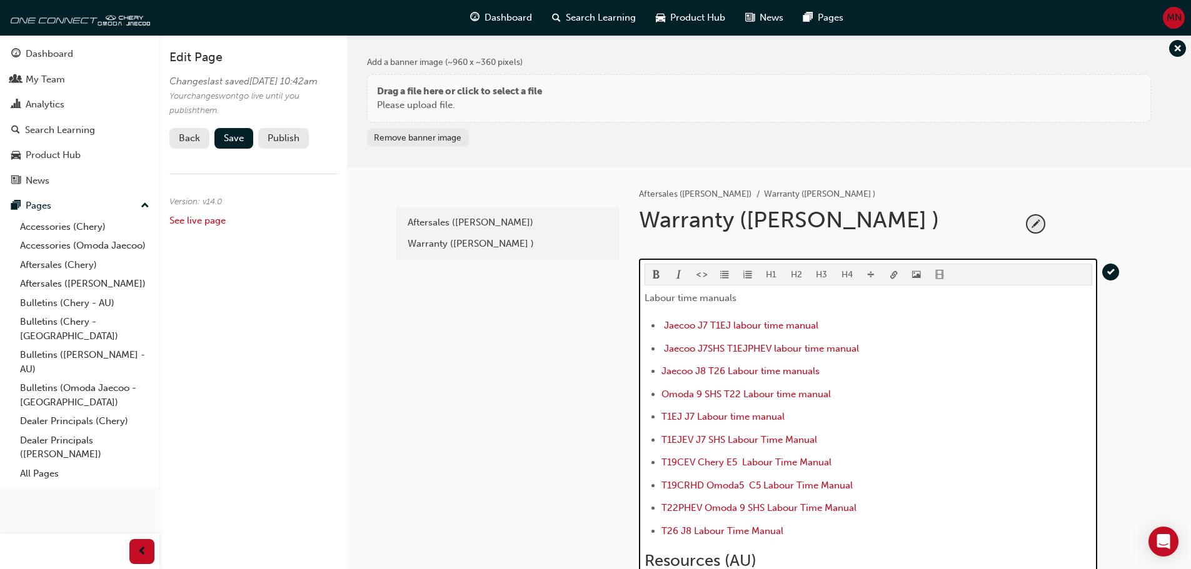
drag, startPoint x: 735, startPoint y: 297, endPoint x: 644, endPoint y: 299, distance: 90.6
click at [644, 299] on p "﻿ ﻿ ﻿ ﻿ Labour time manuals" at bounding box center [867, 300] width 447 height 18
click at [795, 273] on button "H2" at bounding box center [797, 274] width 26 height 21
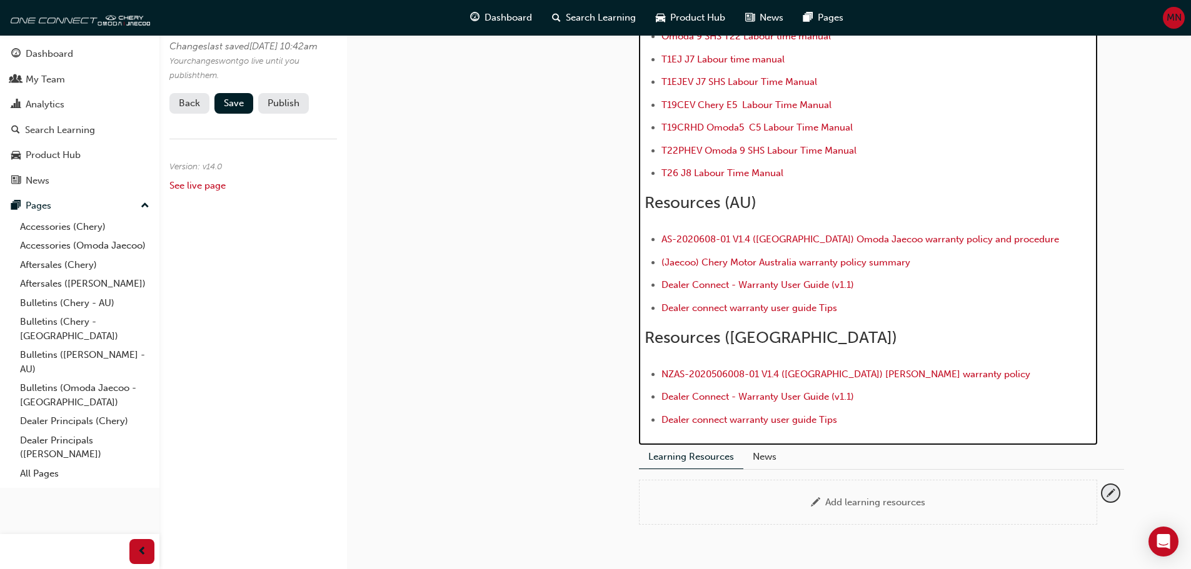
scroll to position [437, 0]
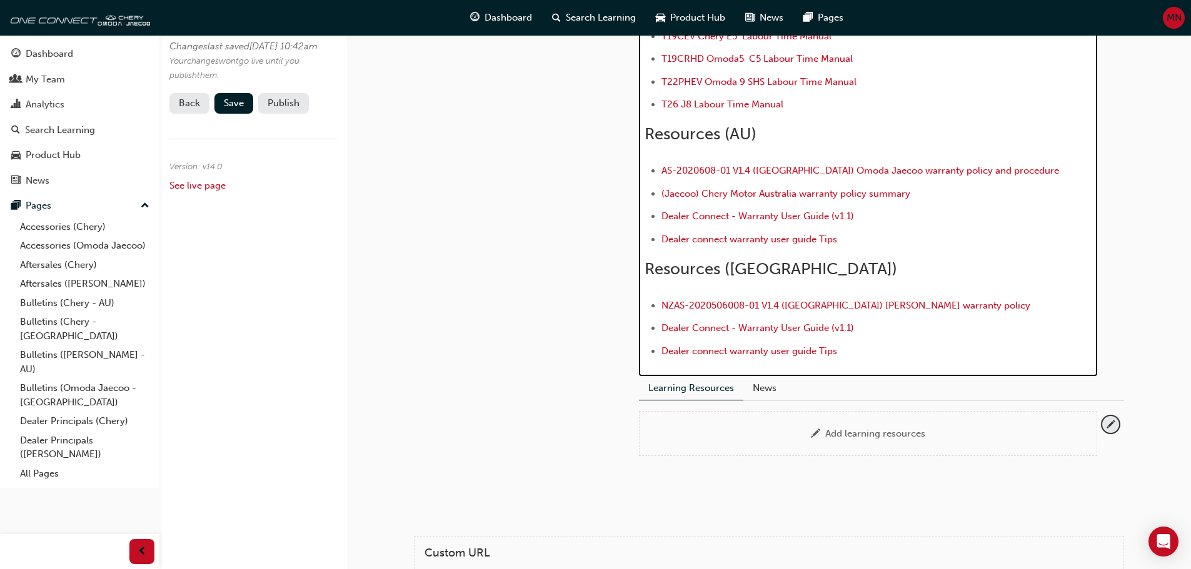
click at [763, 271] on h2 "Resources ([GEOGRAPHIC_DATA])" at bounding box center [867, 269] width 447 height 20
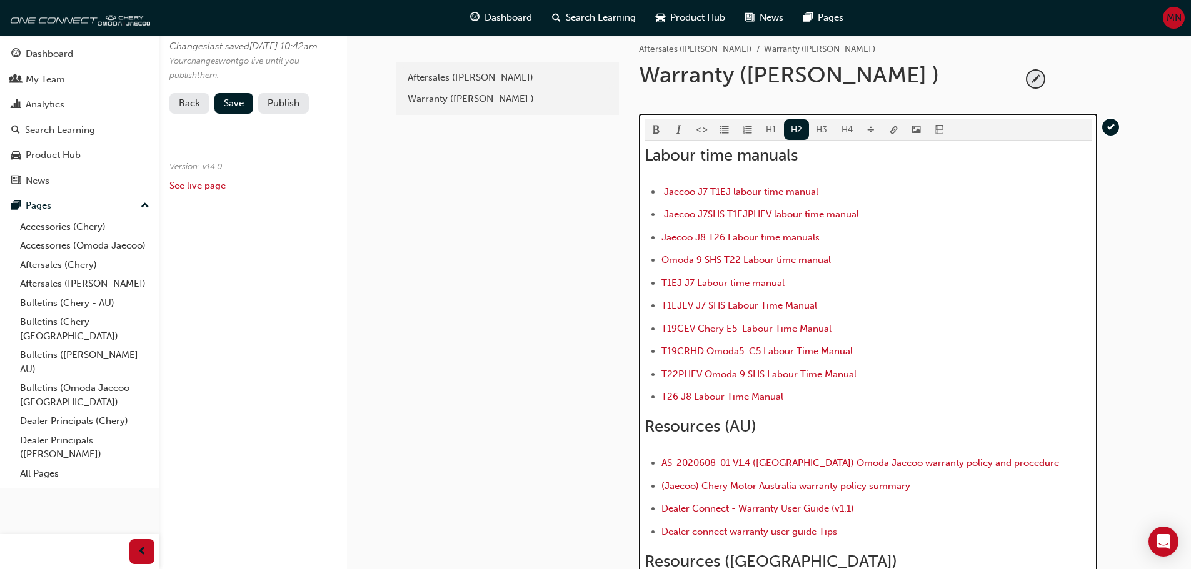
scroll to position [0, 0]
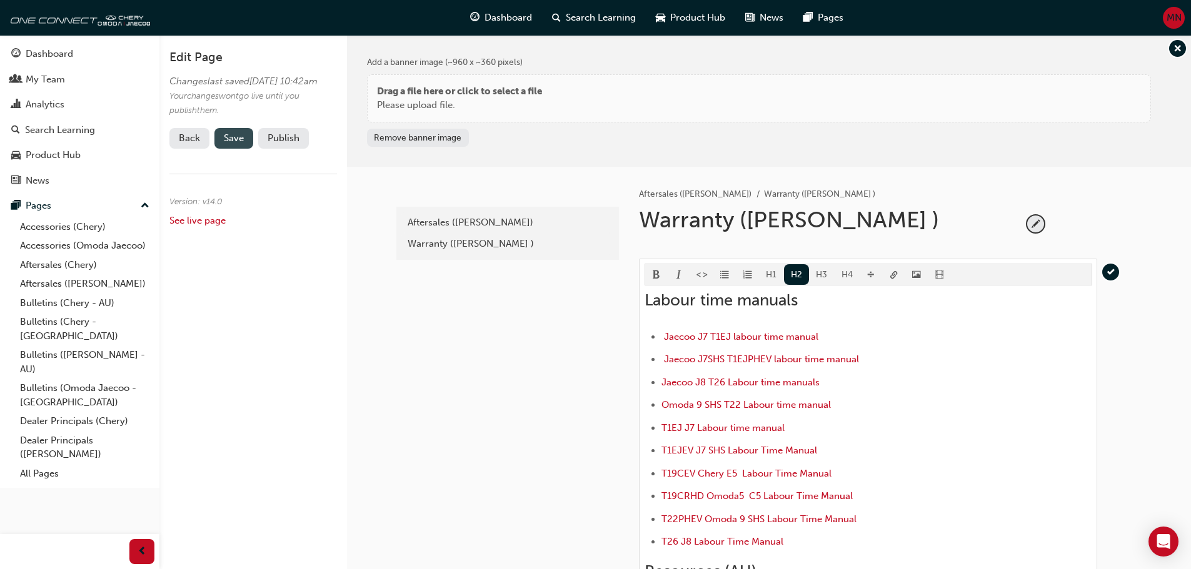
click at [245, 149] on button "Save" at bounding box center [233, 138] width 39 height 21
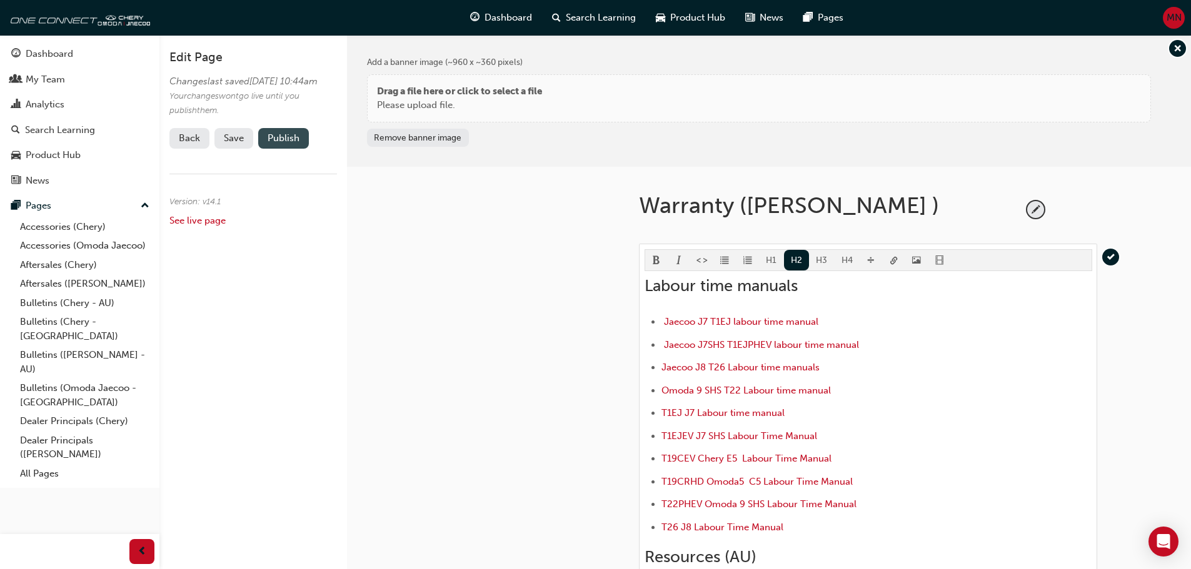
click at [284, 149] on button "Publish" at bounding box center [283, 138] width 51 height 21
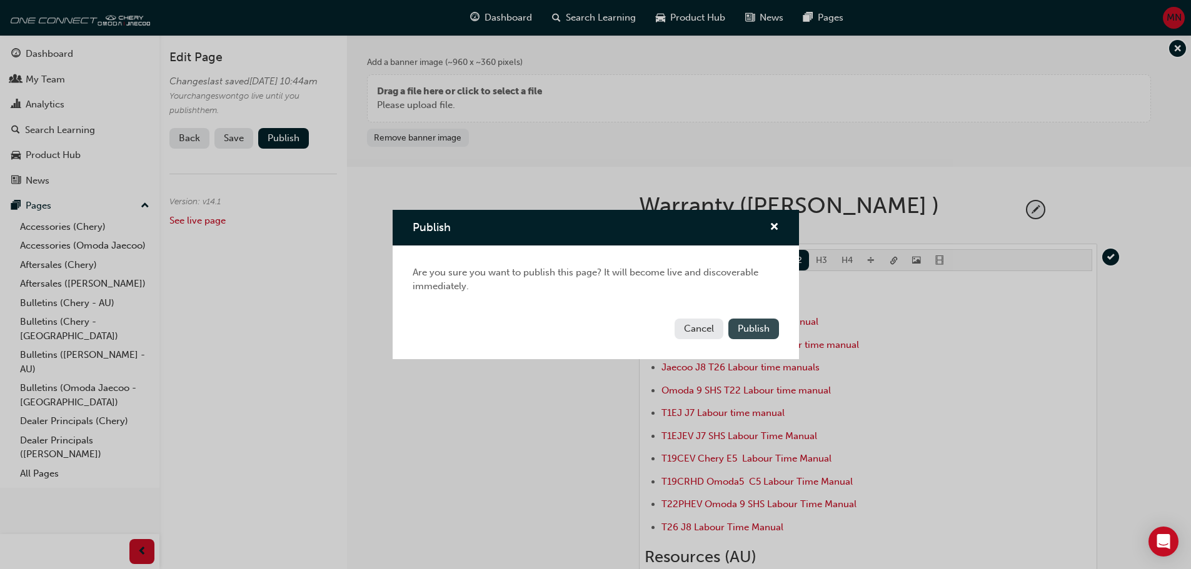
click at [756, 331] on span "Publish" at bounding box center [753, 328] width 32 height 11
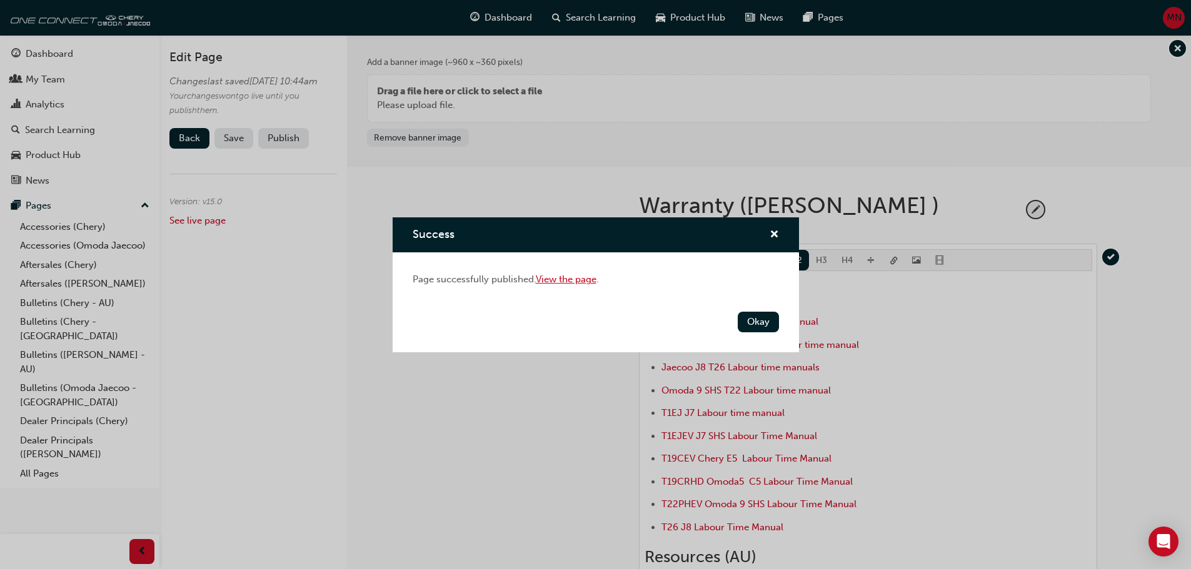
click at [569, 279] on link "View the page" at bounding box center [566, 279] width 61 height 11
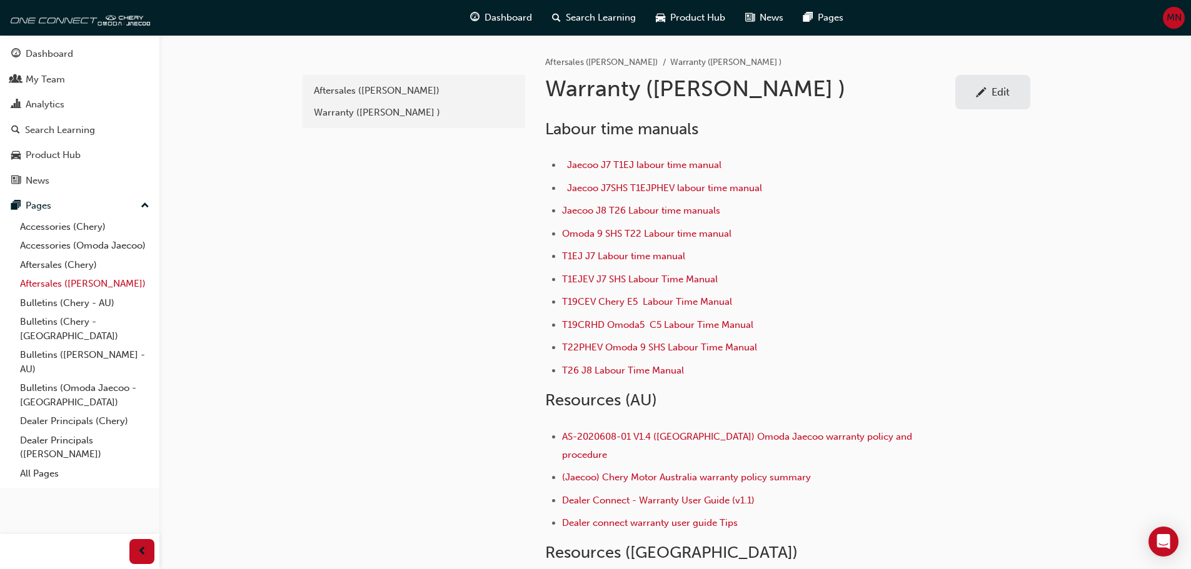
click at [56, 282] on link "Aftersales ([PERSON_NAME])" at bounding box center [84, 283] width 139 height 19
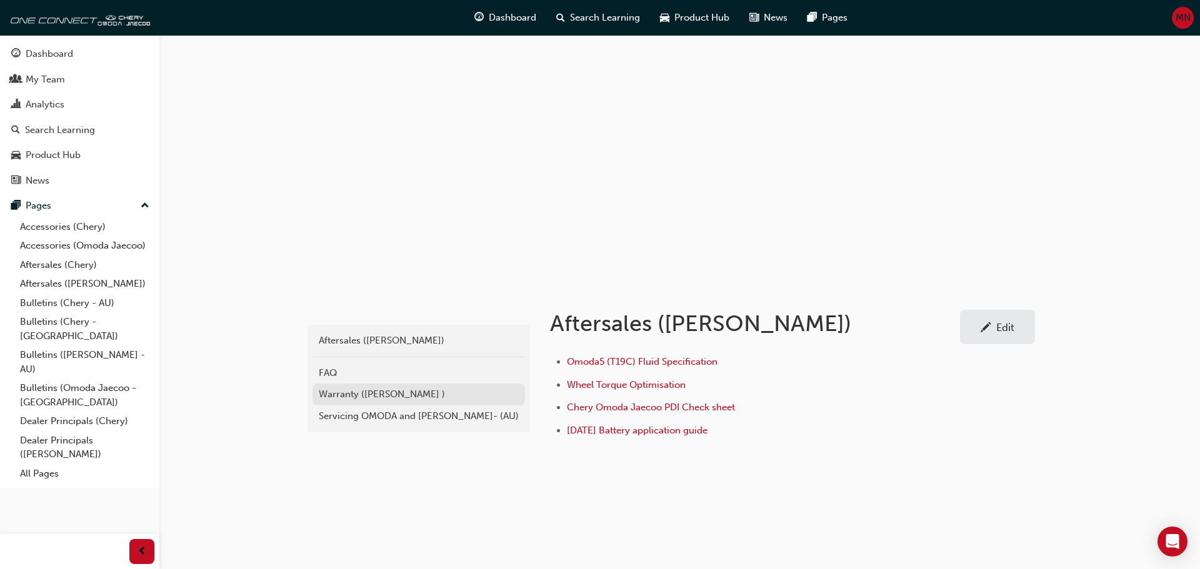
click at [394, 399] on div "Warranty ([PERSON_NAME] )" at bounding box center [419, 394] width 200 height 14
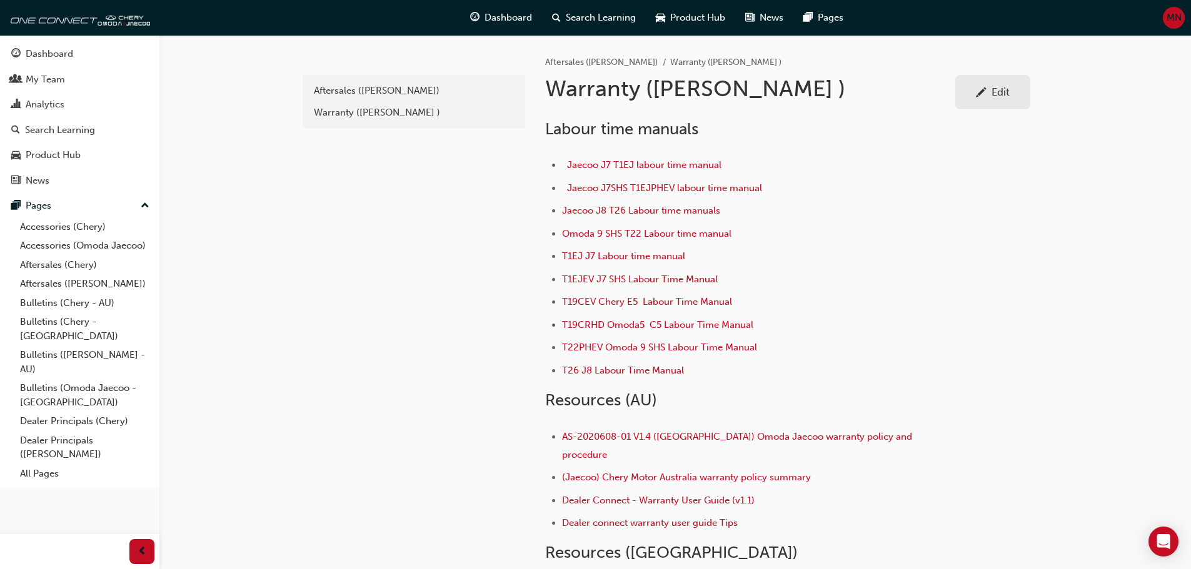
click at [989, 93] on div "Edit" at bounding box center [992, 92] width 56 height 16
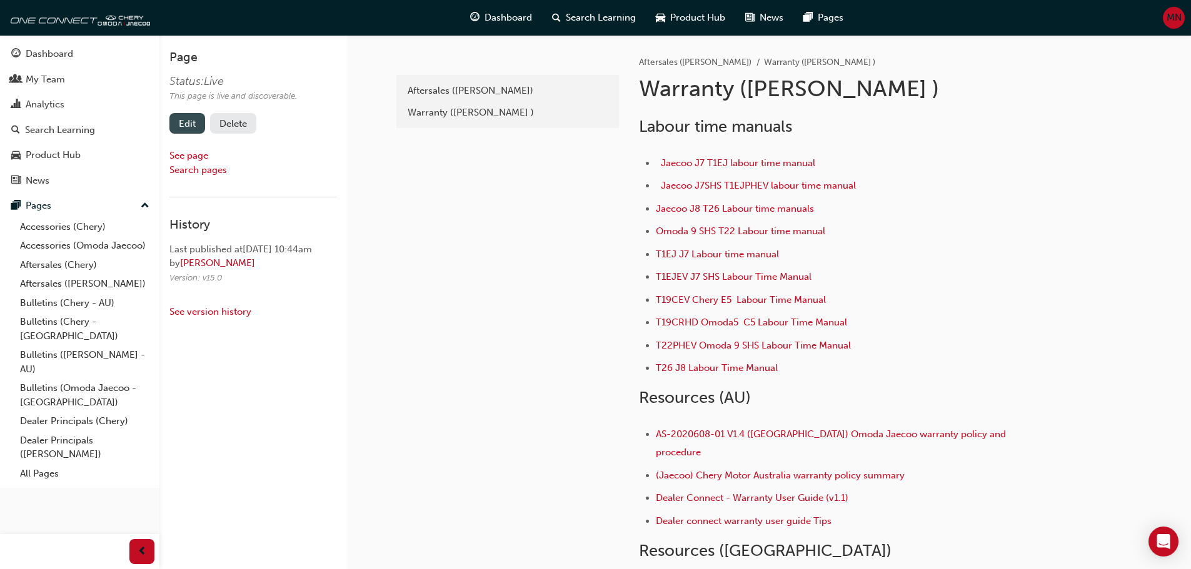
click at [187, 121] on link "Edit" at bounding box center [187, 123] width 36 height 21
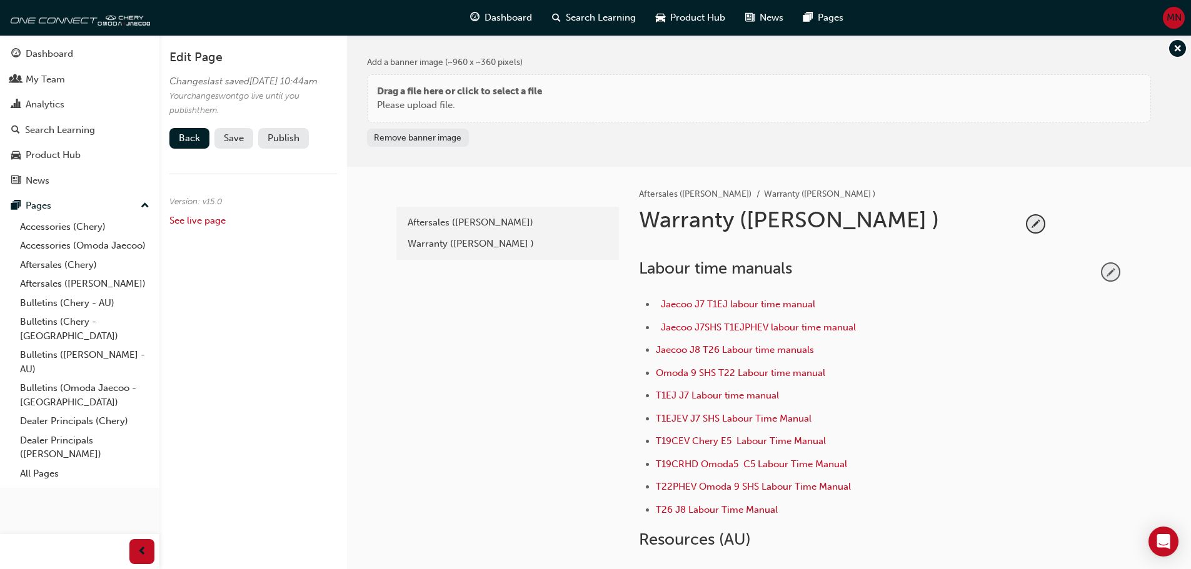
click at [1112, 268] on span "pencil-icon" at bounding box center [1110, 272] width 17 height 17
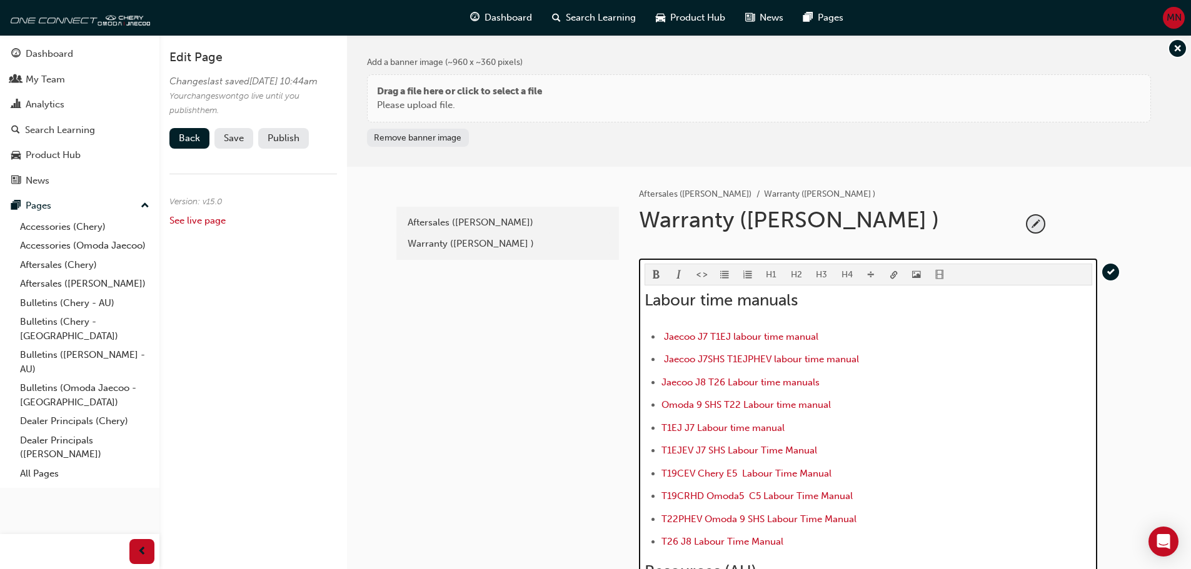
click at [806, 301] on h2 "Labour time manuals" at bounding box center [867, 301] width 447 height 20
click at [806, 301] on span "Labour time manuals Au &NZ)" at bounding box center [753, 300] width 218 height 19
click at [827, 302] on span "Labour time manuals (Au &NZ)" at bounding box center [755, 300] width 223 height 19
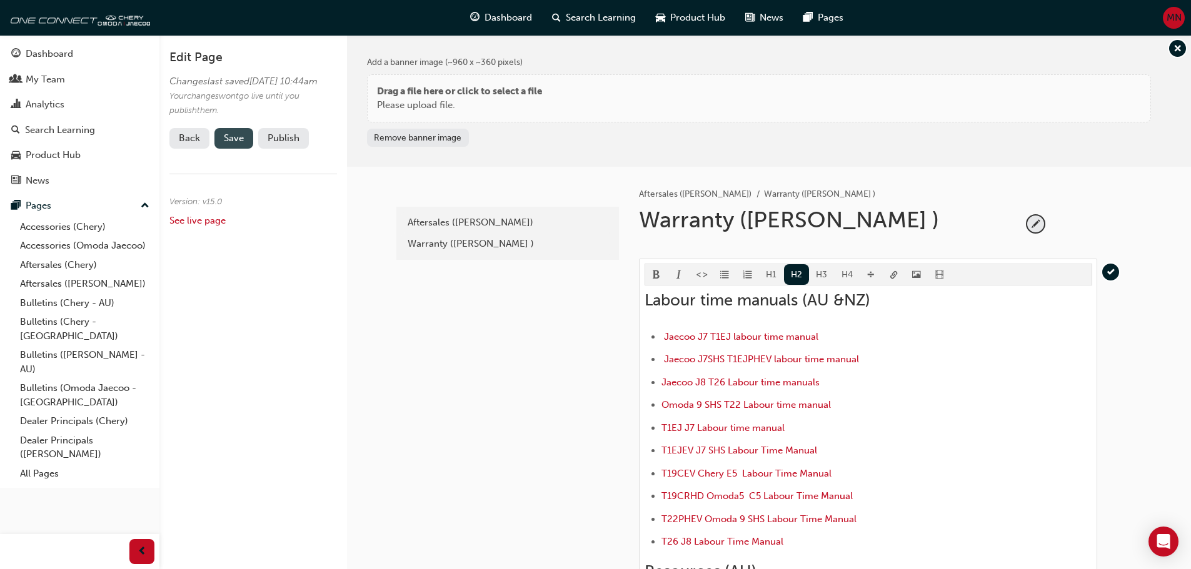
click at [237, 144] on span "Save" at bounding box center [234, 137] width 20 height 11
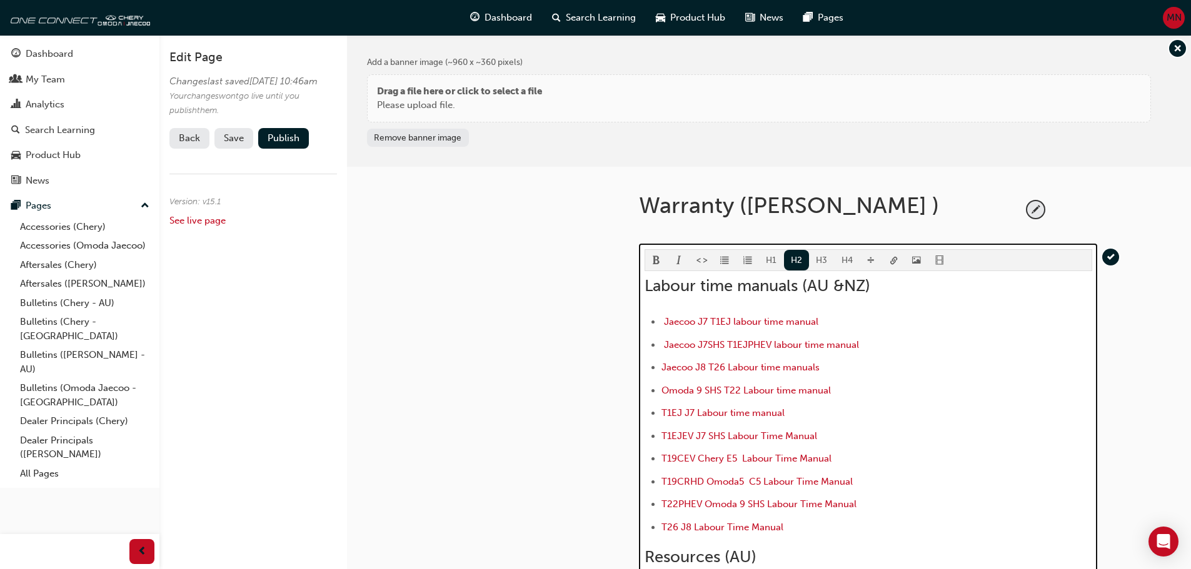
click at [844, 285] on span "Labour time manuals (AU &NZ)" at bounding box center [757, 285] width 226 height 19
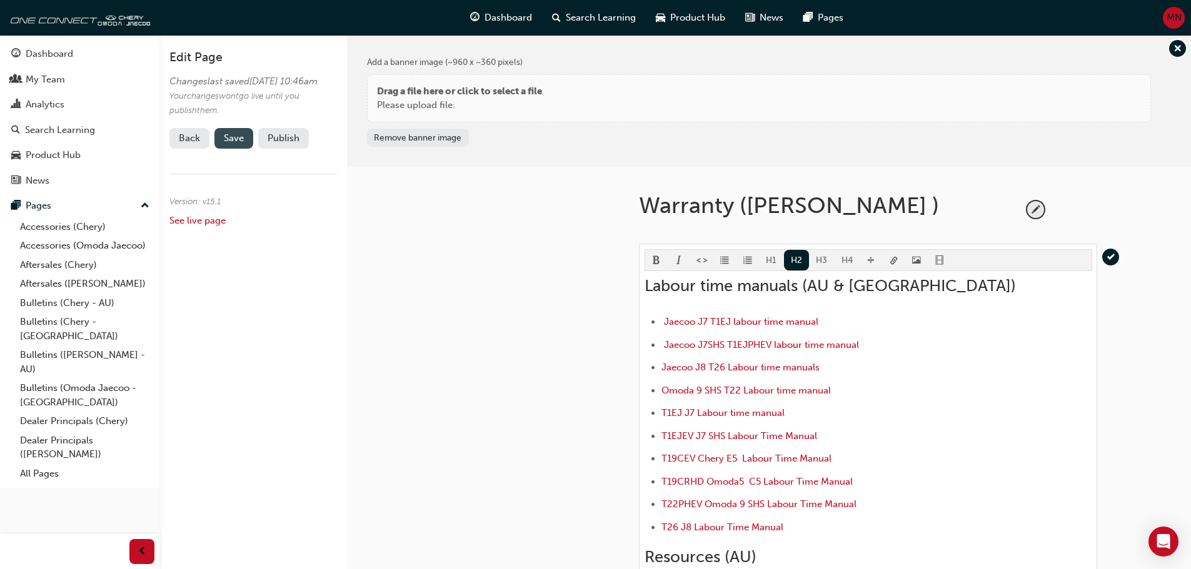
click at [238, 144] on span "Save" at bounding box center [234, 137] width 20 height 11
click at [288, 149] on button "Publish" at bounding box center [283, 138] width 51 height 21
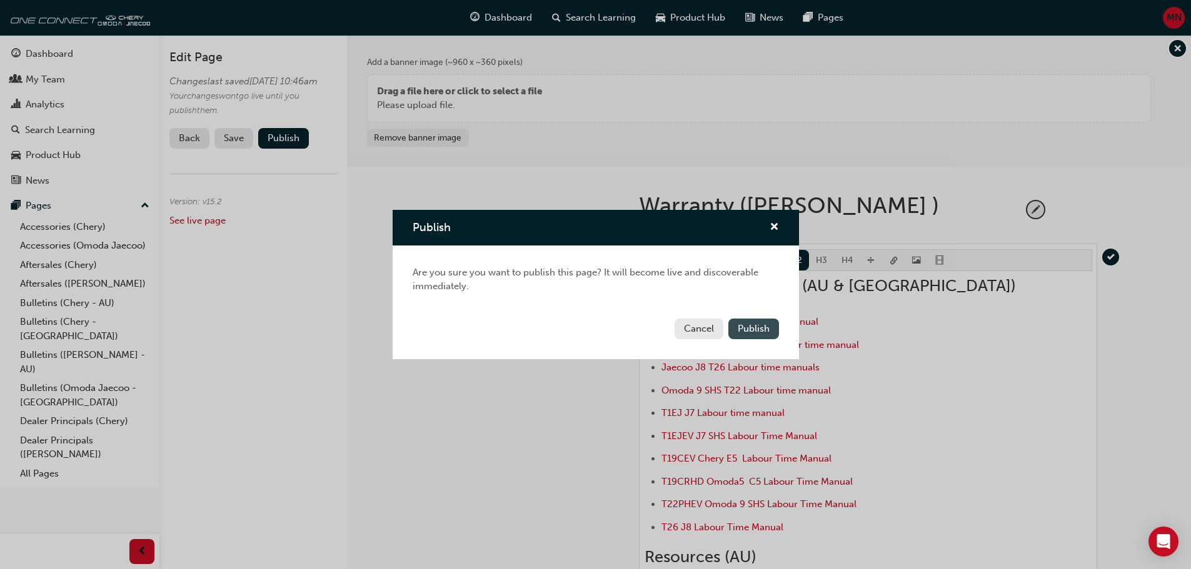
click at [747, 329] on span "Publish" at bounding box center [753, 328] width 32 height 11
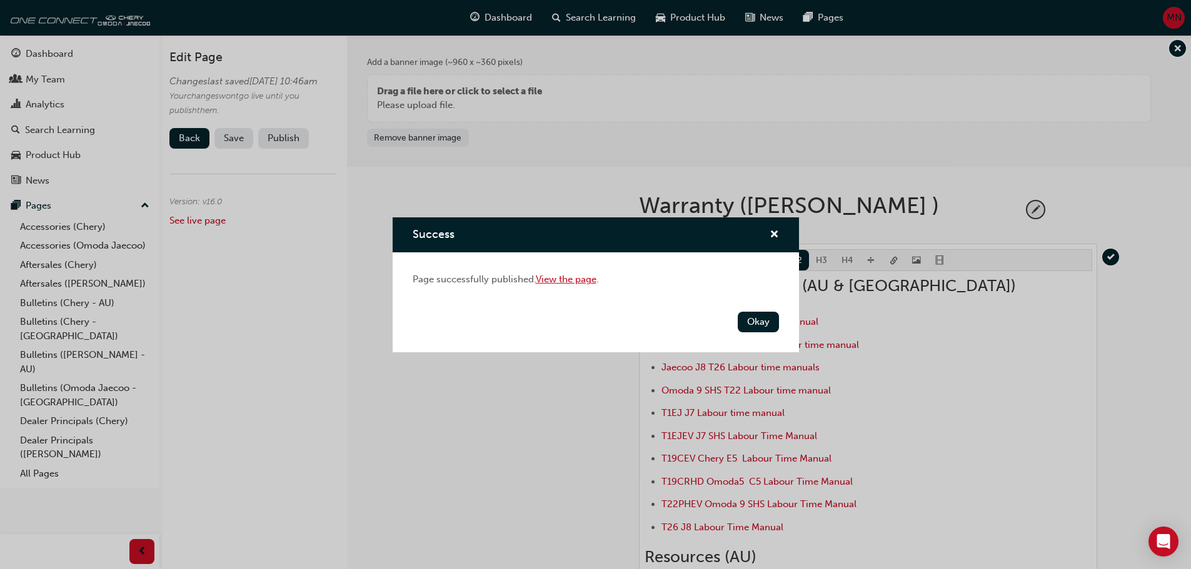
click at [574, 276] on link "View the page" at bounding box center [566, 279] width 61 height 11
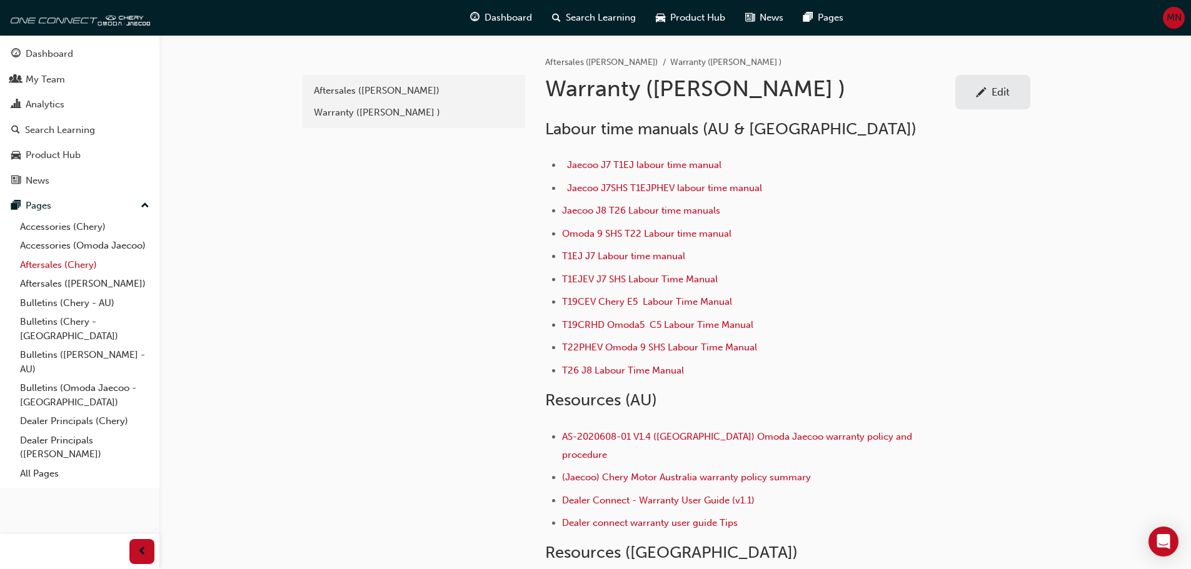
click at [52, 264] on link "Aftersales (Chery)" at bounding box center [84, 265] width 139 height 19
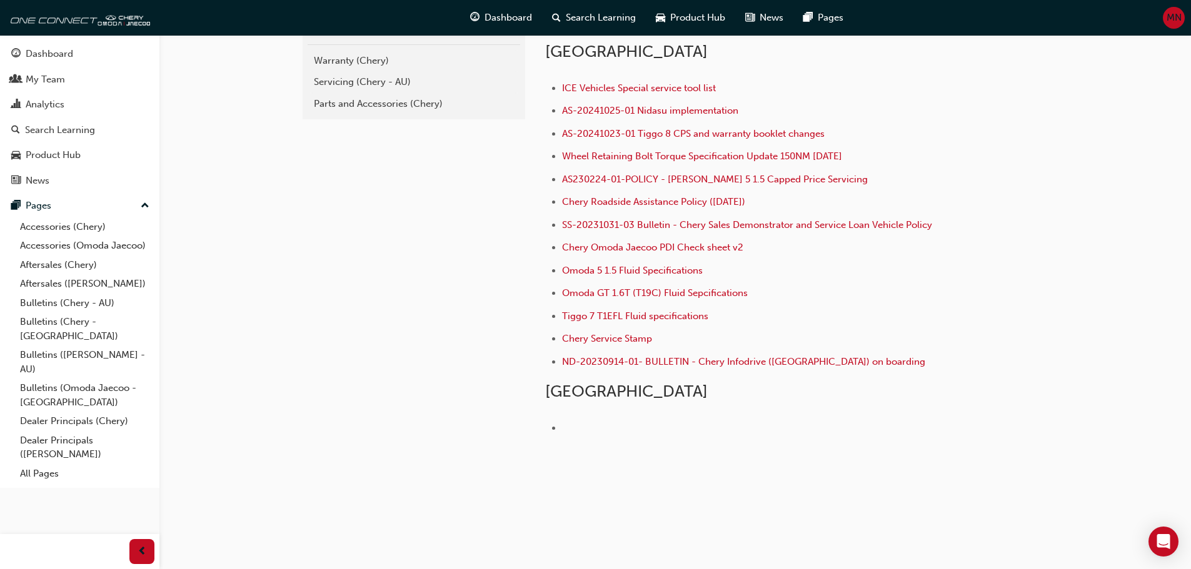
scroll to position [250, 0]
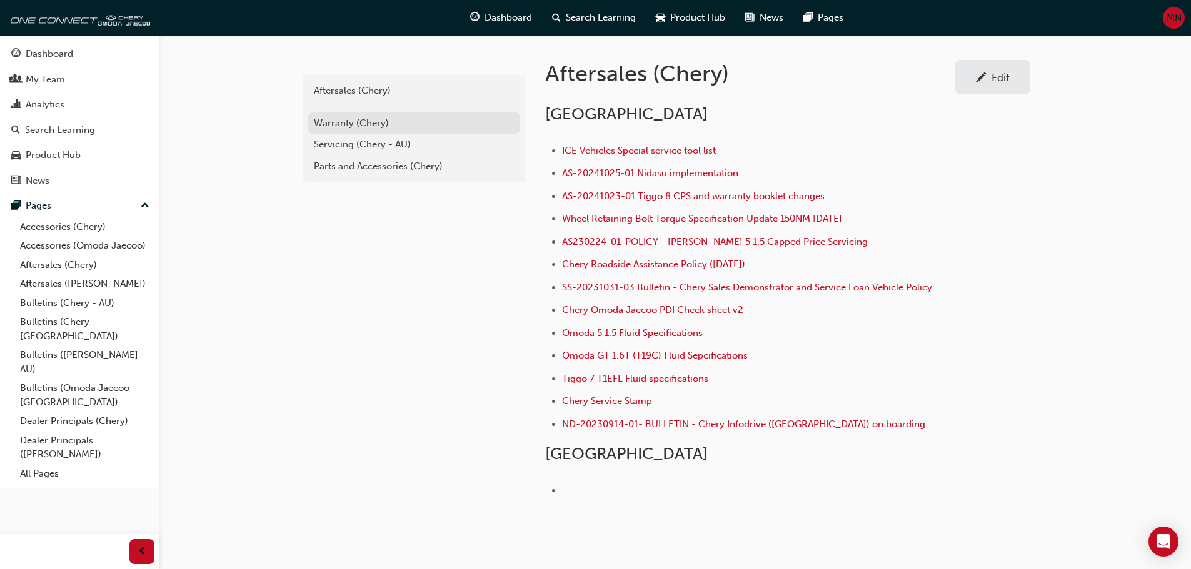
click at [329, 122] on div "Warranty (Chery)" at bounding box center [414, 123] width 200 height 14
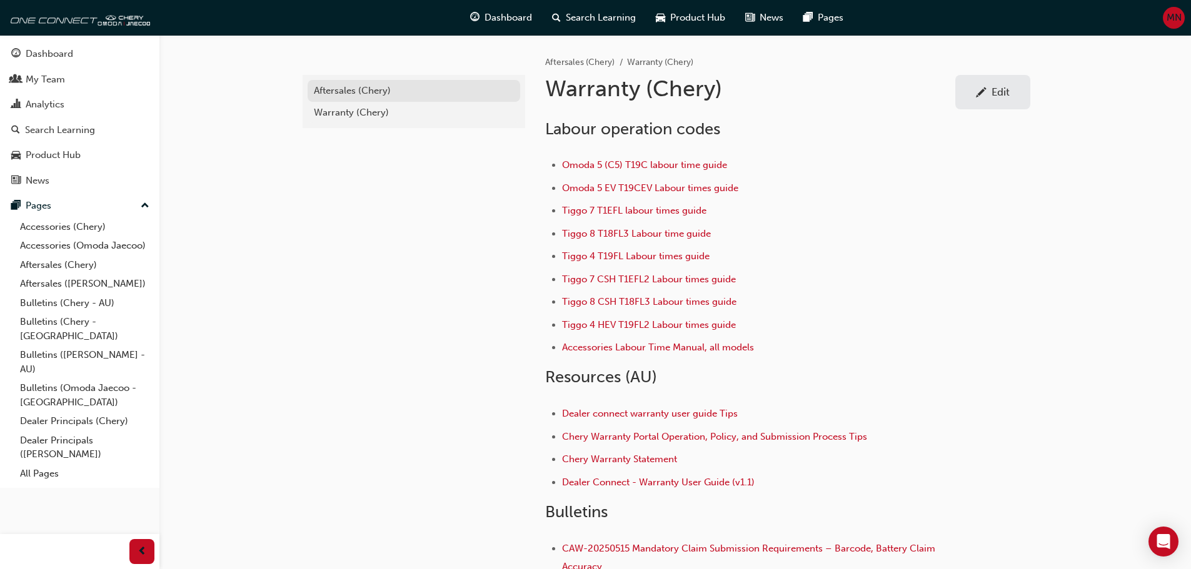
click at [348, 88] on div "Aftersales (Chery)" at bounding box center [414, 91] width 200 height 14
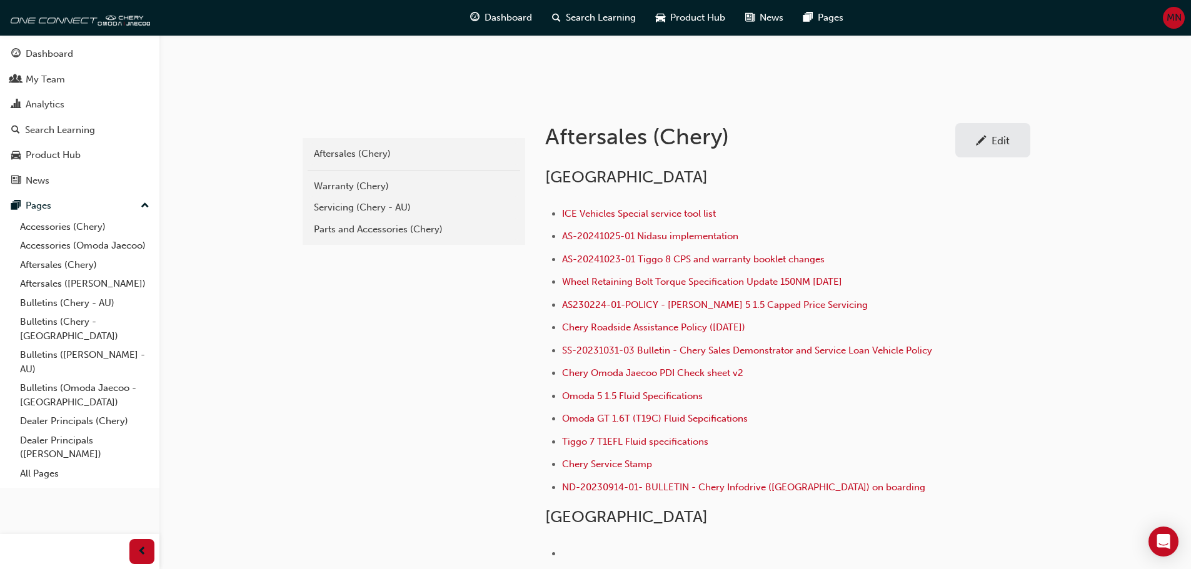
scroll to position [187, 0]
click at [52, 241] on link "Accessories (Omoda Jaecoo)" at bounding box center [84, 245] width 139 height 19
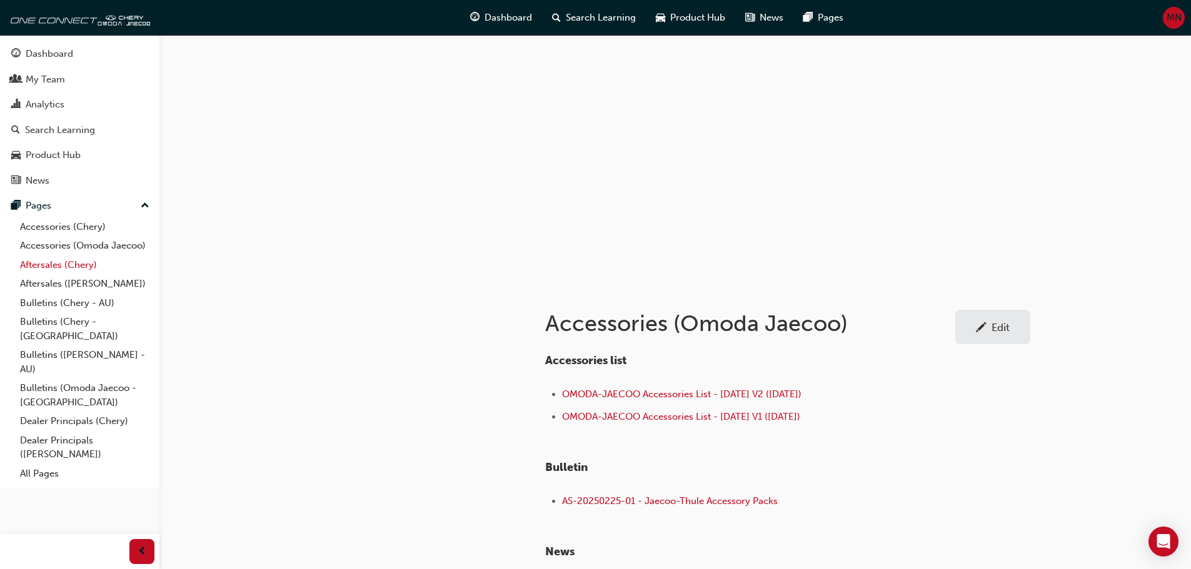
click at [46, 263] on link "Aftersales (Chery)" at bounding box center [84, 265] width 139 height 19
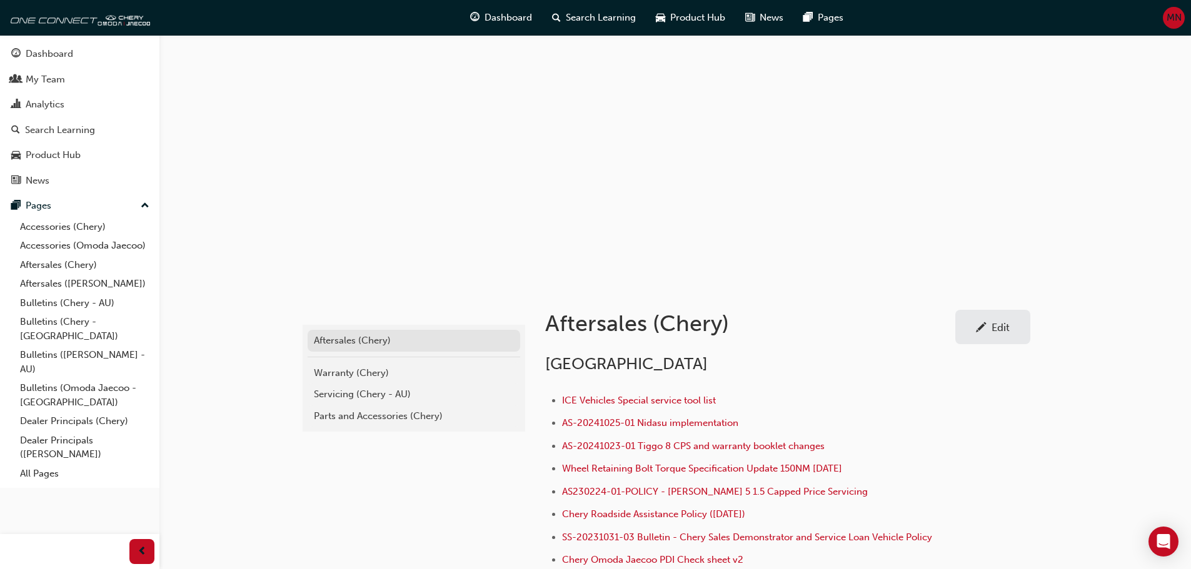
click at [342, 340] on div "Aftersales (Chery)" at bounding box center [414, 341] width 200 height 14
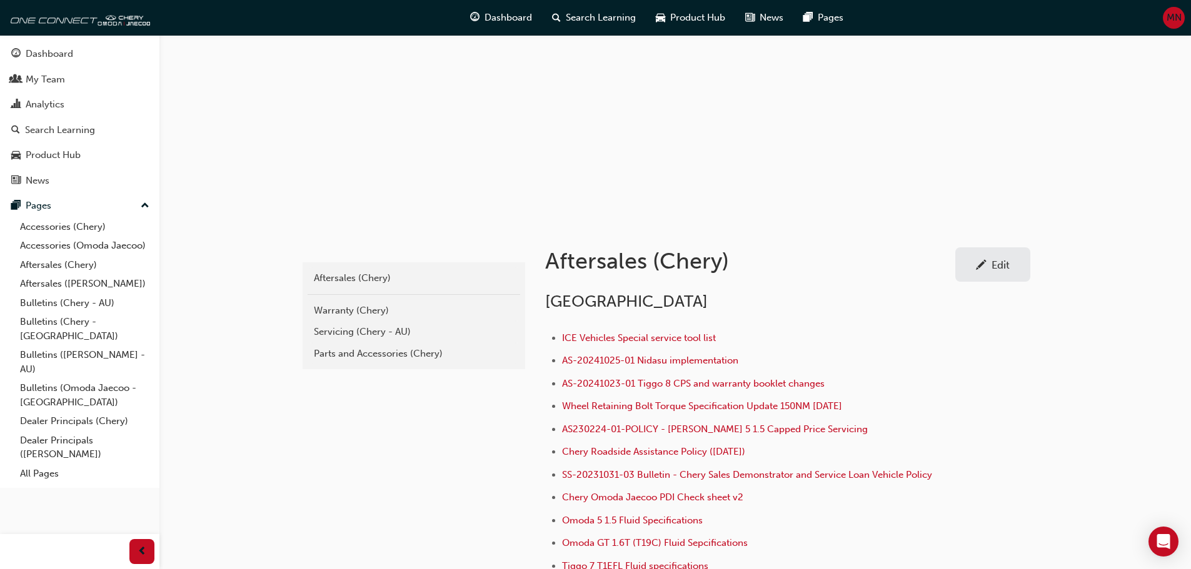
scroll to position [125, 0]
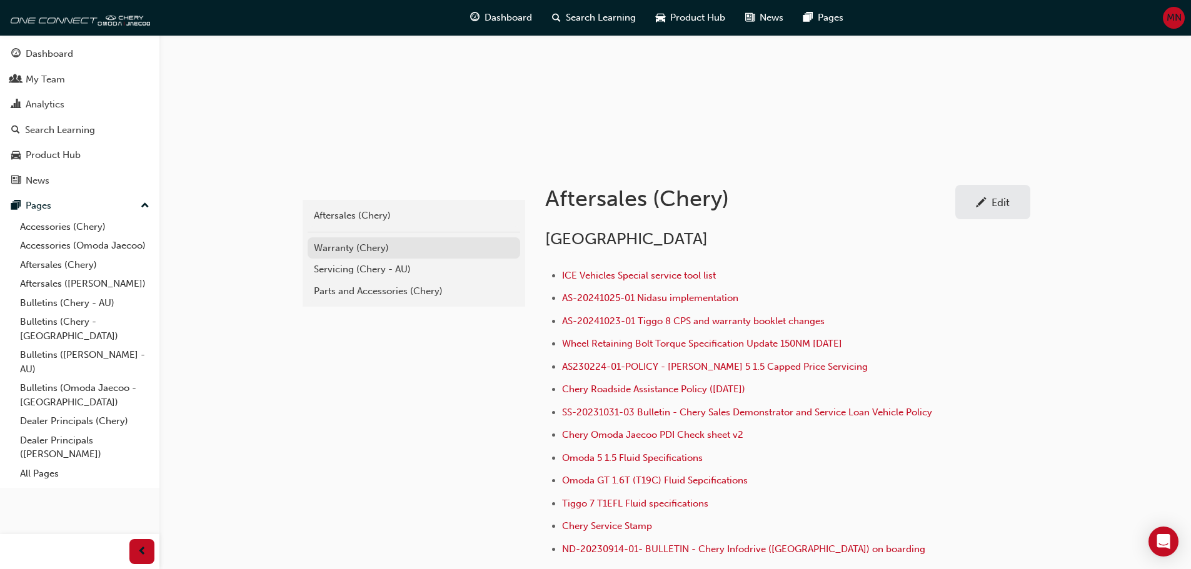
click at [344, 246] on div "Warranty (Chery)" at bounding box center [414, 248] width 200 height 14
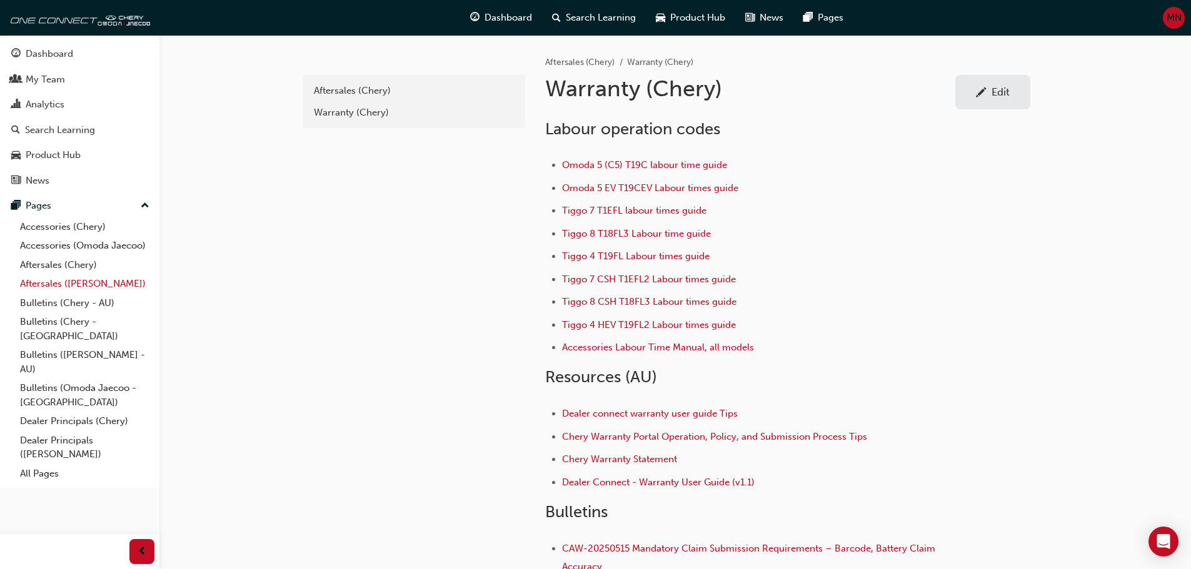
click at [47, 281] on link "Aftersales ([PERSON_NAME])" at bounding box center [84, 283] width 139 height 19
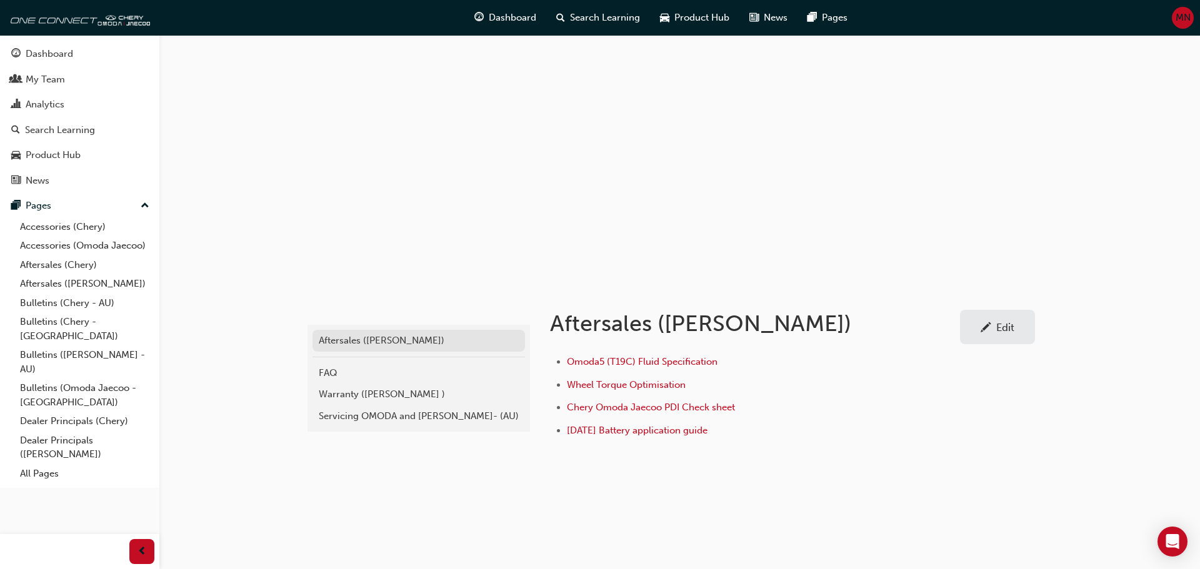
click at [348, 341] on div "Aftersales ([PERSON_NAME])" at bounding box center [419, 341] width 200 height 14
click at [359, 394] on div "Warranty ([PERSON_NAME] )" at bounding box center [419, 394] width 200 height 14
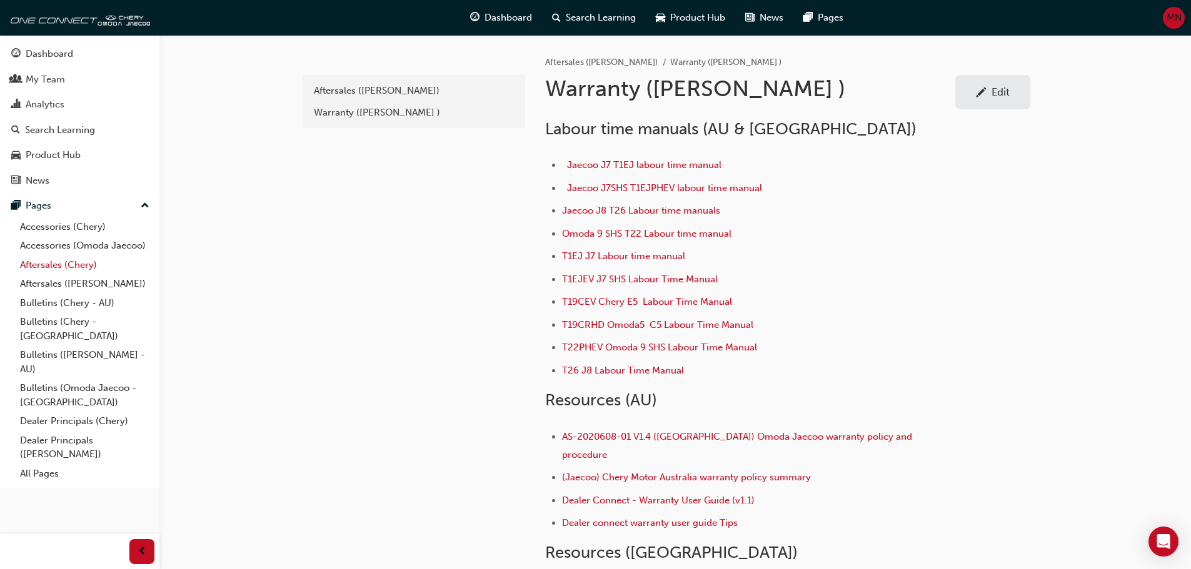
click at [47, 261] on link "Aftersales (Chery)" at bounding box center [84, 265] width 139 height 19
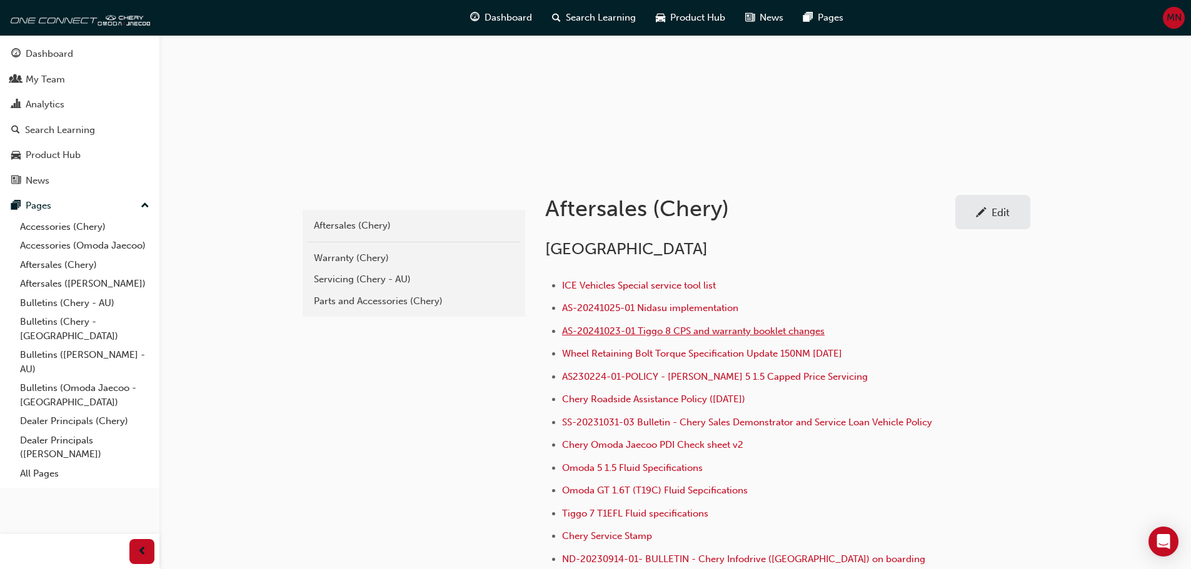
scroll to position [125, 0]
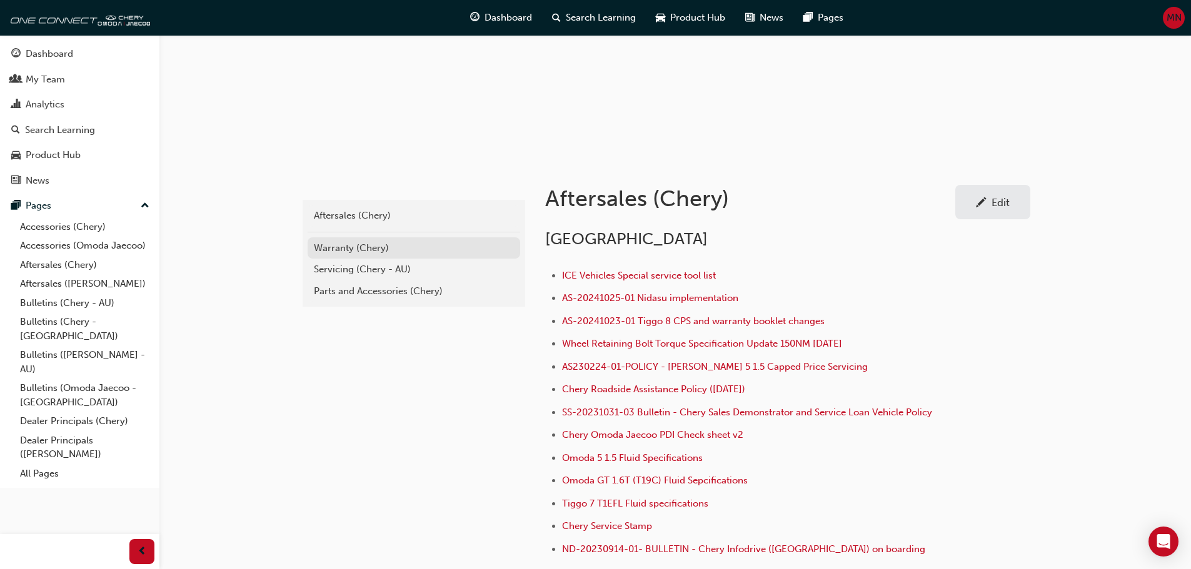
click at [337, 246] on div "Warranty (Chery)" at bounding box center [414, 248] width 200 height 14
